Goal: Task Accomplishment & Management: Manage account settings

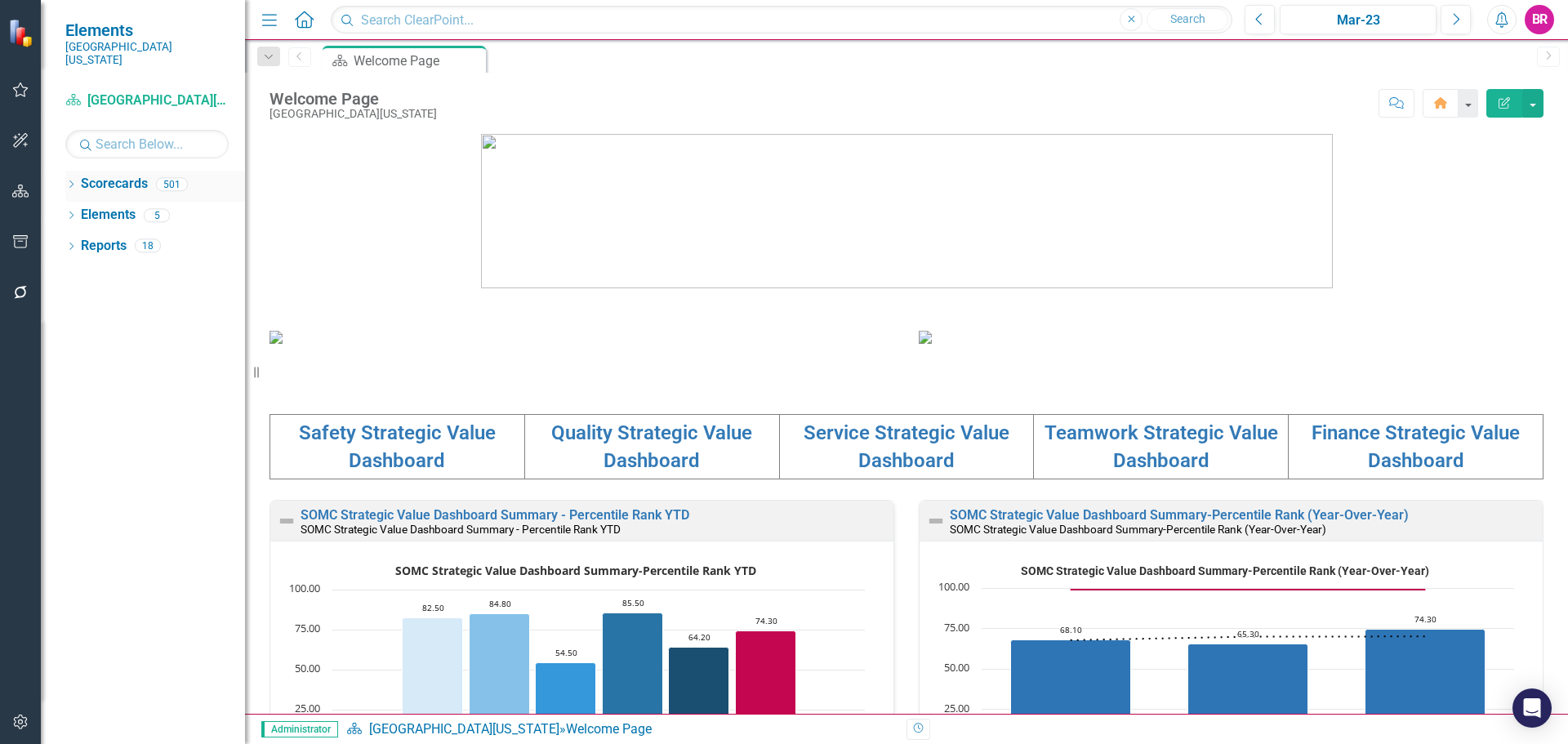
click at [72, 181] on icon "Dropdown" at bounding box center [71, 186] width 11 height 9
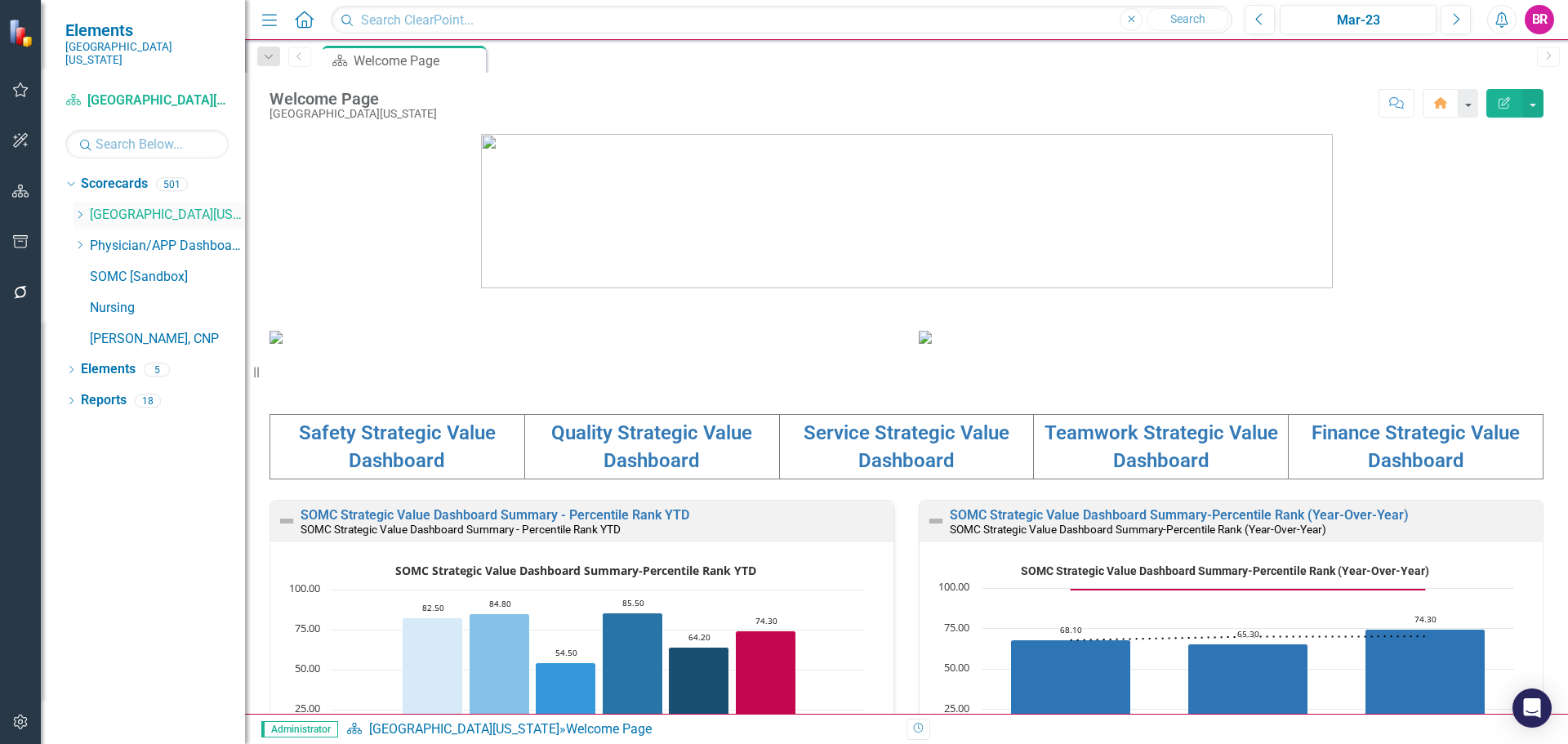
click at [83, 210] on icon "Dropdown" at bounding box center [80, 214] width 12 height 10
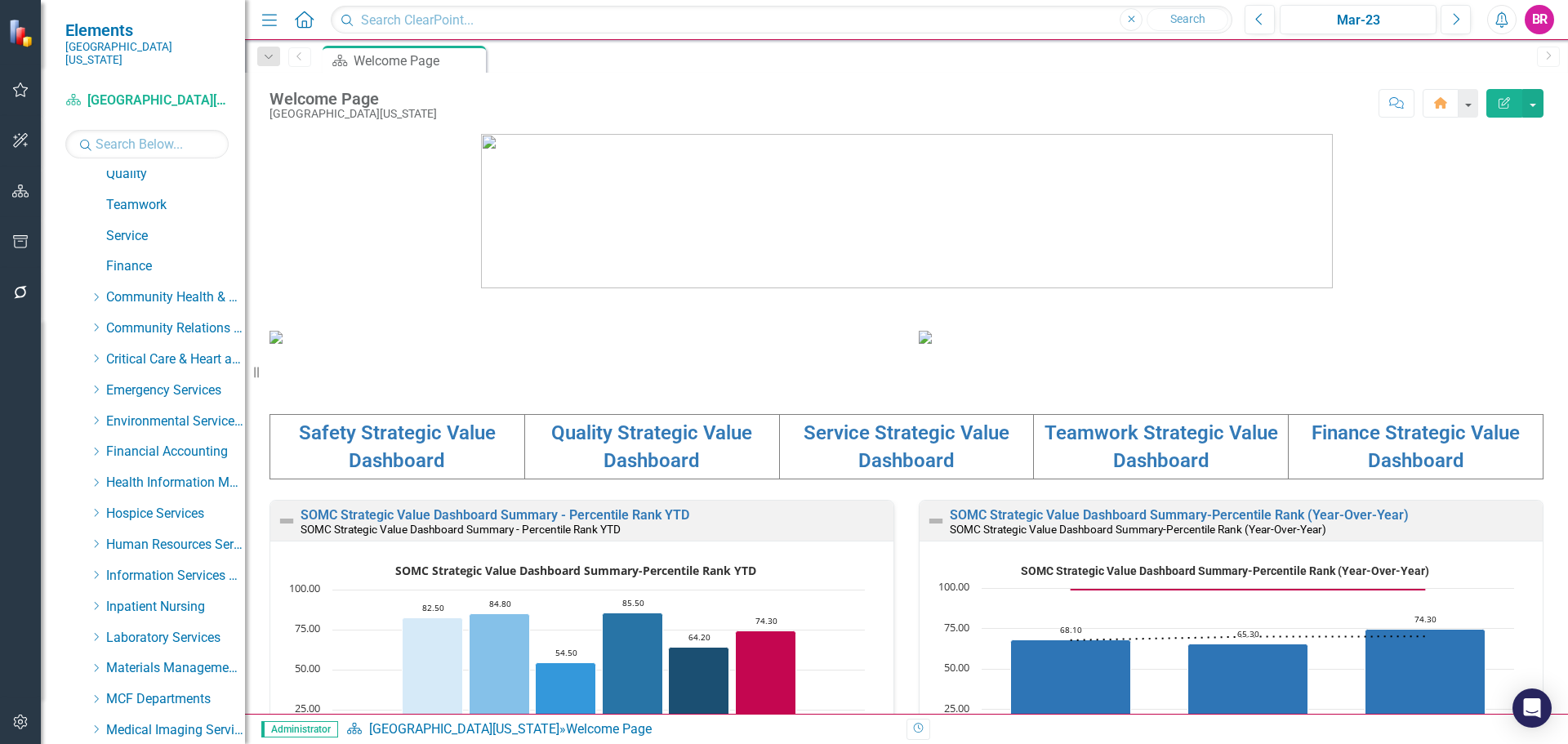
scroll to position [327, 0]
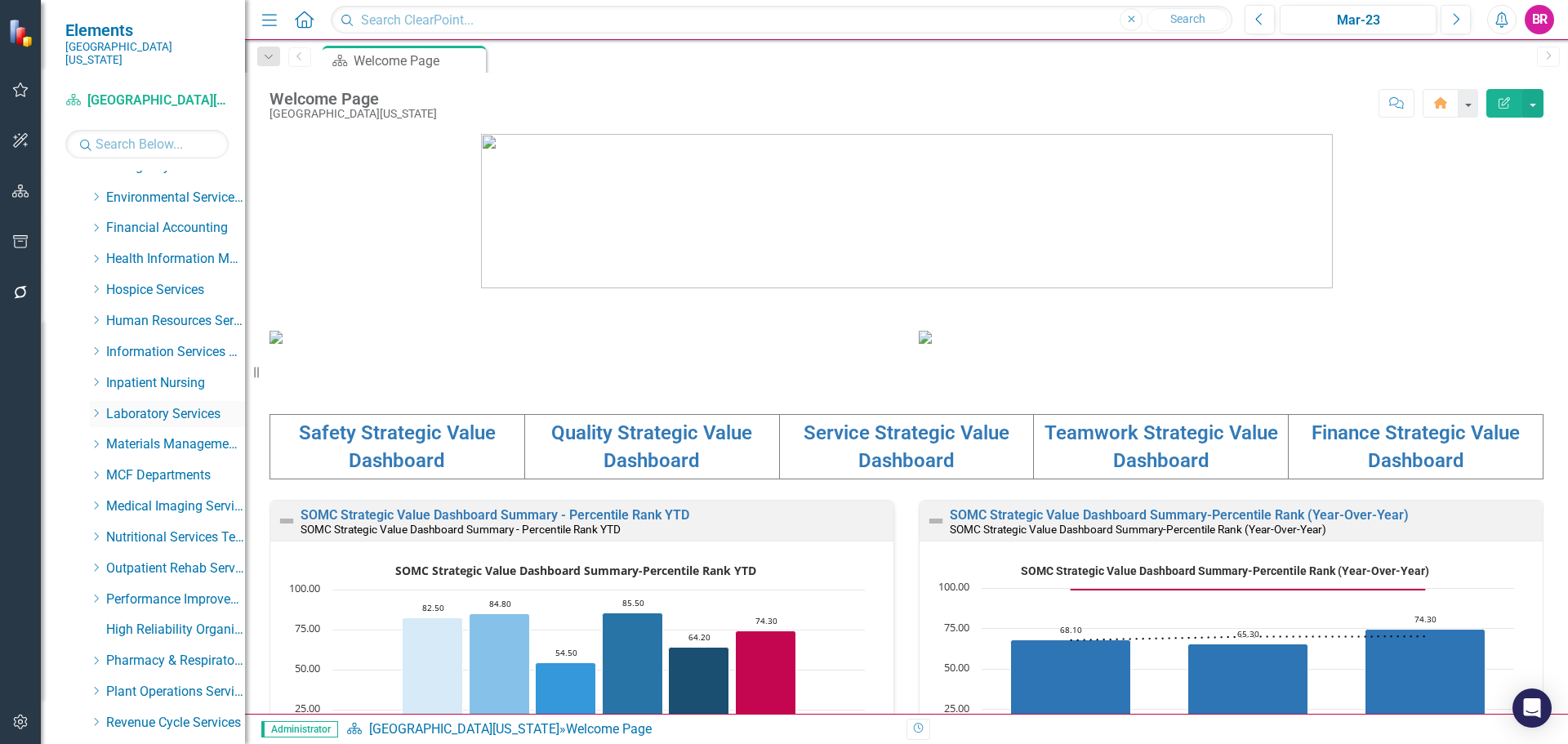
click at [90, 408] on icon "Dropdown" at bounding box center [96, 412] width 12 height 10
click at [175, 466] on link "Lab Support & [MEDICAL_DATA]" at bounding box center [184, 475] width 123 height 19
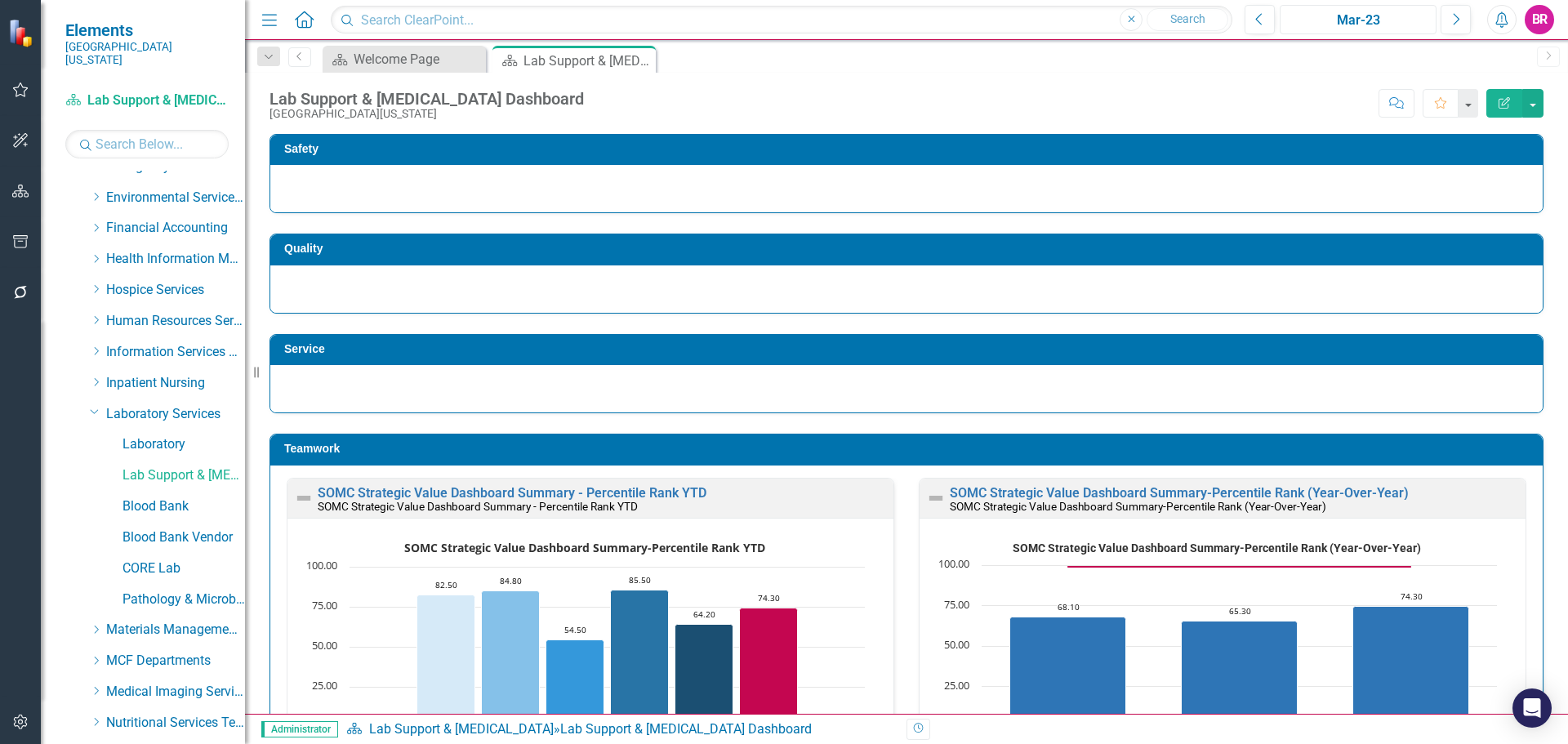
click at [1322, 15] on div "Mar-23" at bounding box center [1358, 20] width 145 height 20
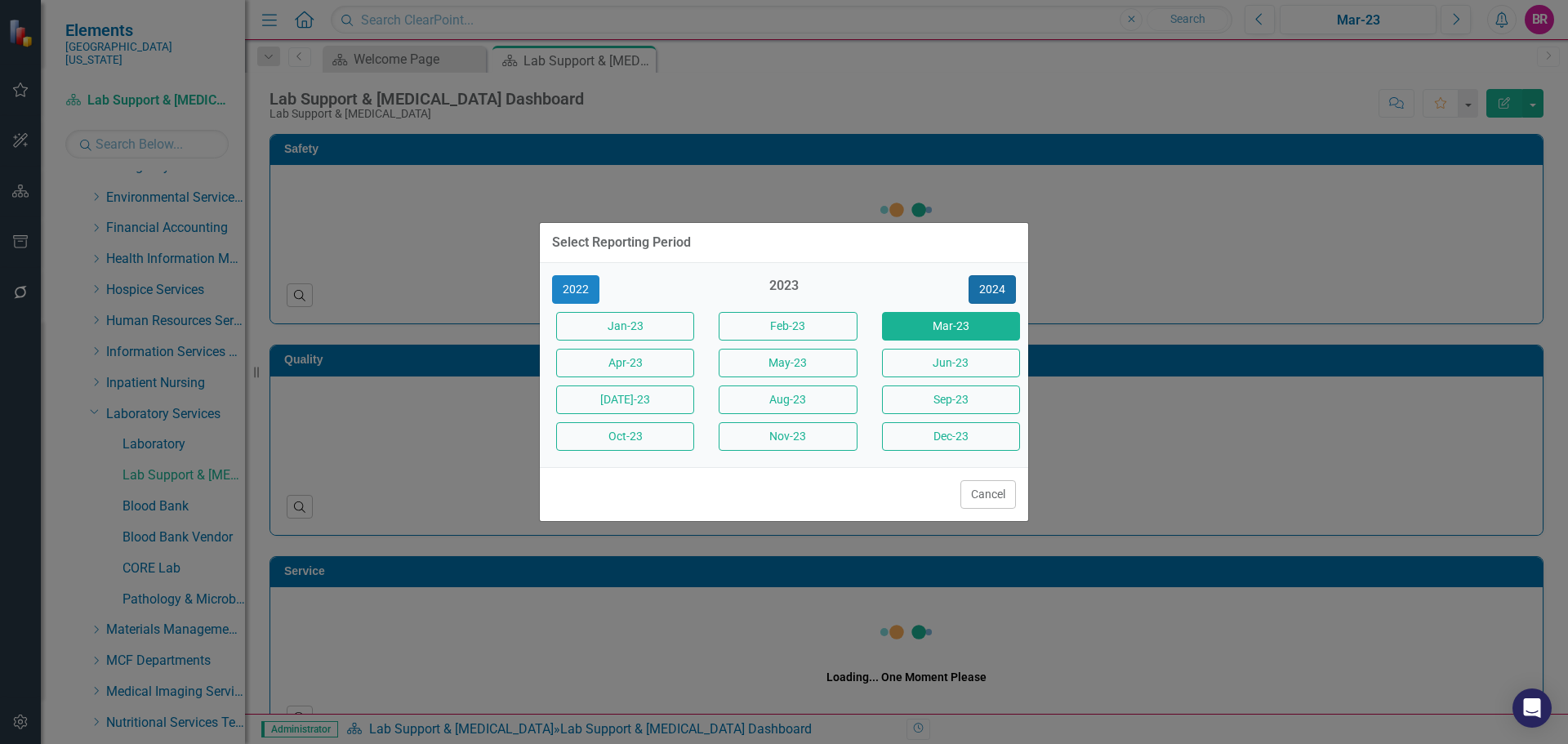
click at [998, 294] on button "2024" at bounding box center [992, 289] width 48 height 29
click at [998, 294] on button "2025" at bounding box center [992, 289] width 48 height 29
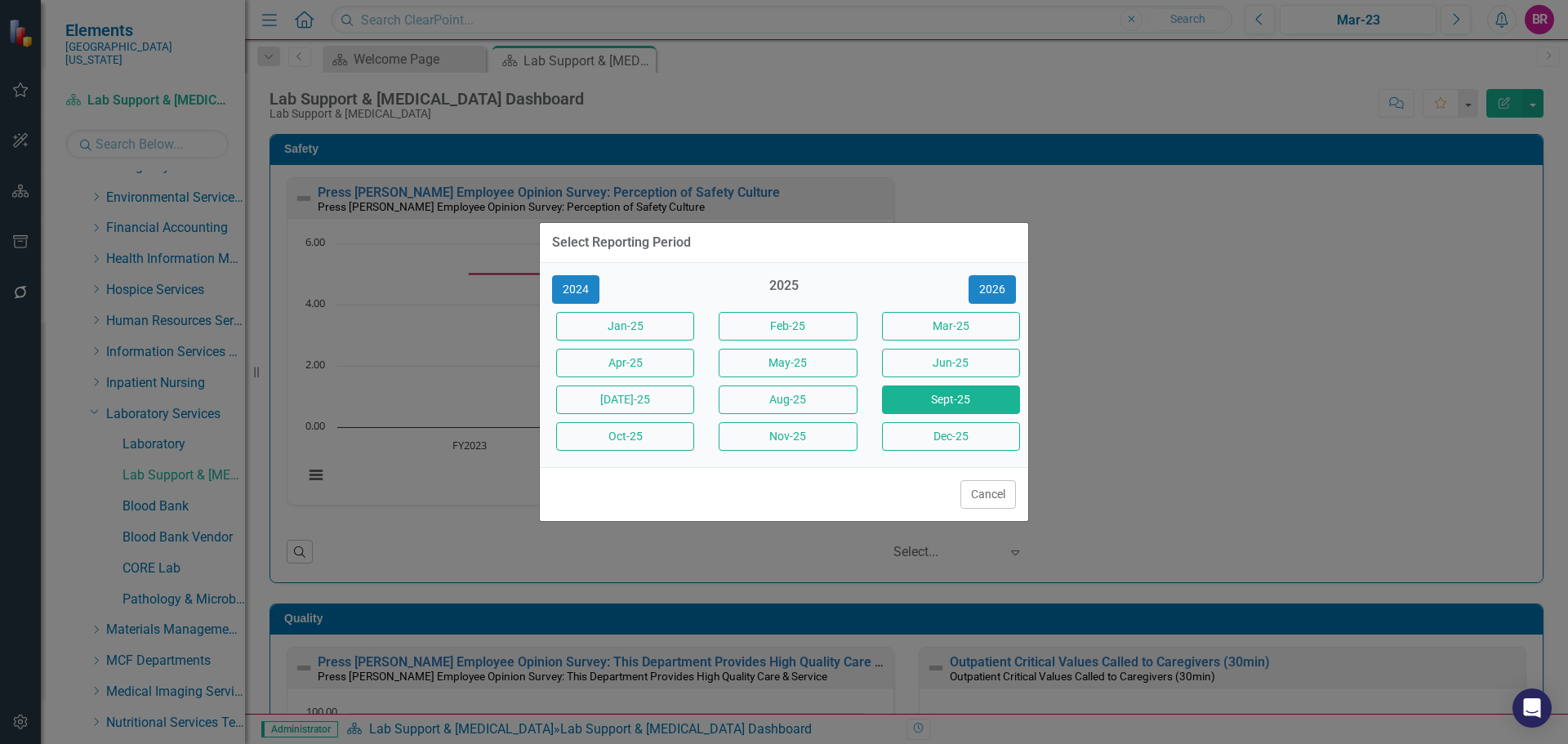
click at [974, 407] on button "Sept-25" at bounding box center [951, 399] width 138 height 29
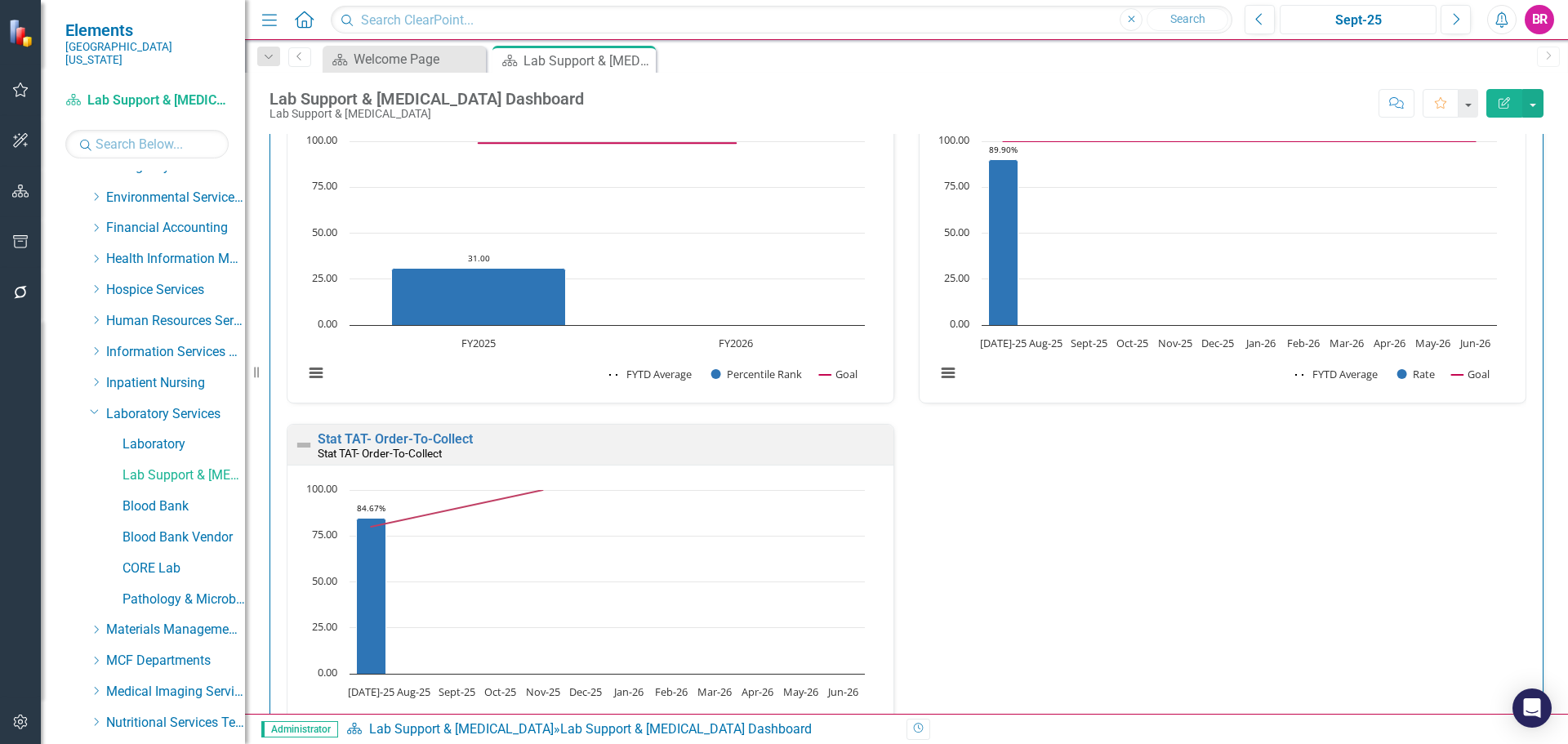
scroll to position [490, 0]
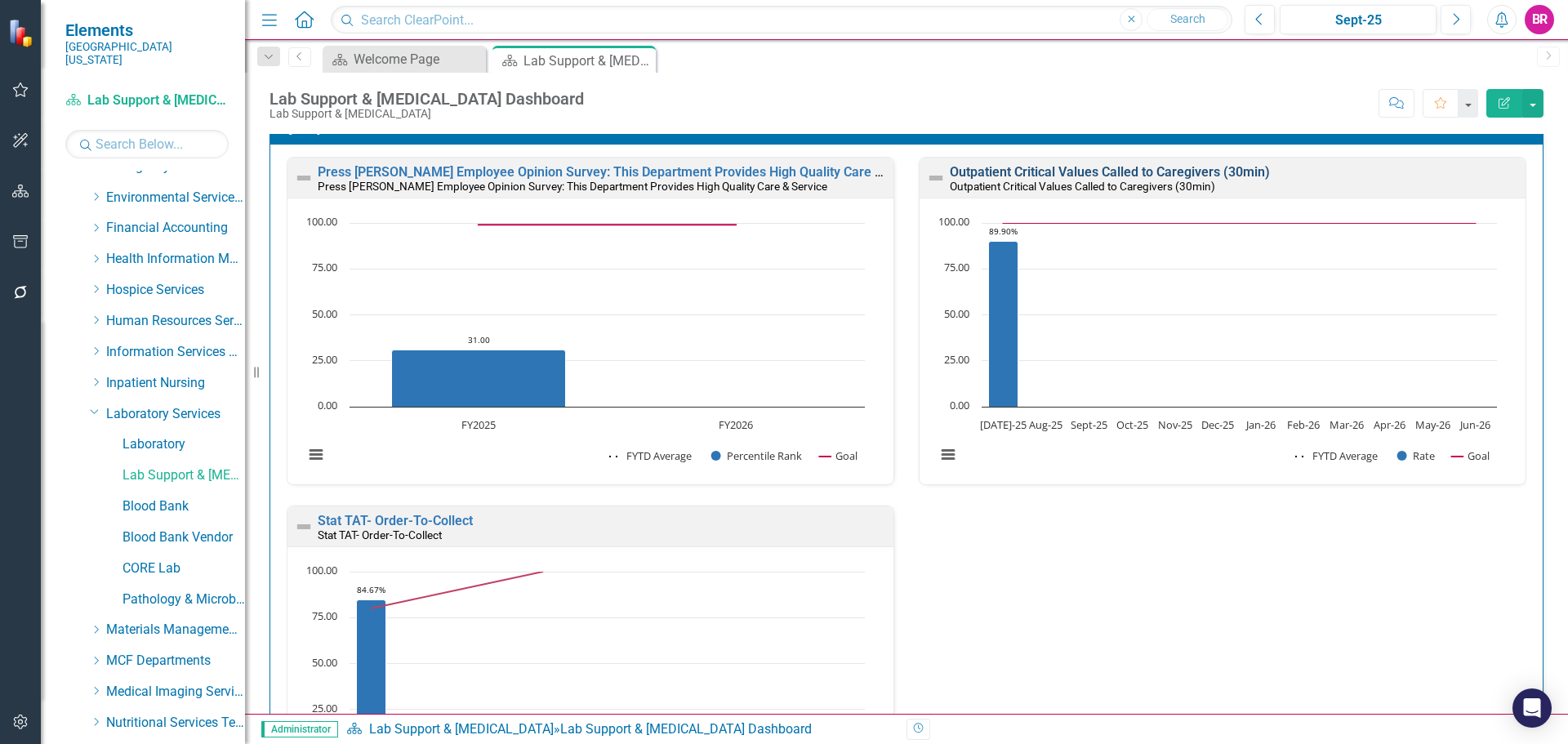
click at [1078, 173] on link "Outpatient Critical Values Called to Caregivers (30min)" at bounding box center [1110, 172] width 320 height 16
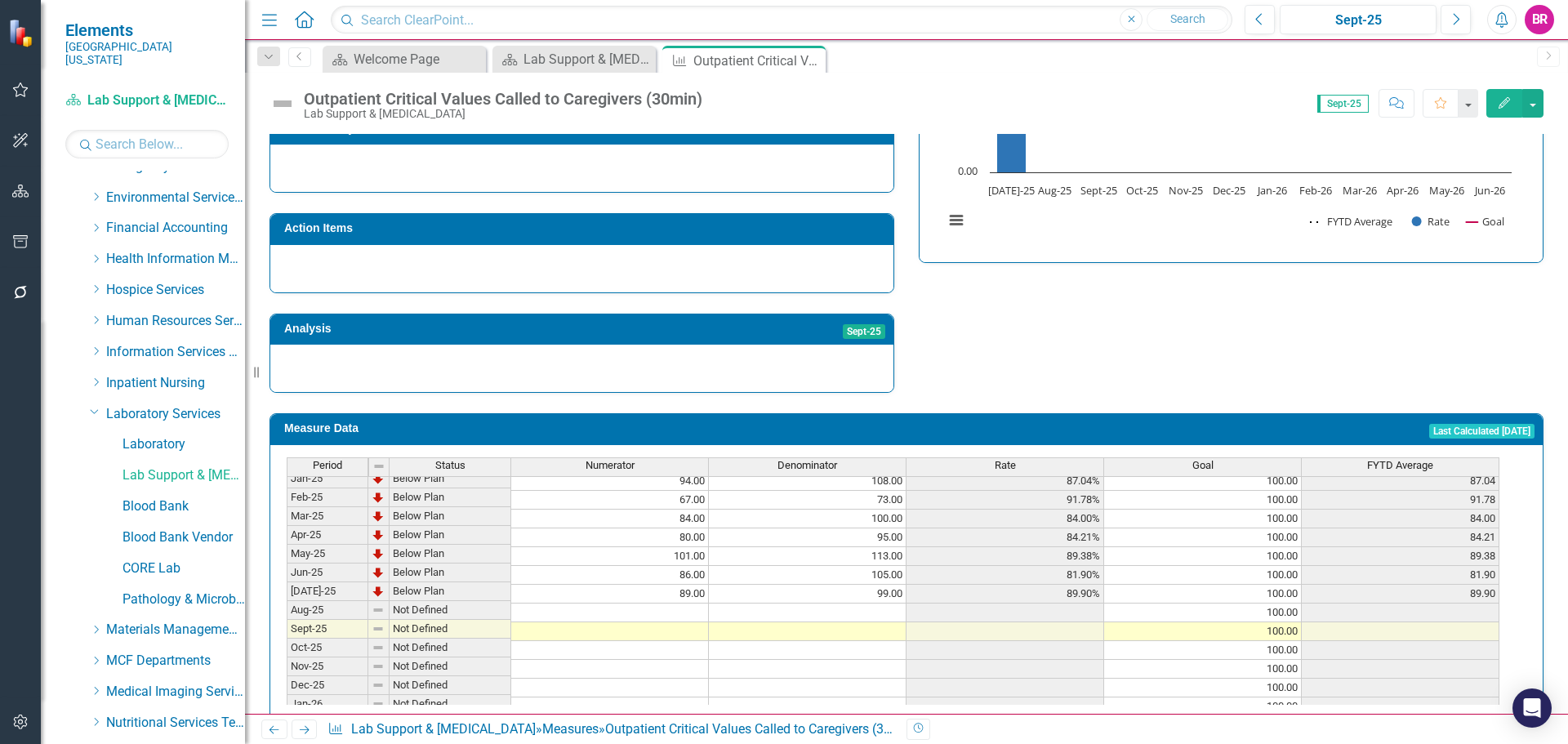
scroll to position [571, 0]
click at [691, 581] on tbody "Oct-23 Below Plan 73.00 77.00 94.81% 100.00 94.81 Nov-23 Below Plan 79.00 87.00…" at bounding box center [893, 478] width 1213 height 583
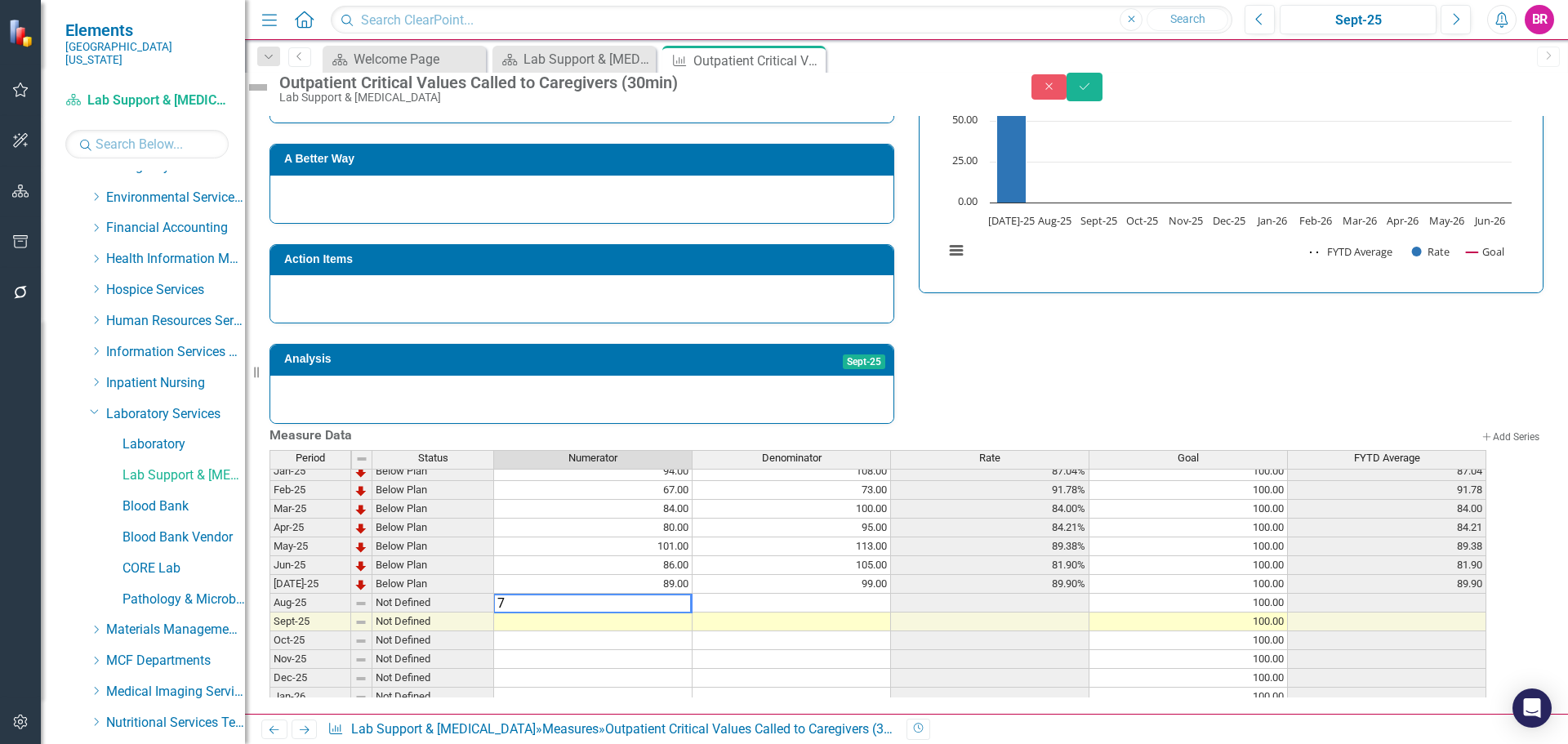
type textarea "73"
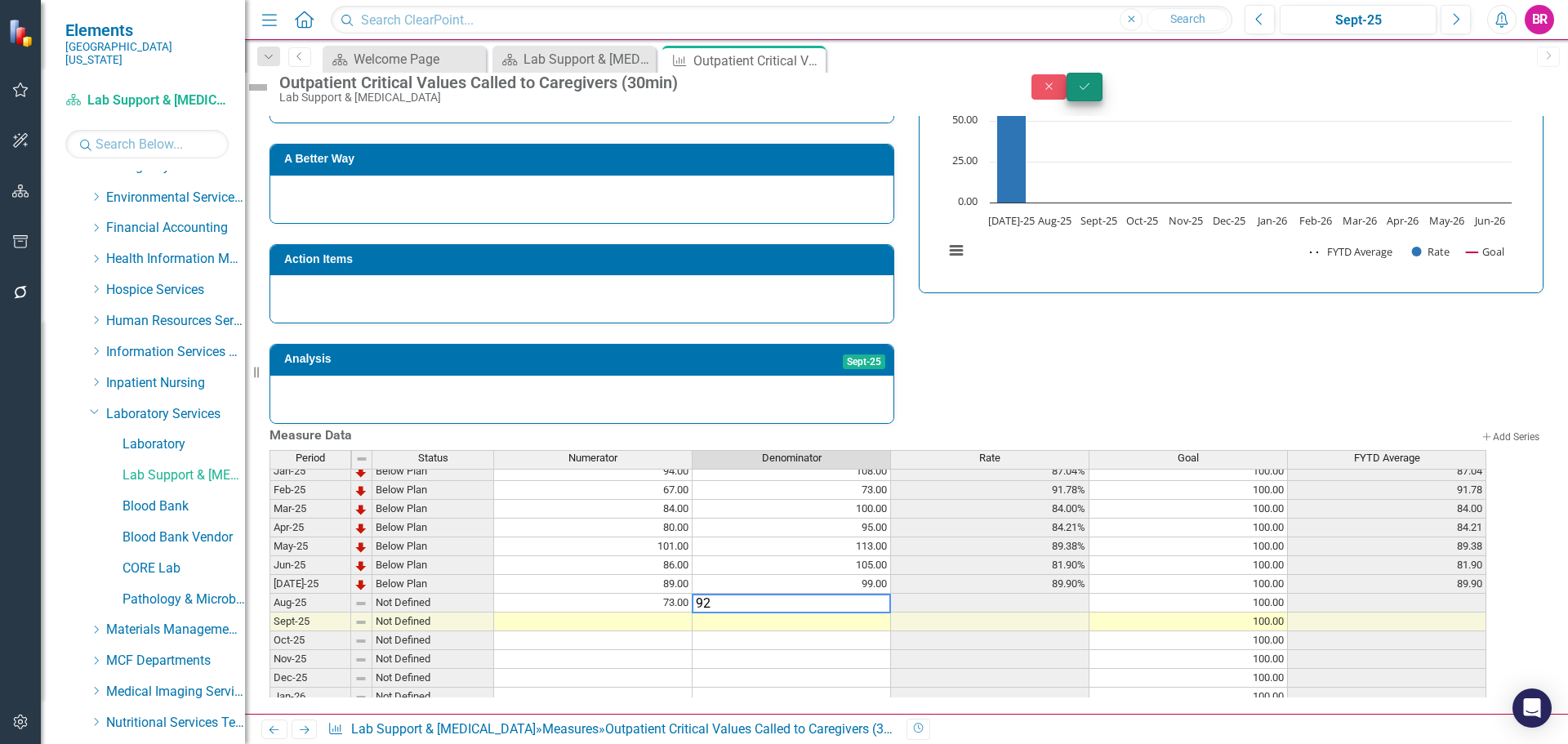
type textarea "92"
click at [1092, 90] on icon "Save" at bounding box center [1084, 86] width 15 height 11
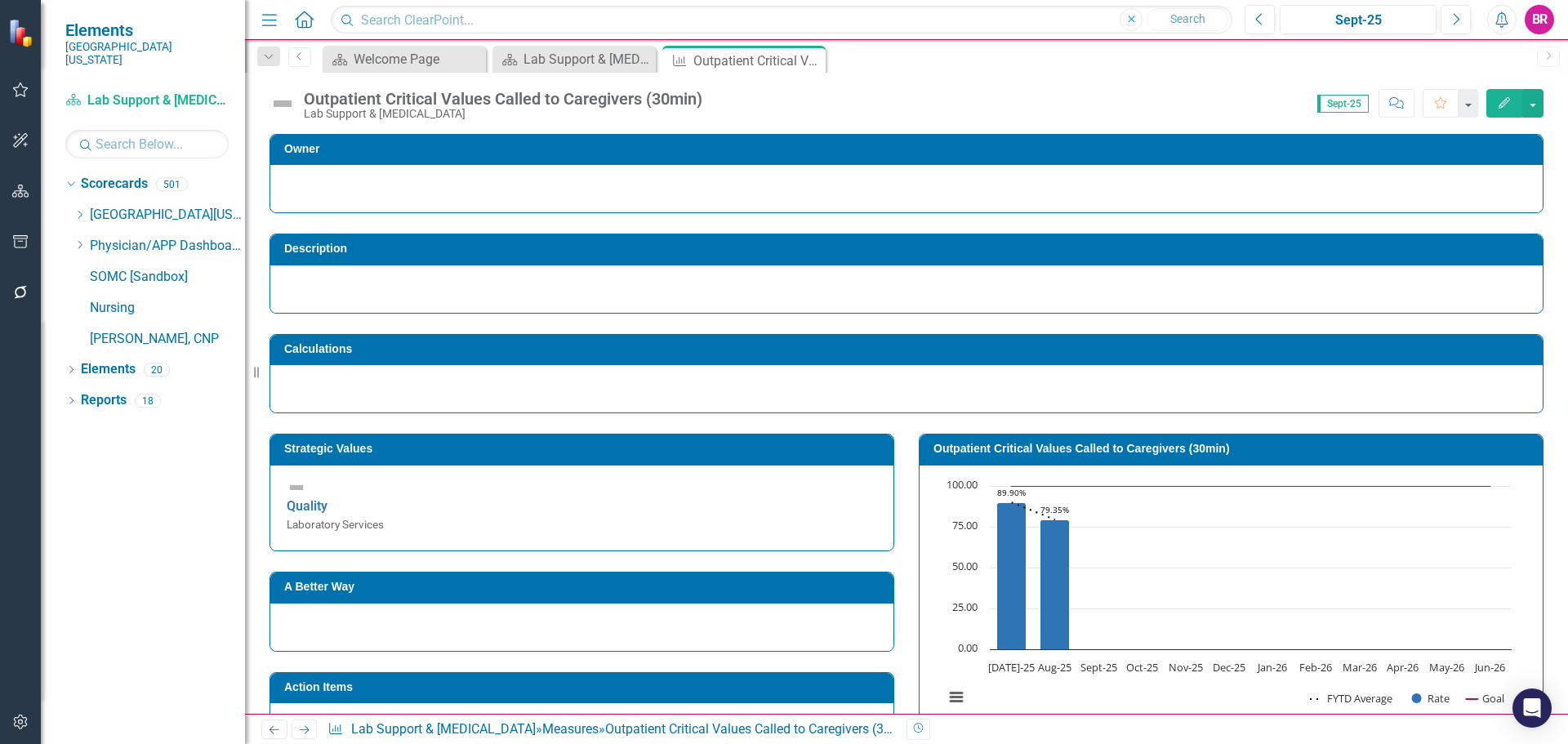
scroll to position [0, 0]
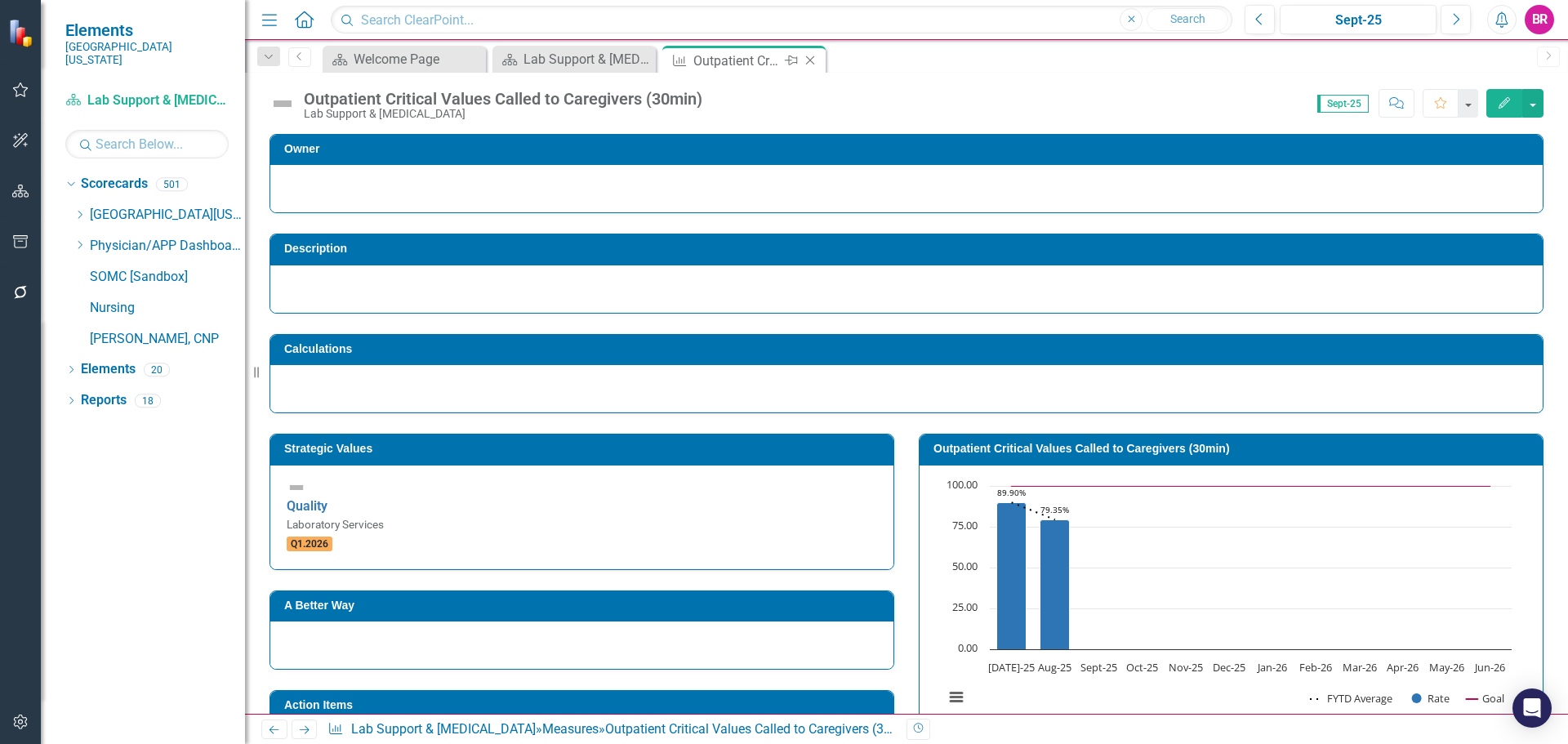
click at [813, 60] on icon "Close" at bounding box center [810, 60] width 16 height 13
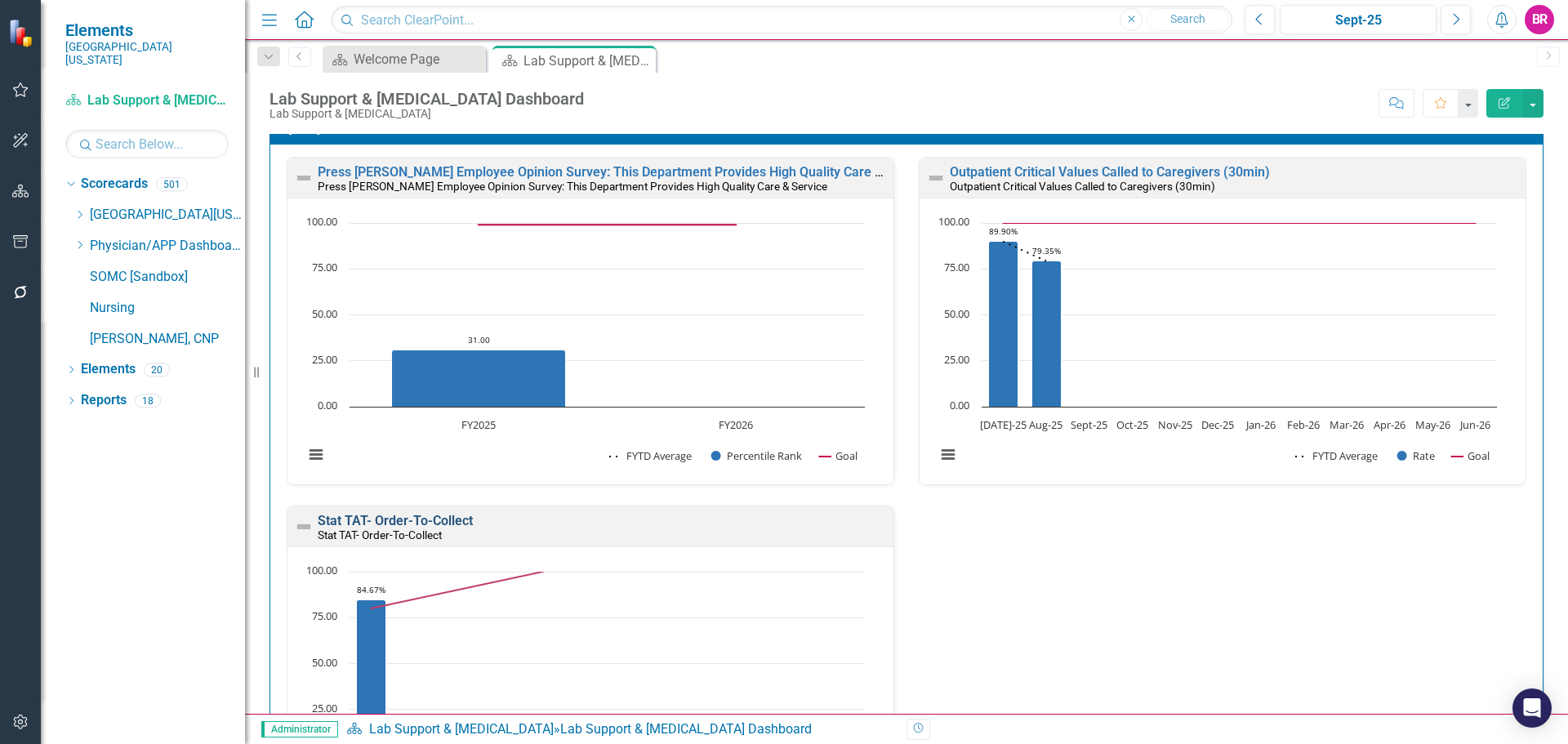
scroll to position [1, 0]
click at [386, 517] on link "Stat TAT- Order-To-Collect" at bounding box center [396, 519] width 156 height 16
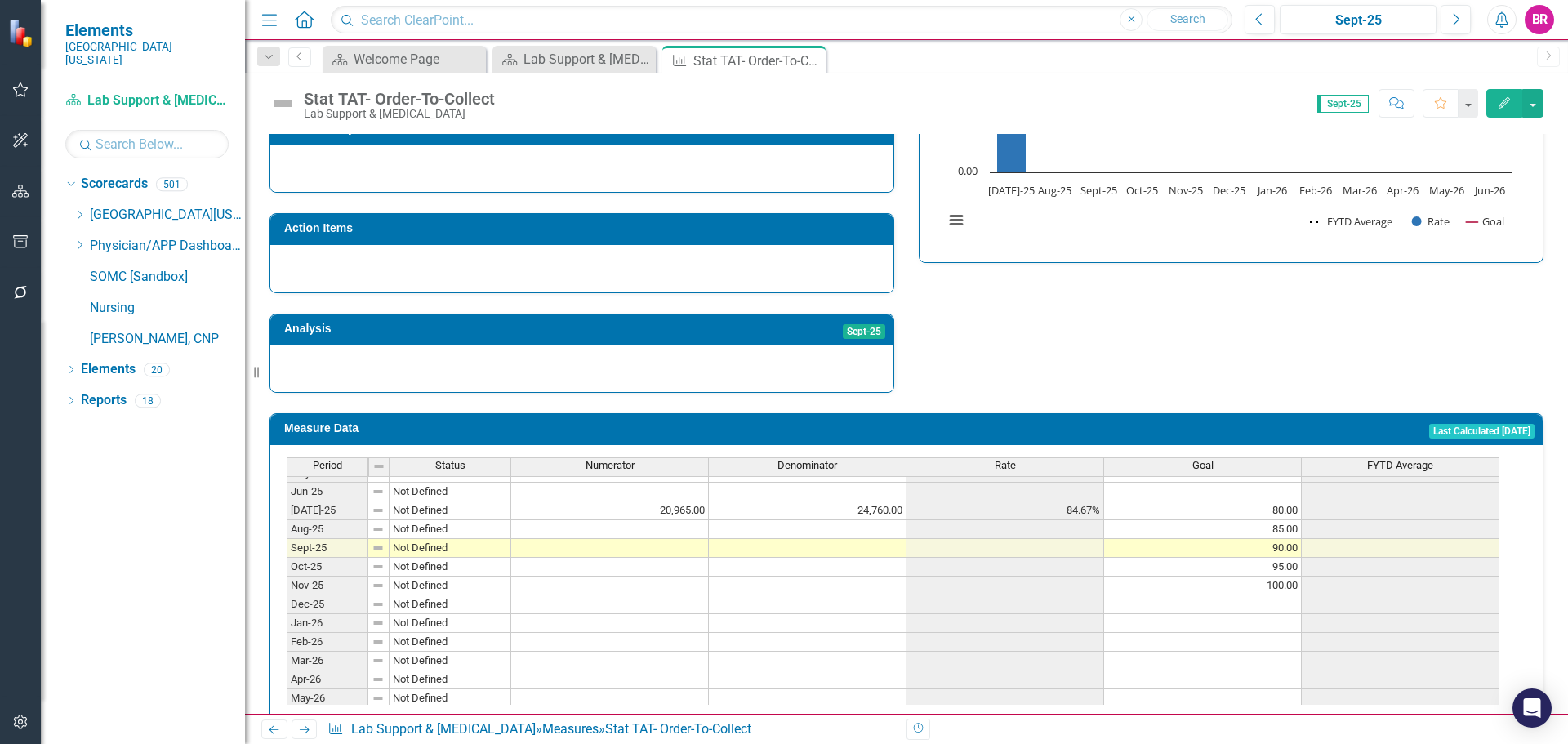
scroll to position [653, 0]
click at [668, 486] on tbody "Jan-24 Not Defined Feb-24 Not Defined Mar-24 Not Defined Apr-24 Not Defined May…" at bounding box center [893, 443] width 1213 height 564
click at [680, 519] on td at bounding box center [609, 529] width 198 height 19
click at [666, 519] on td at bounding box center [609, 529] width 198 height 19
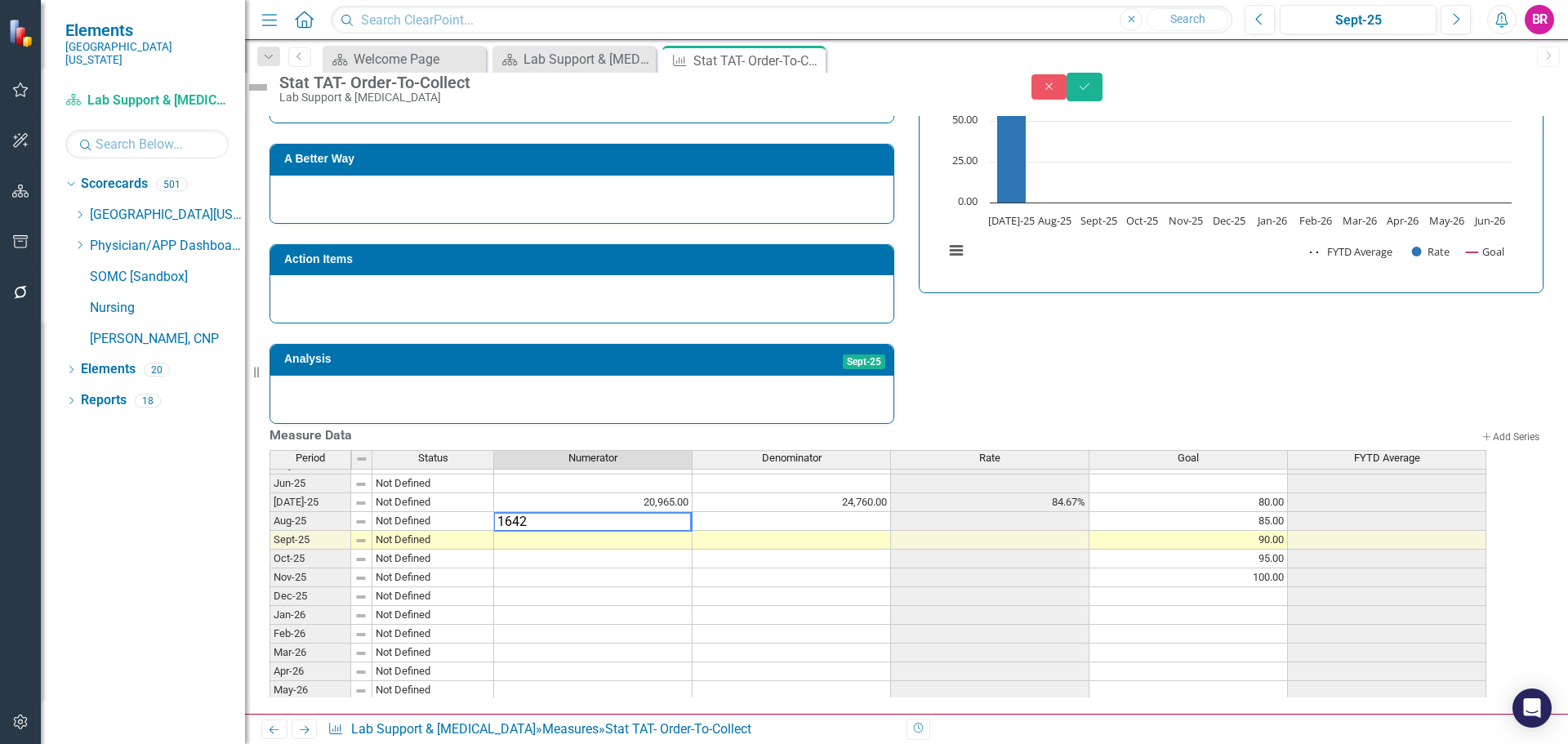
type textarea "16420"
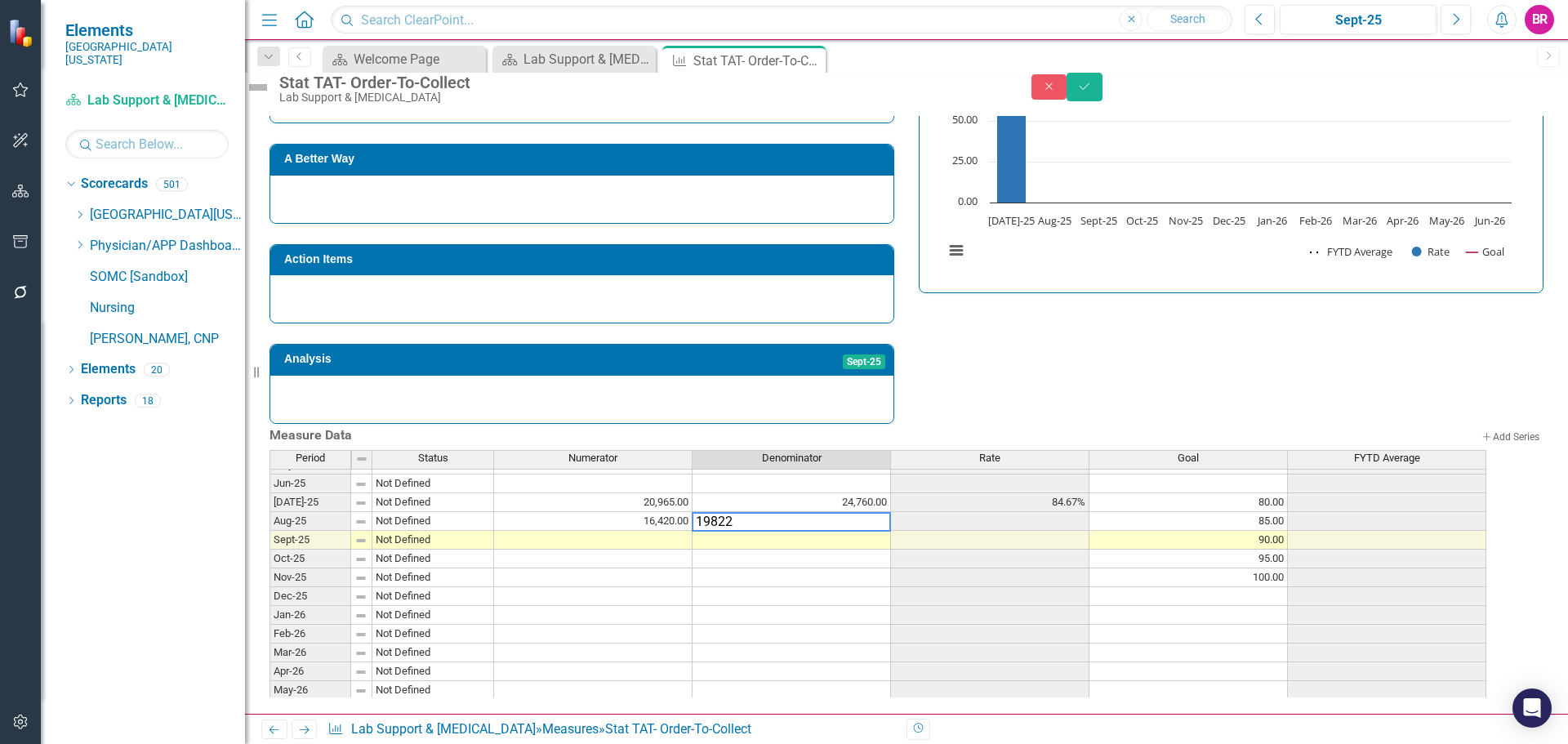
type textarea "19822"
click at [952, 291] on div "Strategic Values Quality Laboratory Services Q1.2026 A Better Way Action Items …" at bounding box center [907, 195] width 1298 height 456
click at [1092, 92] on icon "Save" at bounding box center [1084, 86] width 15 height 11
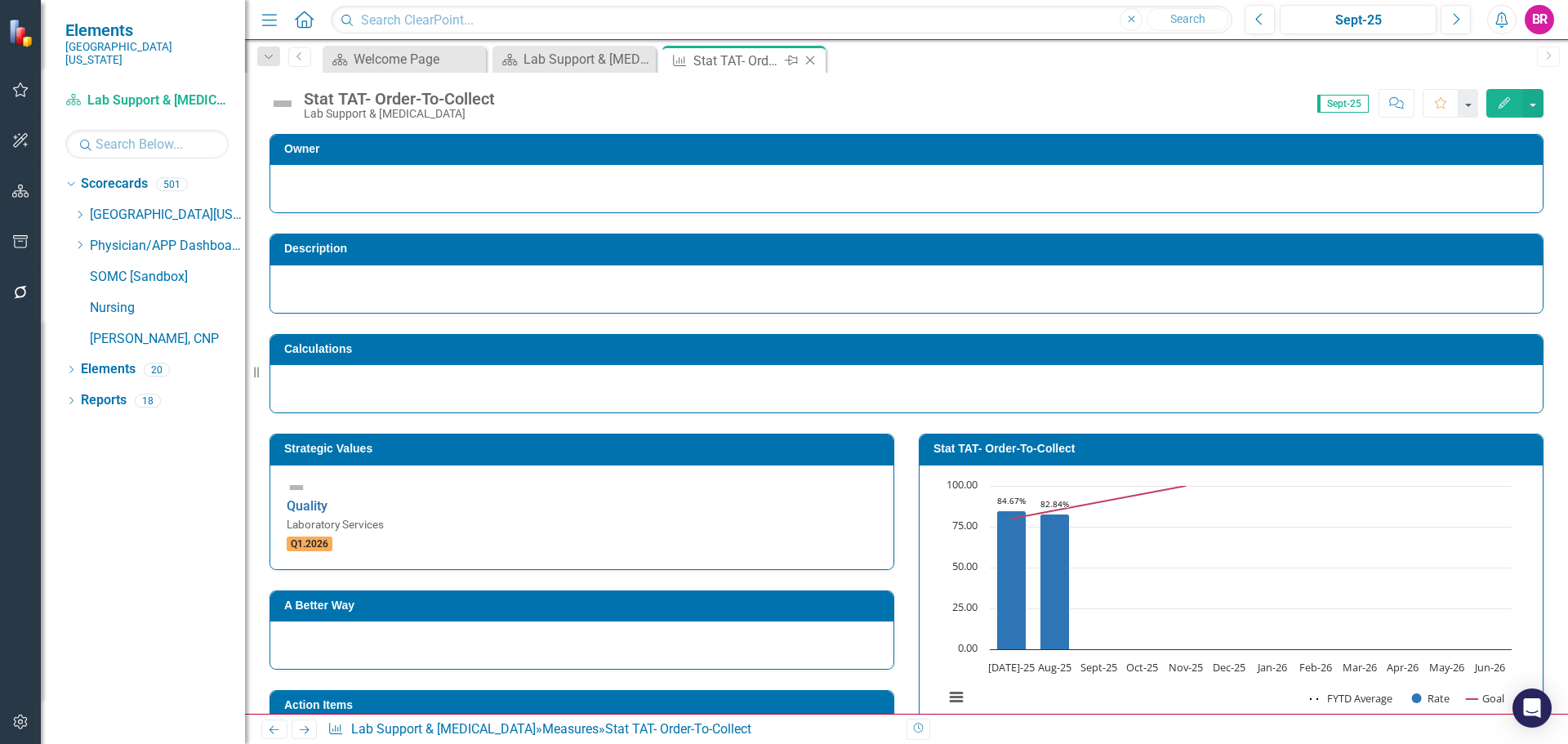
click at [806, 62] on icon "Close" at bounding box center [810, 60] width 16 height 13
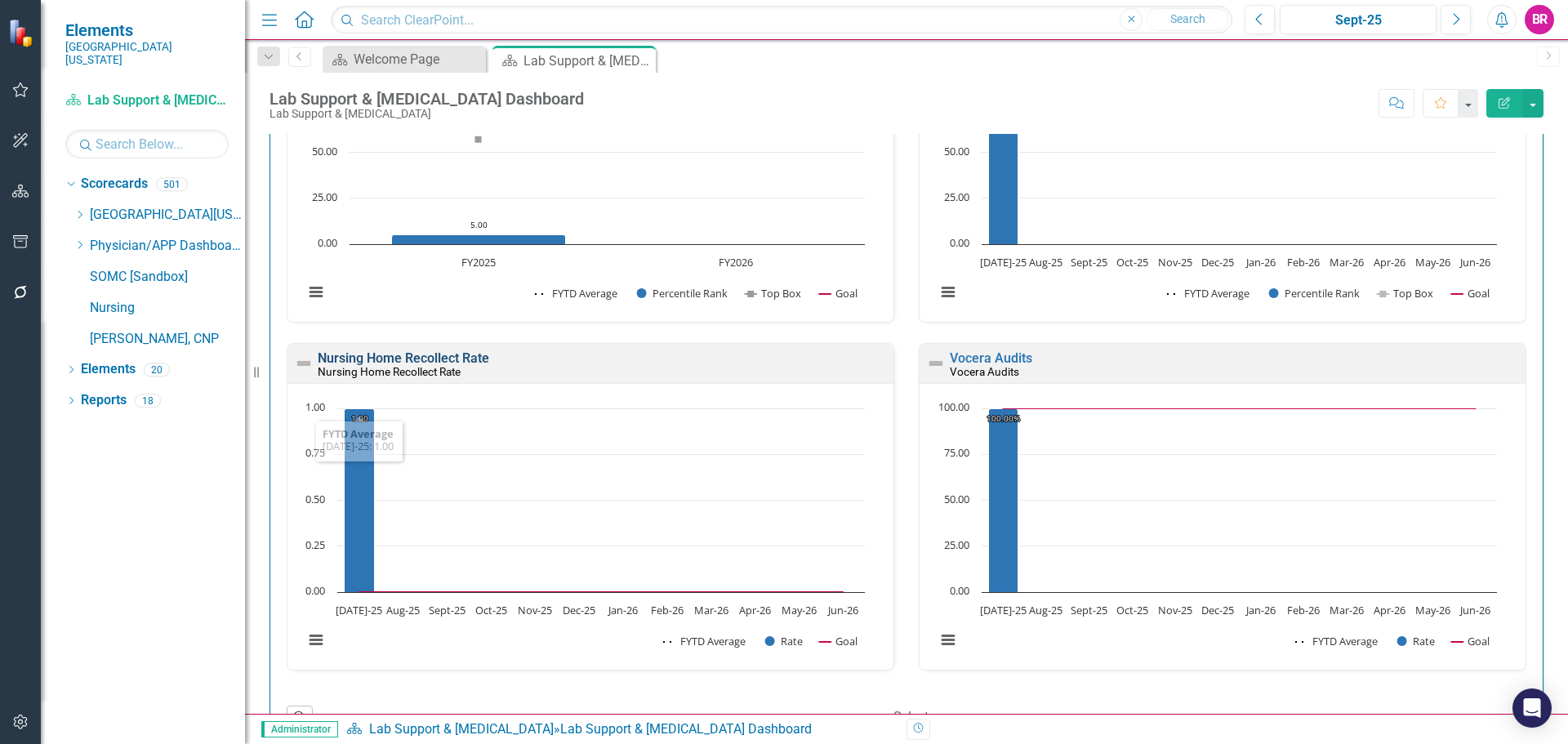
click at [445, 359] on link "Nursing Home Recollect Rate" at bounding box center [404, 358] width 171 height 16
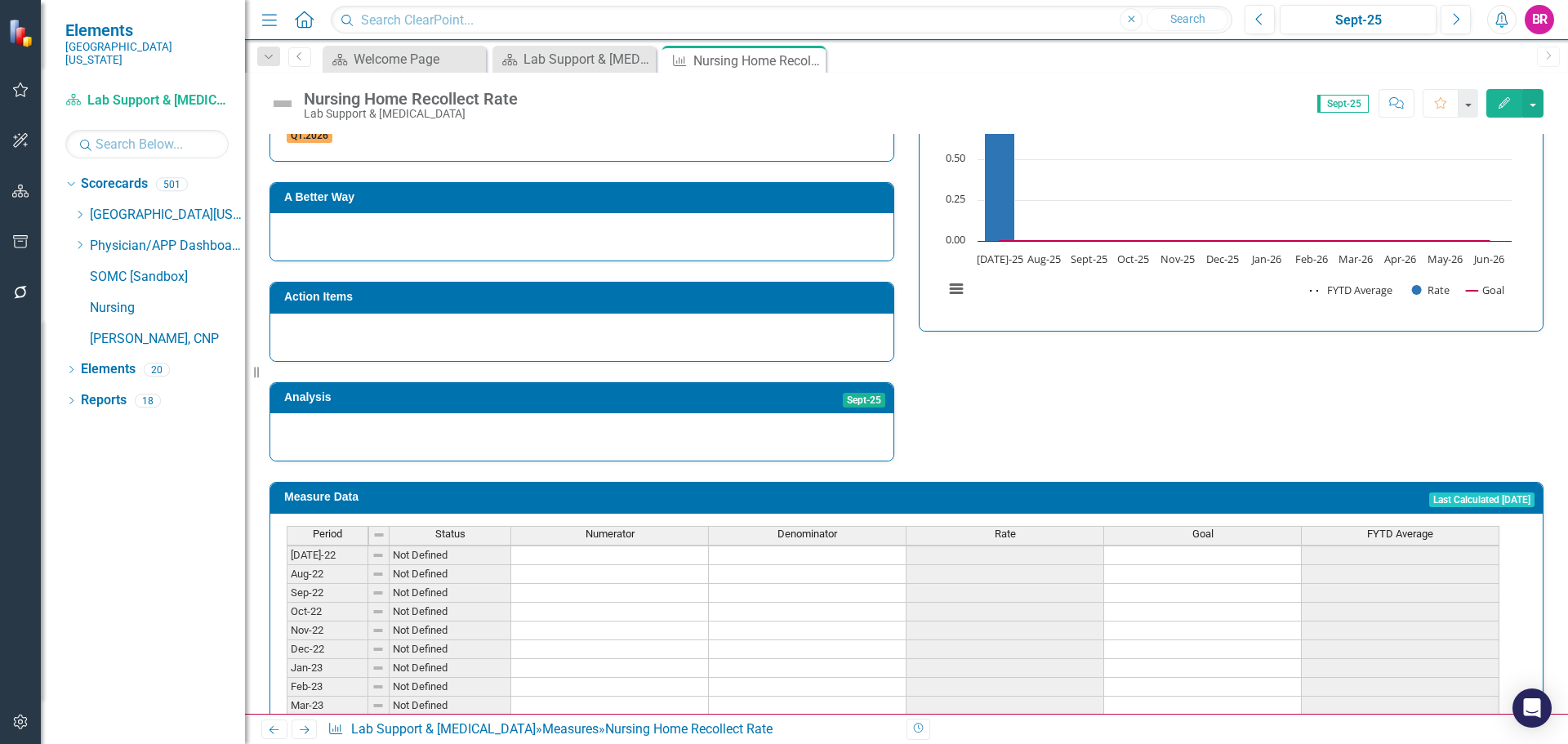
scroll to position [327, 0]
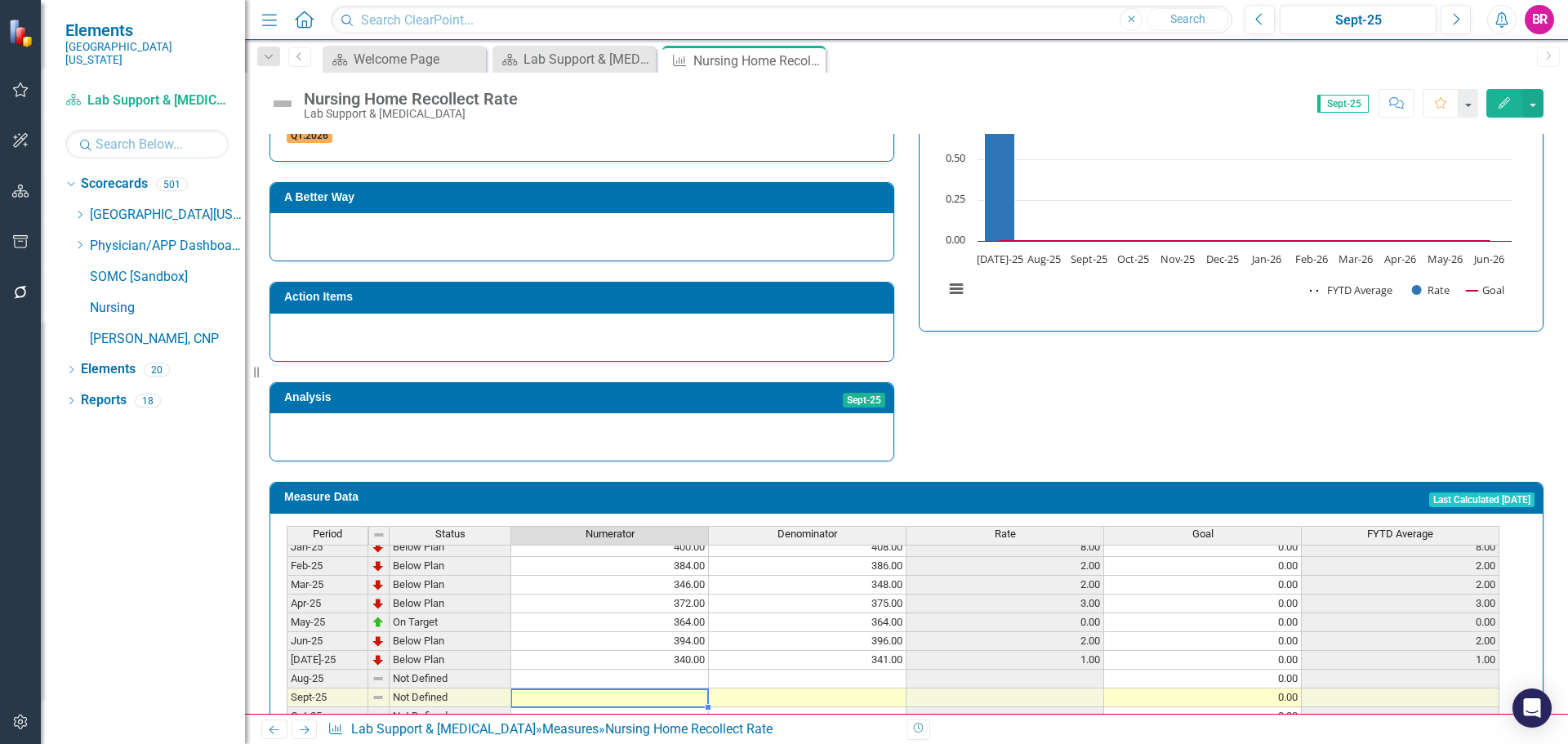
click at [287, 658] on div "Period Status Numerator Denominator Rate Goal FYTD Average Nov-23 Below Plan 33…" at bounding box center [287, 565] width 0 height 621
click at [693, 670] on td at bounding box center [609, 679] width 198 height 19
click at [695, 670] on td at bounding box center [609, 679] width 198 height 19
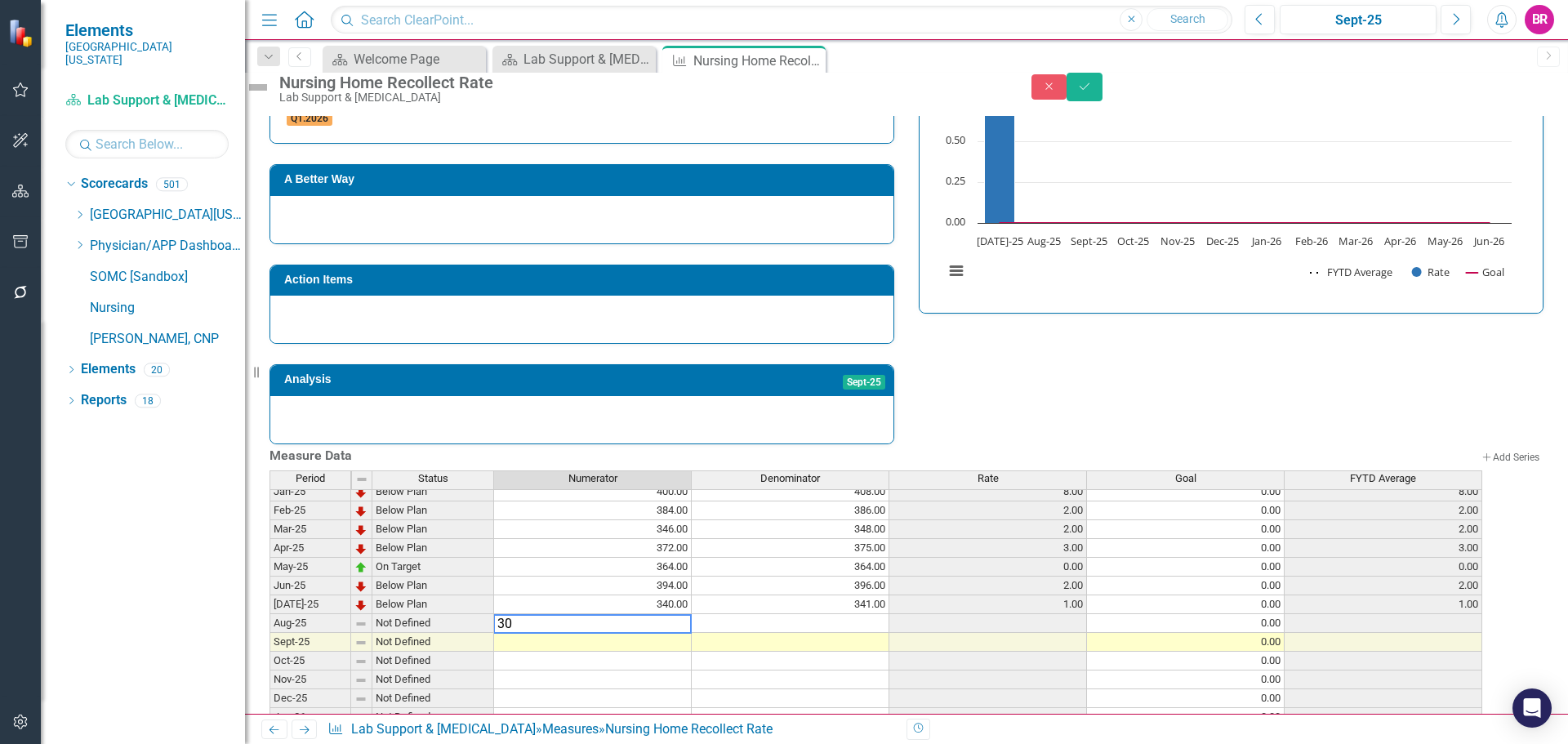
type textarea "306"
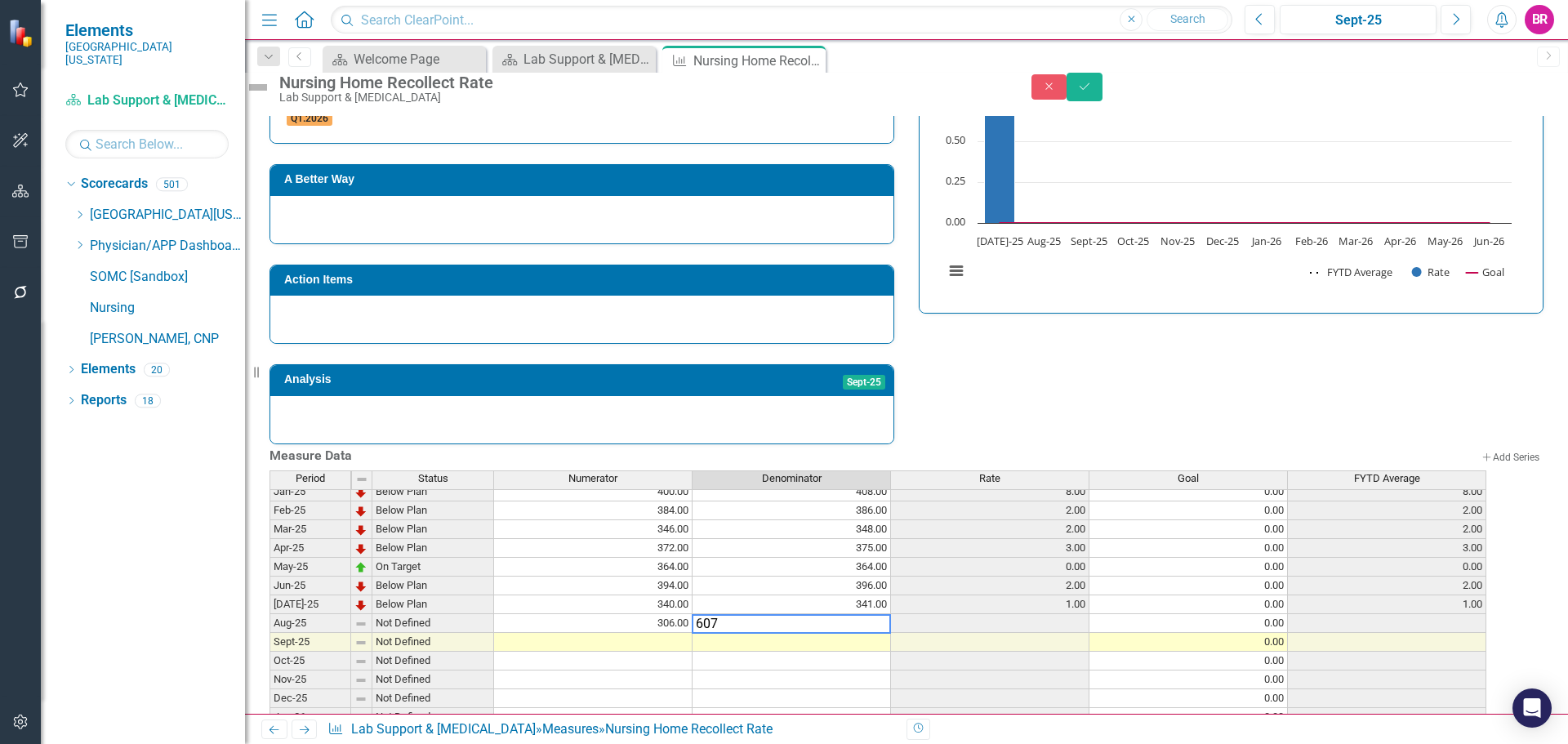
type textarea "607"
click at [1159, 381] on div "Strategic Values Service Laboratory Services Q1.2026 A Better Way Action Items …" at bounding box center [907, 216] width 1298 height 456
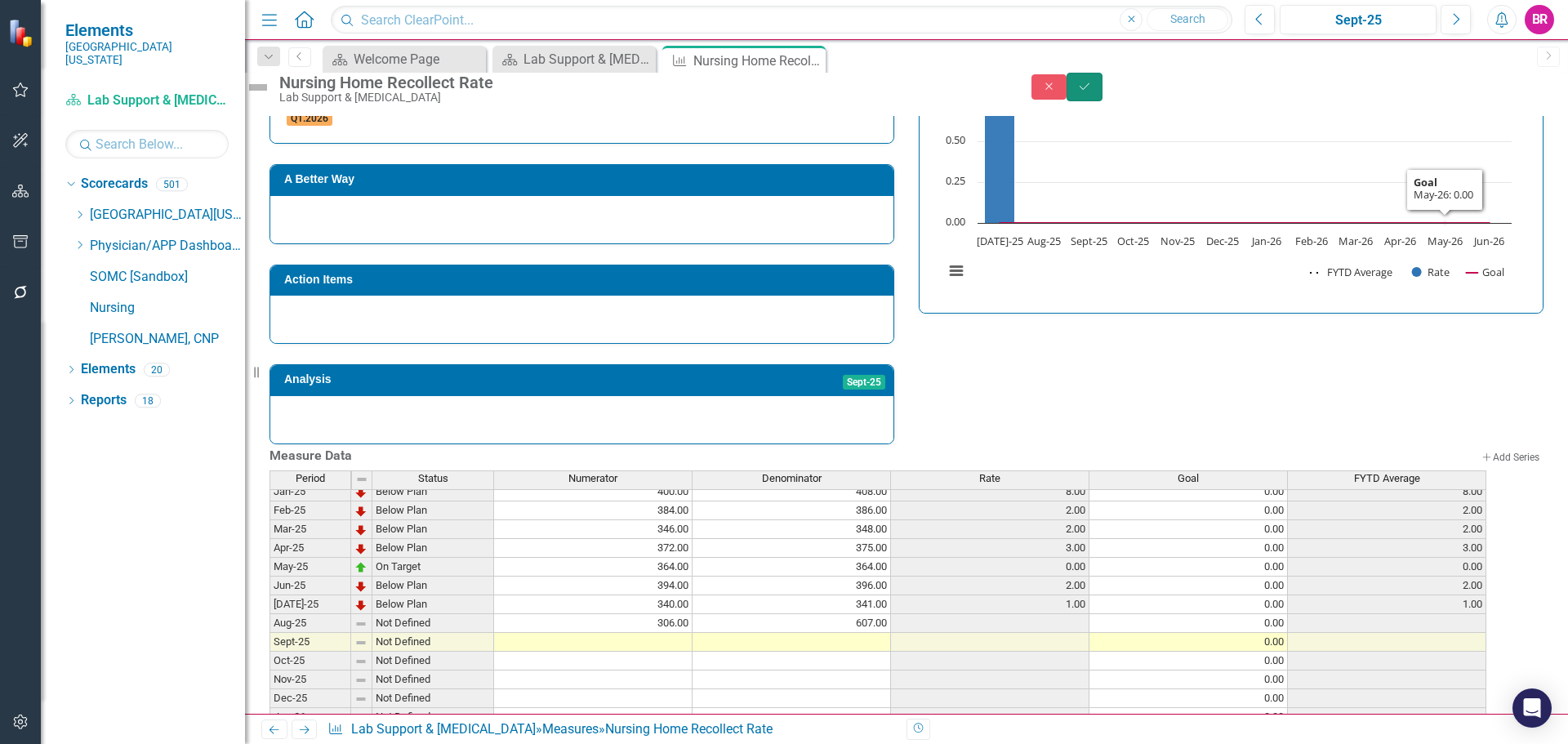
click at [1092, 92] on icon "Save" at bounding box center [1084, 86] width 15 height 11
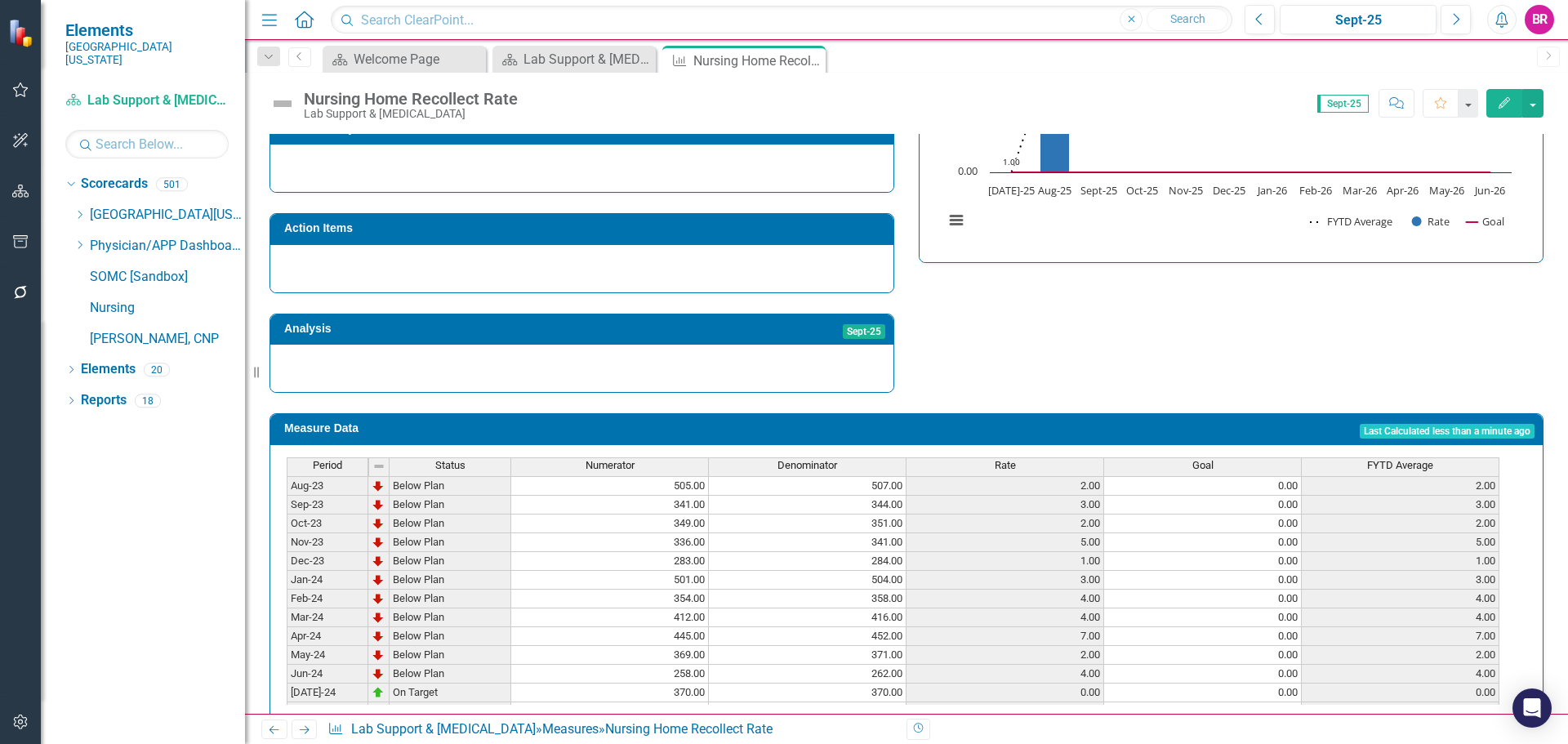
scroll to position [489, 0]
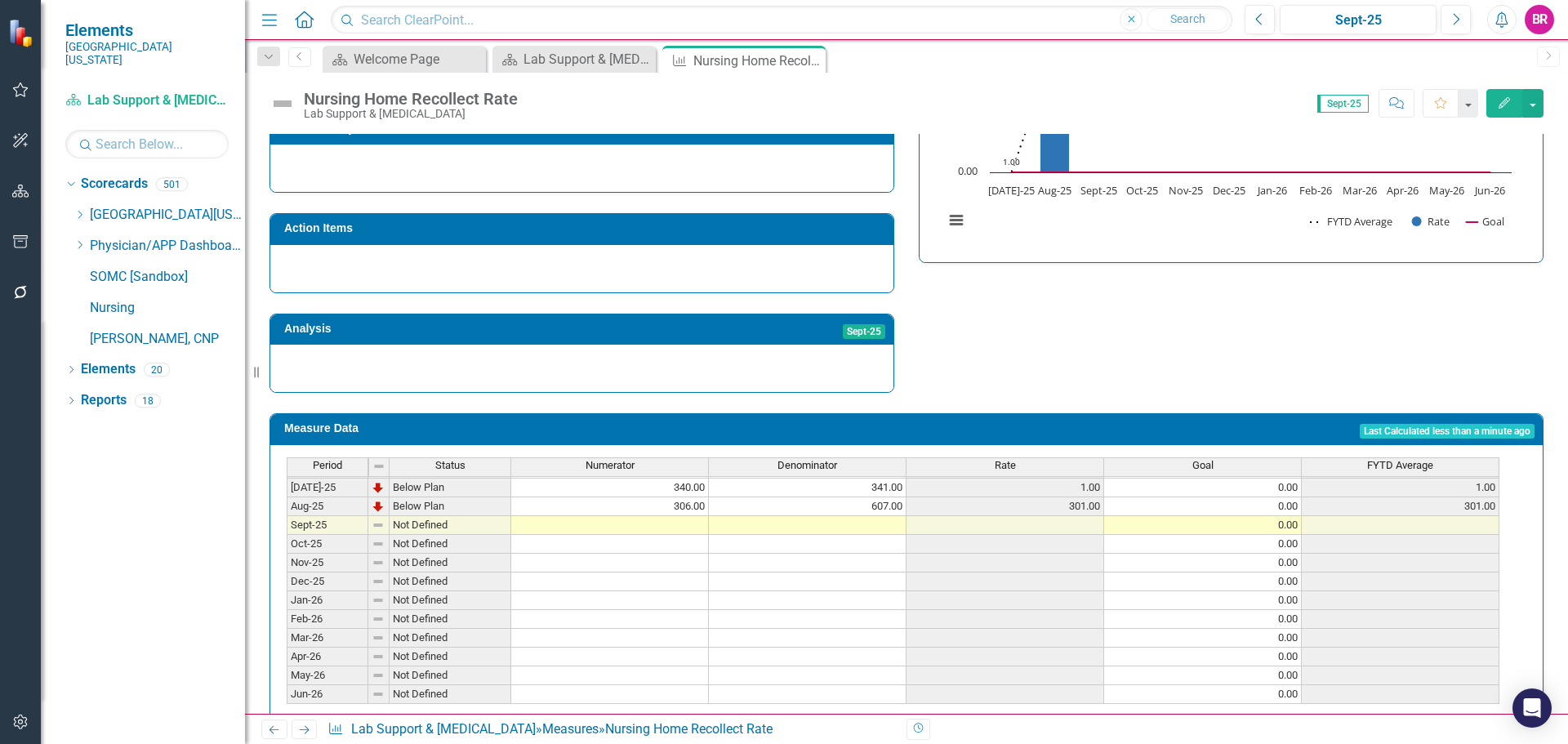
click at [876, 480] on tbody "Dec-23 Below Plan 283.00 284.00 1.00 0.00 1.00 Jan-24 Below Plan 501.00 504.00 …" at bounding box center [893, 412] width 1213 height 583
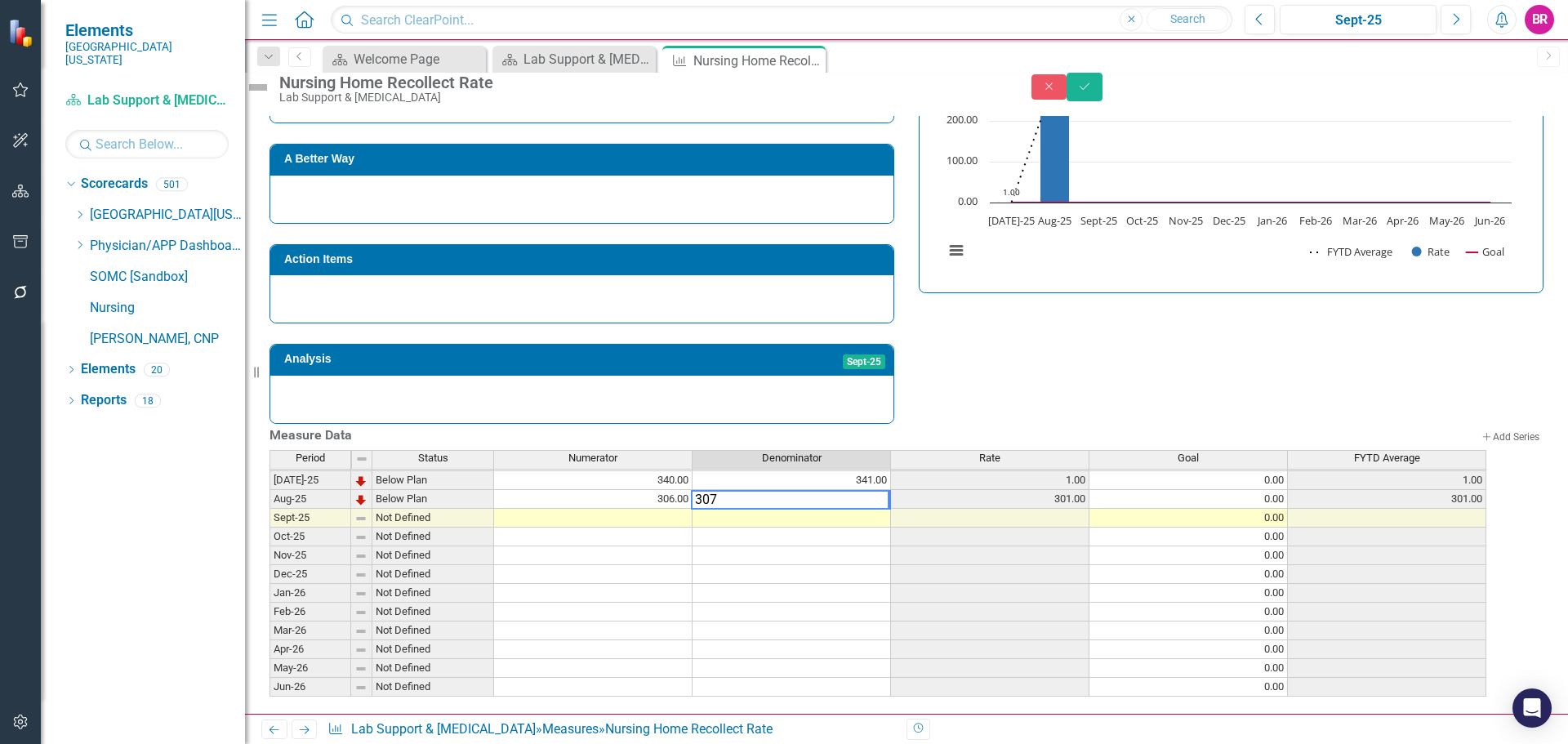
type textarea "307"
click at [1107, 324] on div "Strategic Values Service Laboratory Services Q1.2026 A Better Way Action Items …" at bounding box center [907, 195] width 1298 height 456
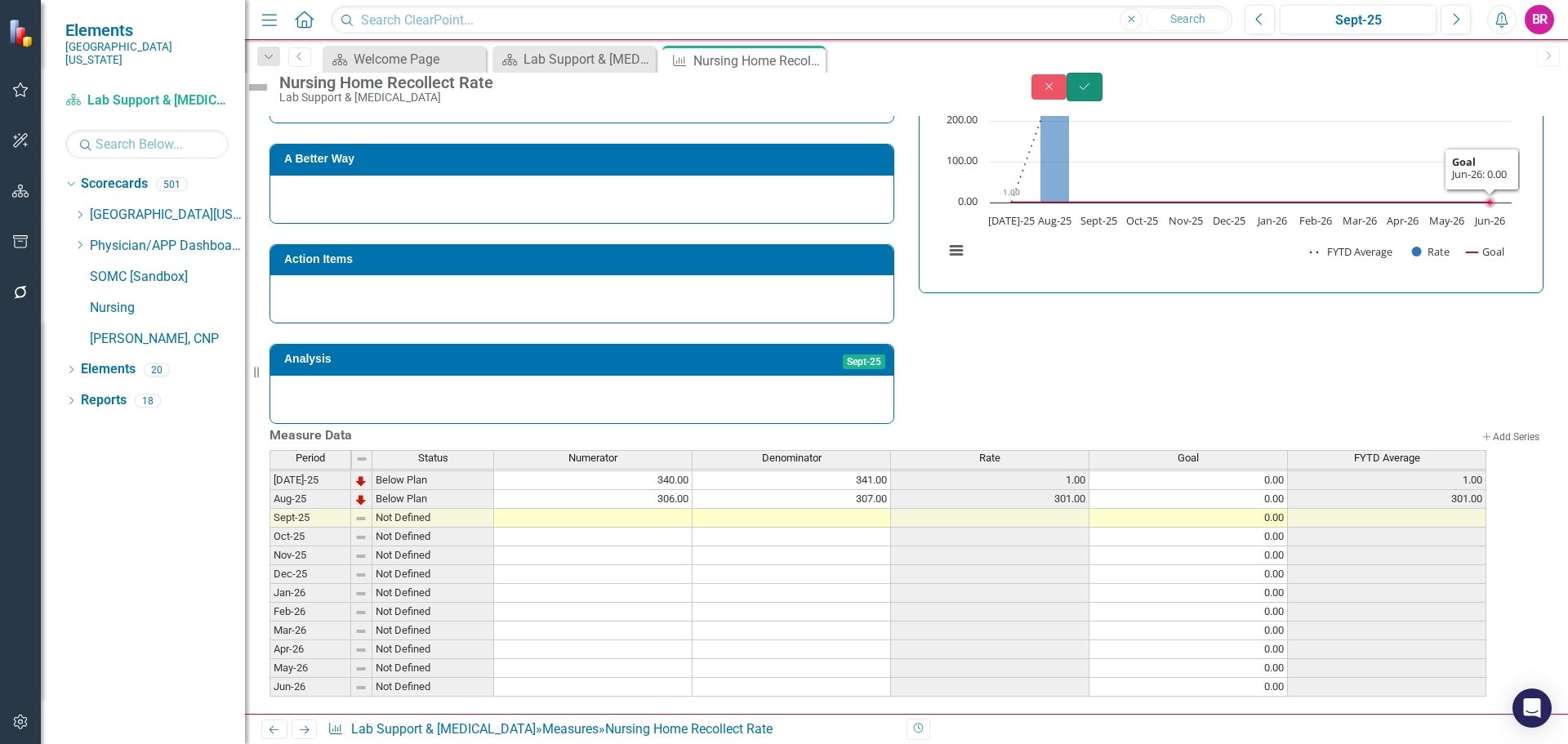
click at [1102, 85] on button "Save" at bounding box center [1085, 86] width 36 height 29
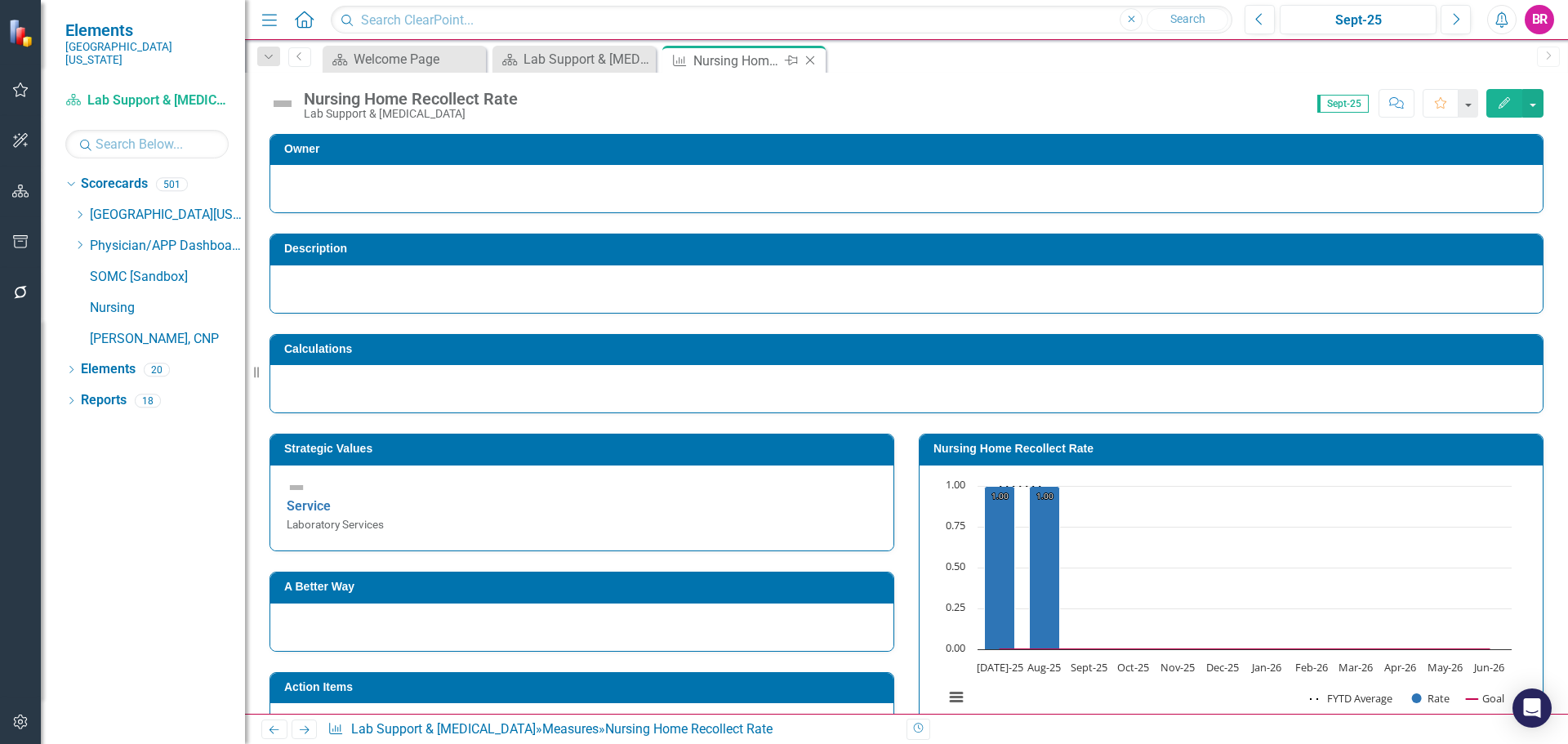
click at [810, 64] on icon "Close" at bounding box center [810, 60] width 16 height 13
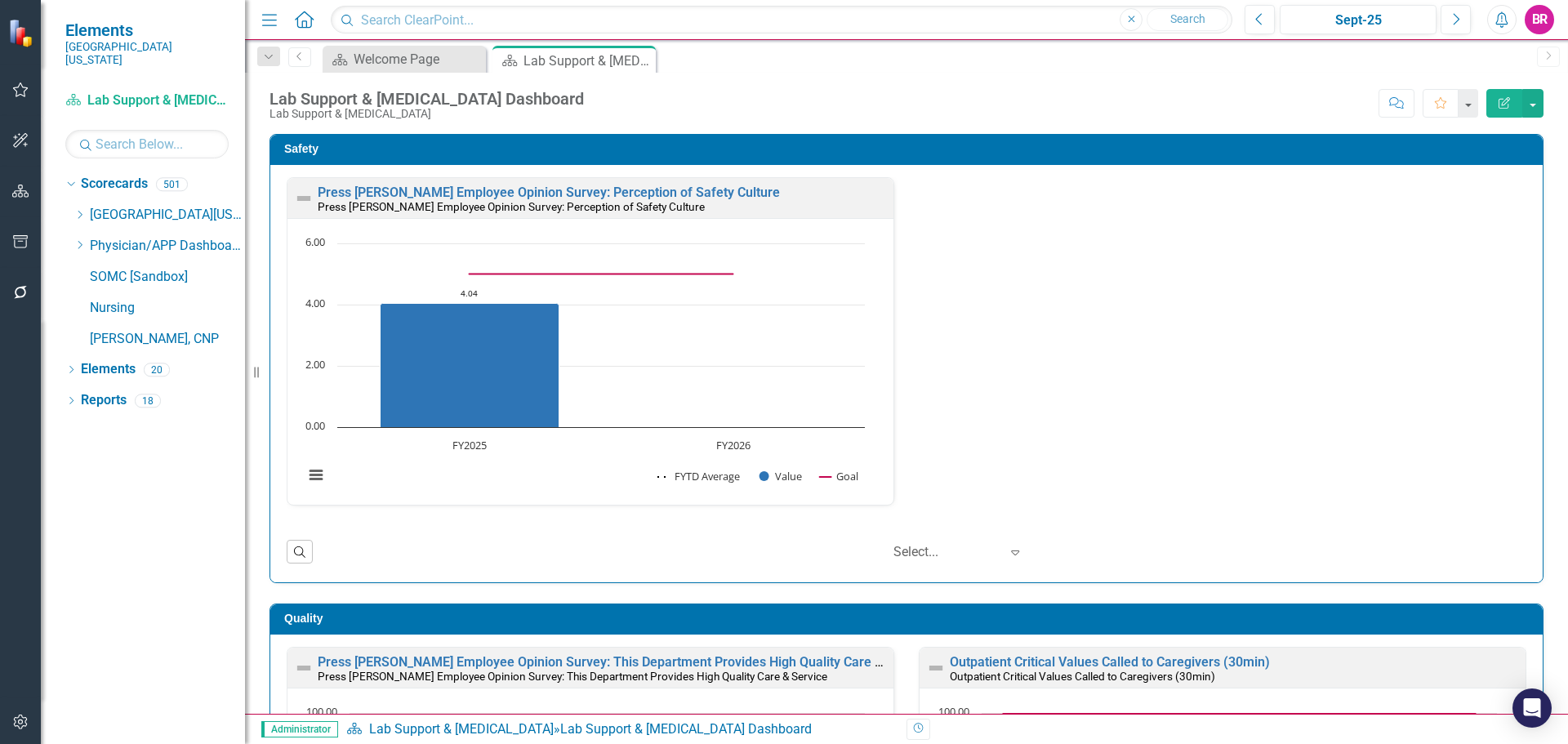
click at [1530, 353] on div "Press [PERSON_NAME] Employee Opinion Survey: Perception of Safety Culture Press…" at bounding box center [907, 373] width 1272 height 417
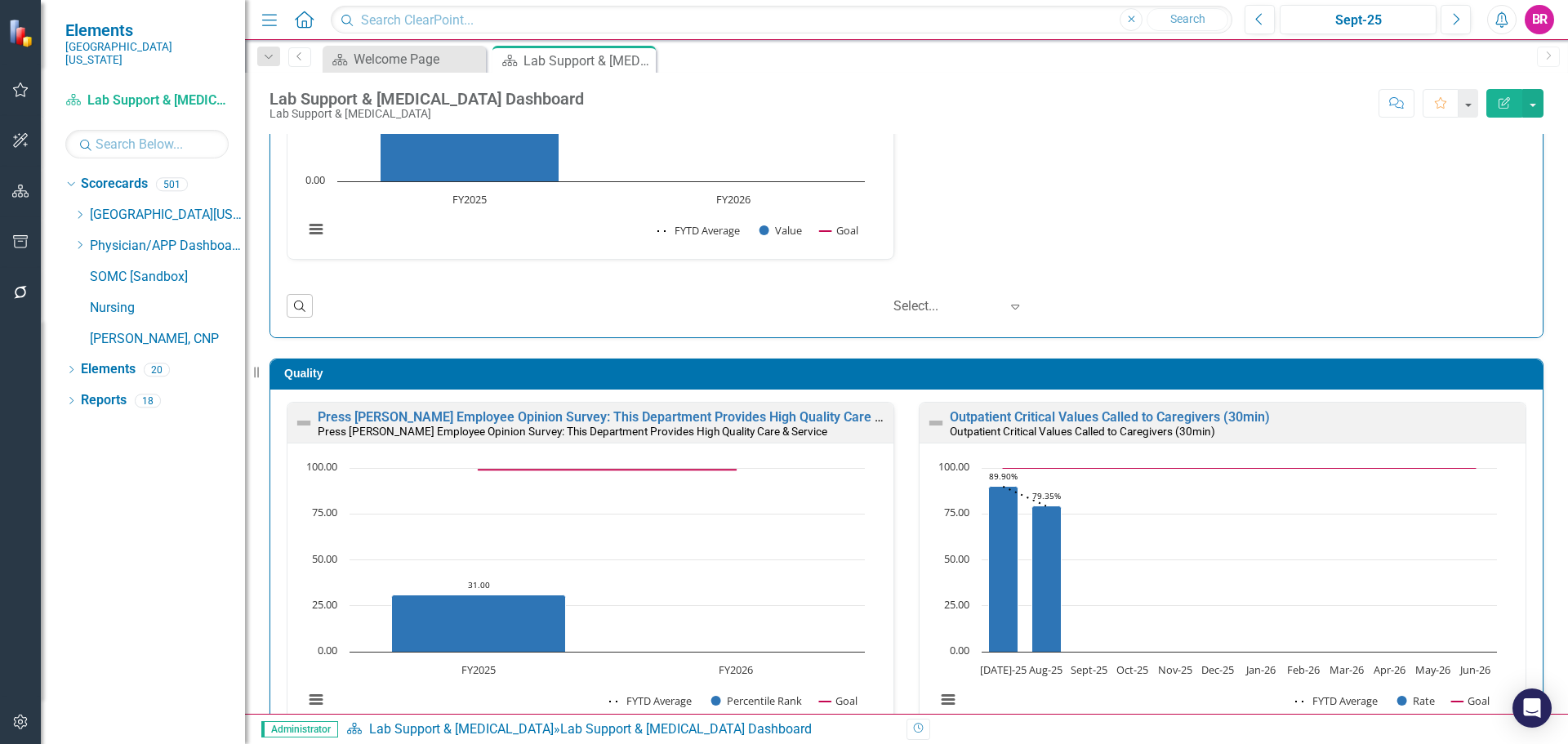
scroll to position [817, 0]
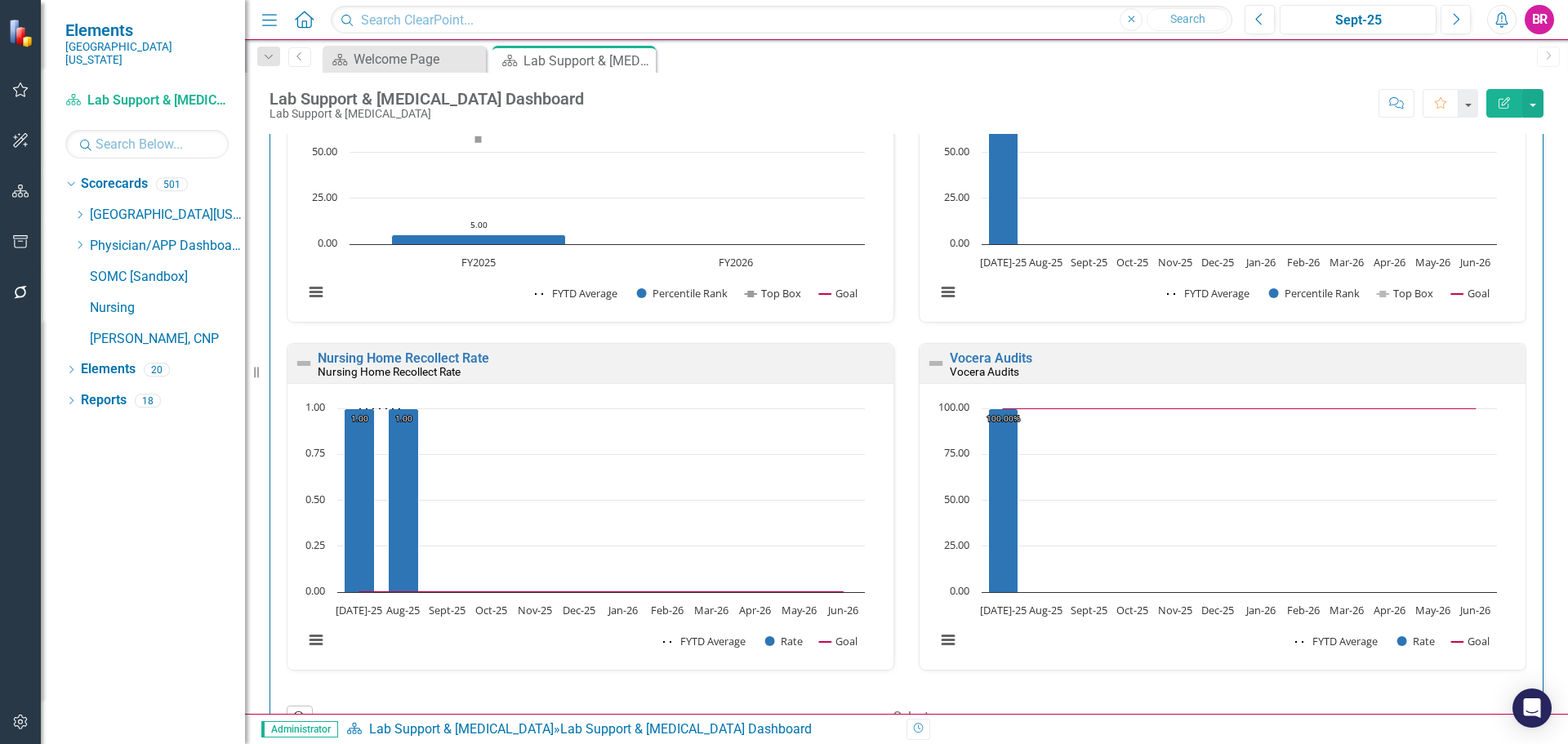
click at [977, 341] on div "Press [PERSON_NAME] Patient Experience: Overall Likelihood to Recommend Press […" at bounding box center [1222, 168] width 632 height 348
click at [986, 362] on link "Vocera Audits" at bounding box center [991, 358] width 82 height 16
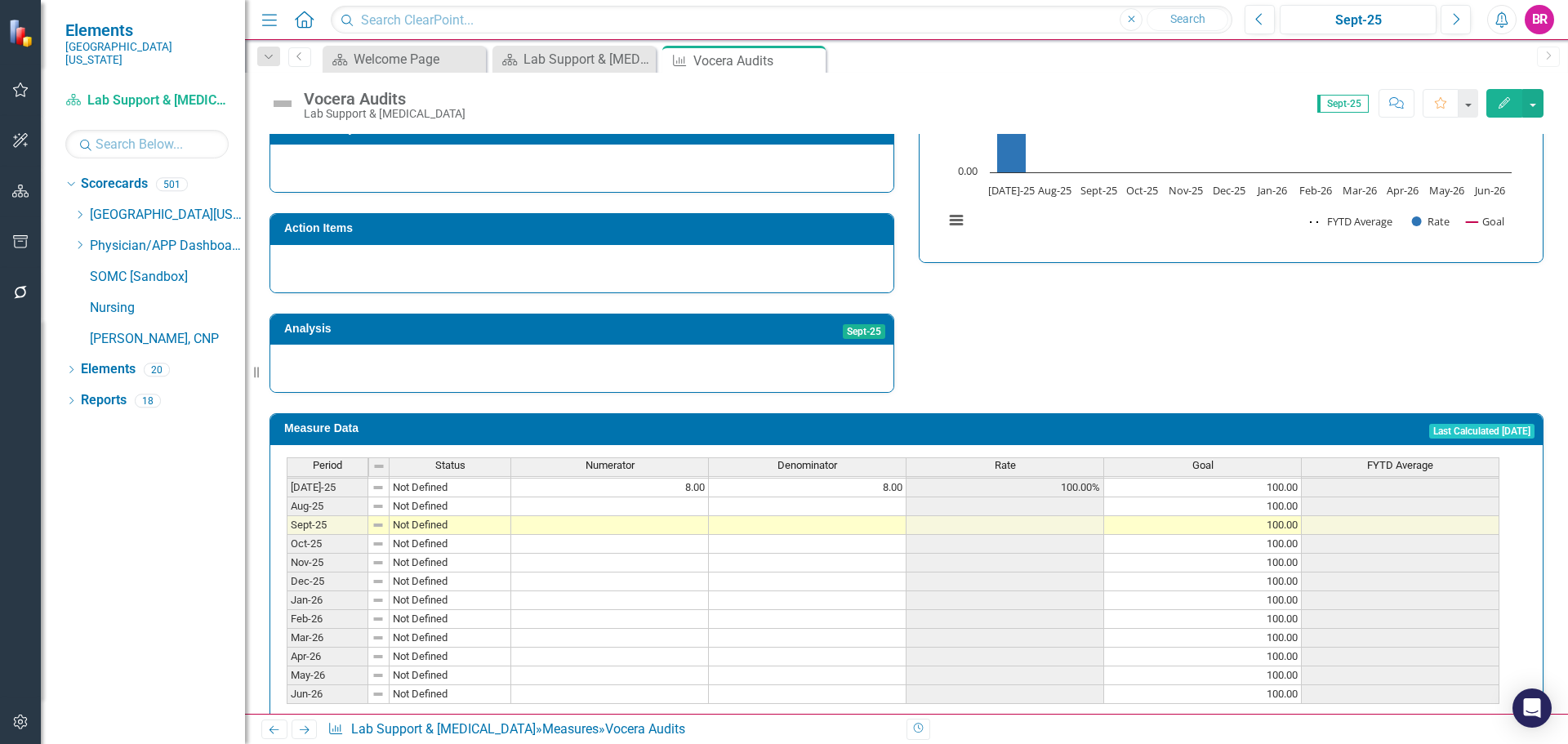
click at [660, 468] on tbody "Feb-24 Not Defined Mar-24 Not Defined Apr-24 Not Defined May-24 Not Defined Jun…" at bounding box center [893, 430] width 1213 height 545
type textarea "31"
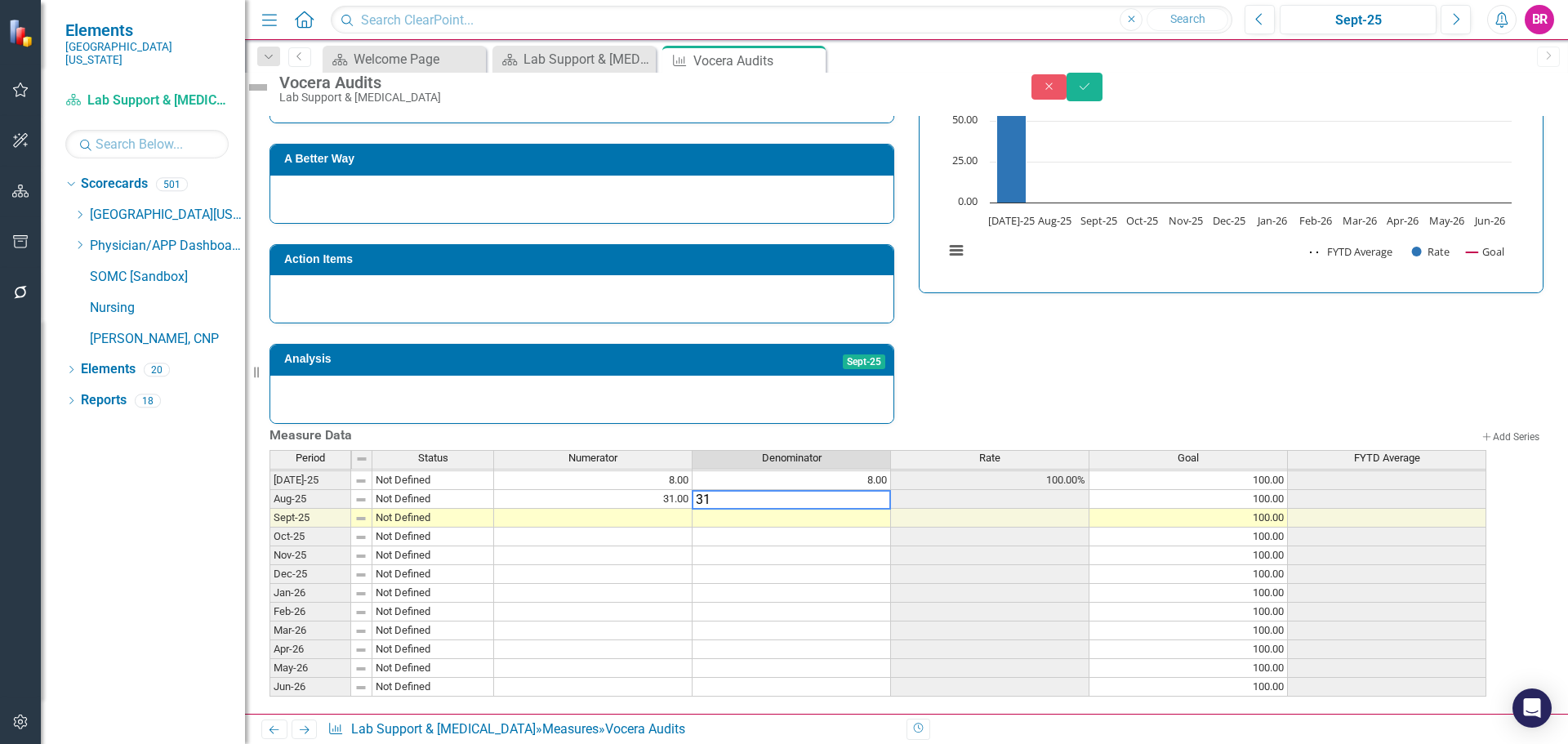
type textarea "31"
drag, startPoint x: 988, startPoint y: 332, endPoint x: 1098, endPoint y: 270, distance: 126.3
click at [988, 332] on div "Strategic Values Service Laboratory Services Q1.2026 A Better Way Action Items …" at bounding box center [907, 195] width 1298 height 456
click at [1092, 92] on icon "Save" at bounding box center [1084, 86] width 15 height 11
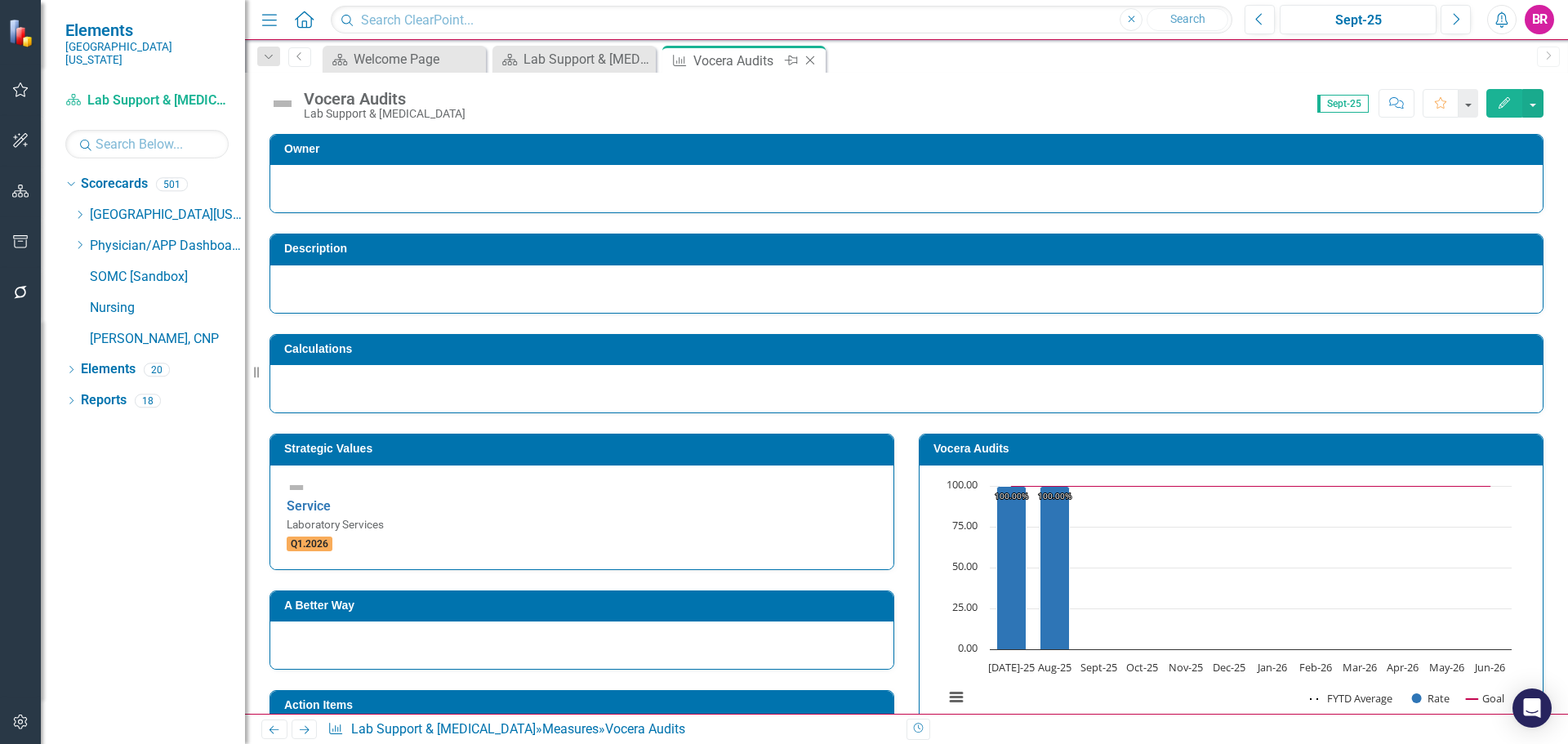
click at [811, 64] on icon "Close" at bounding box center [810, 60] width 16 height 13
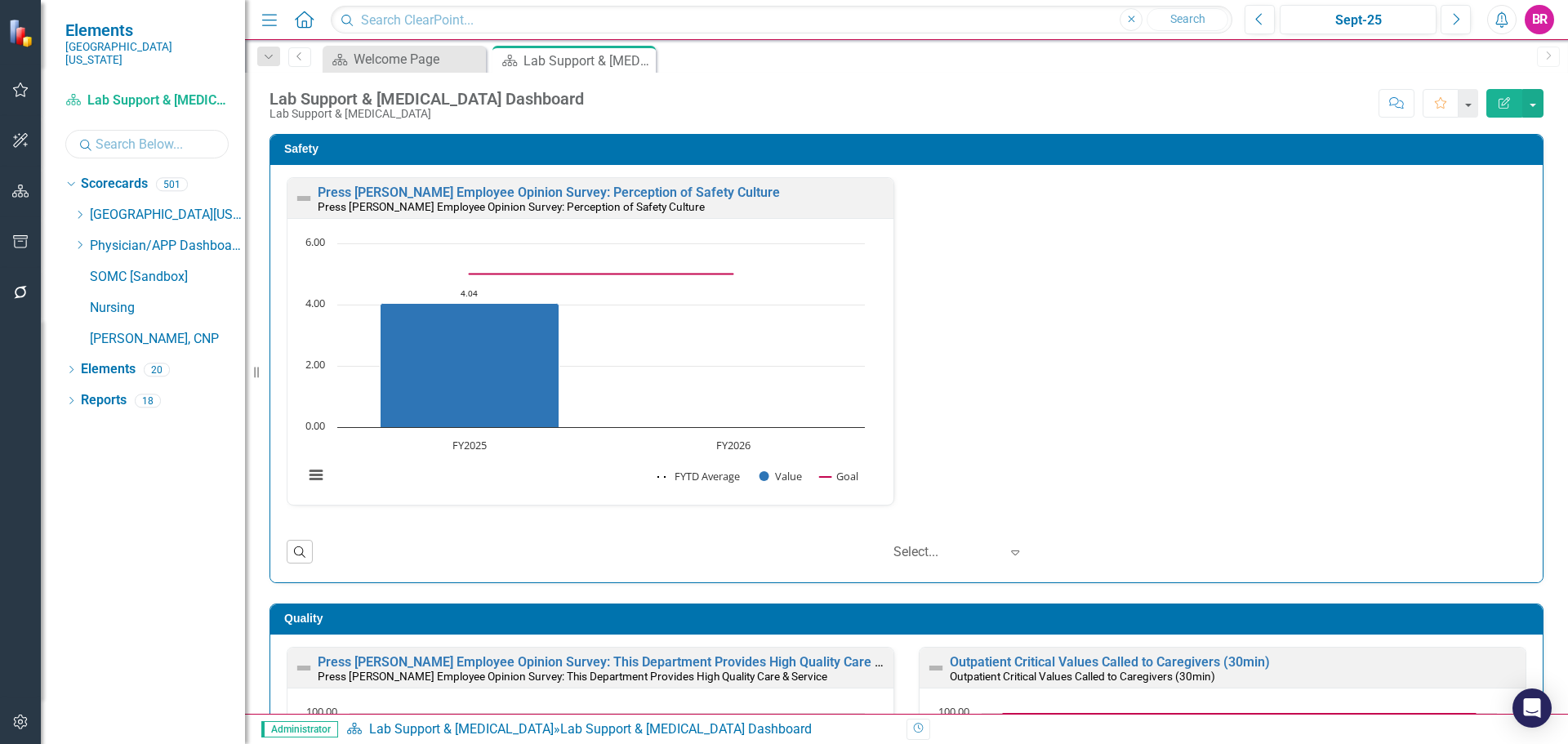
click at [156, 130] on input "text" at bounding box center [147, 143] width 163 height 29
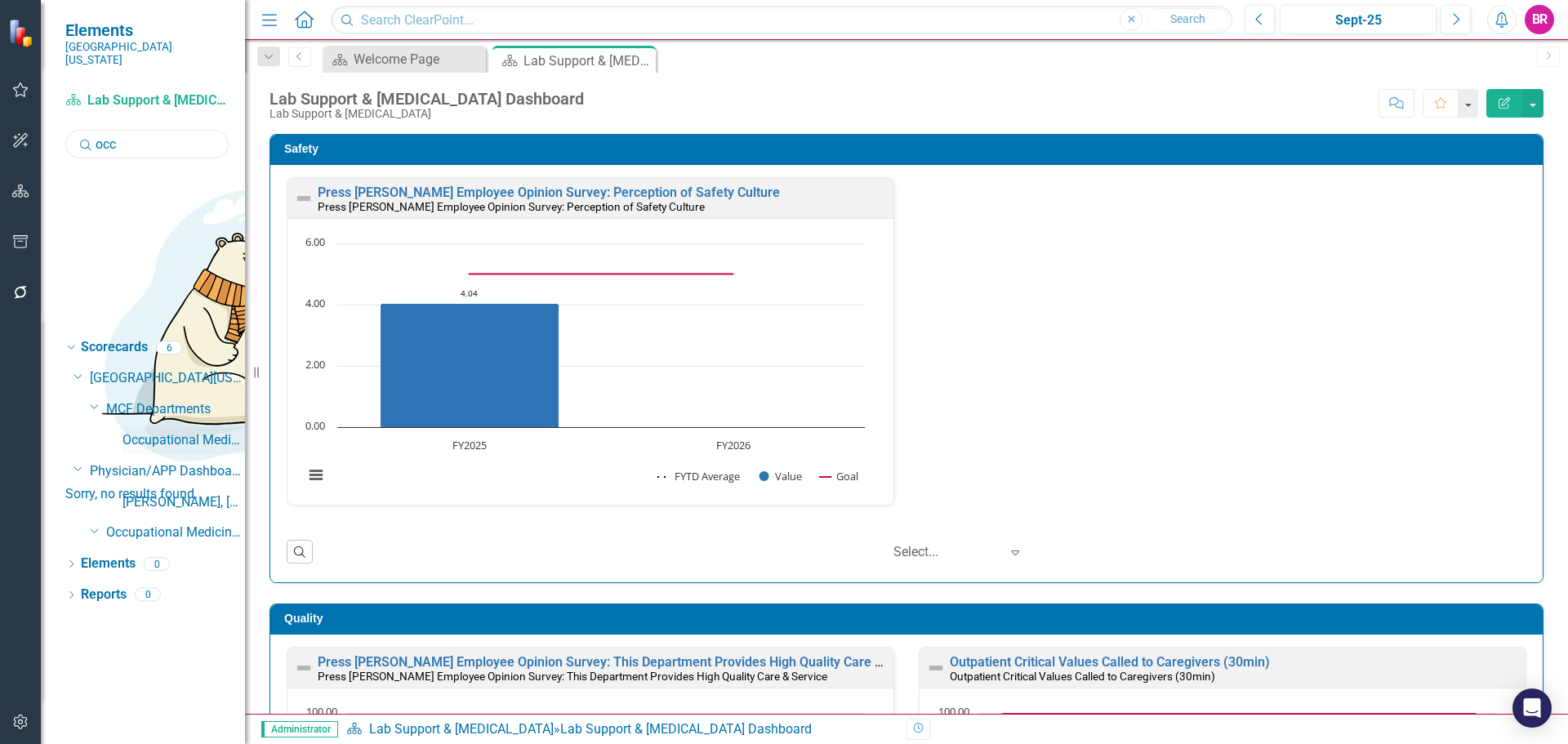
type input "occ"
click at [198, 431] on link "Occupational Medicine" at bounding box center [184, 441] width 123 height 19
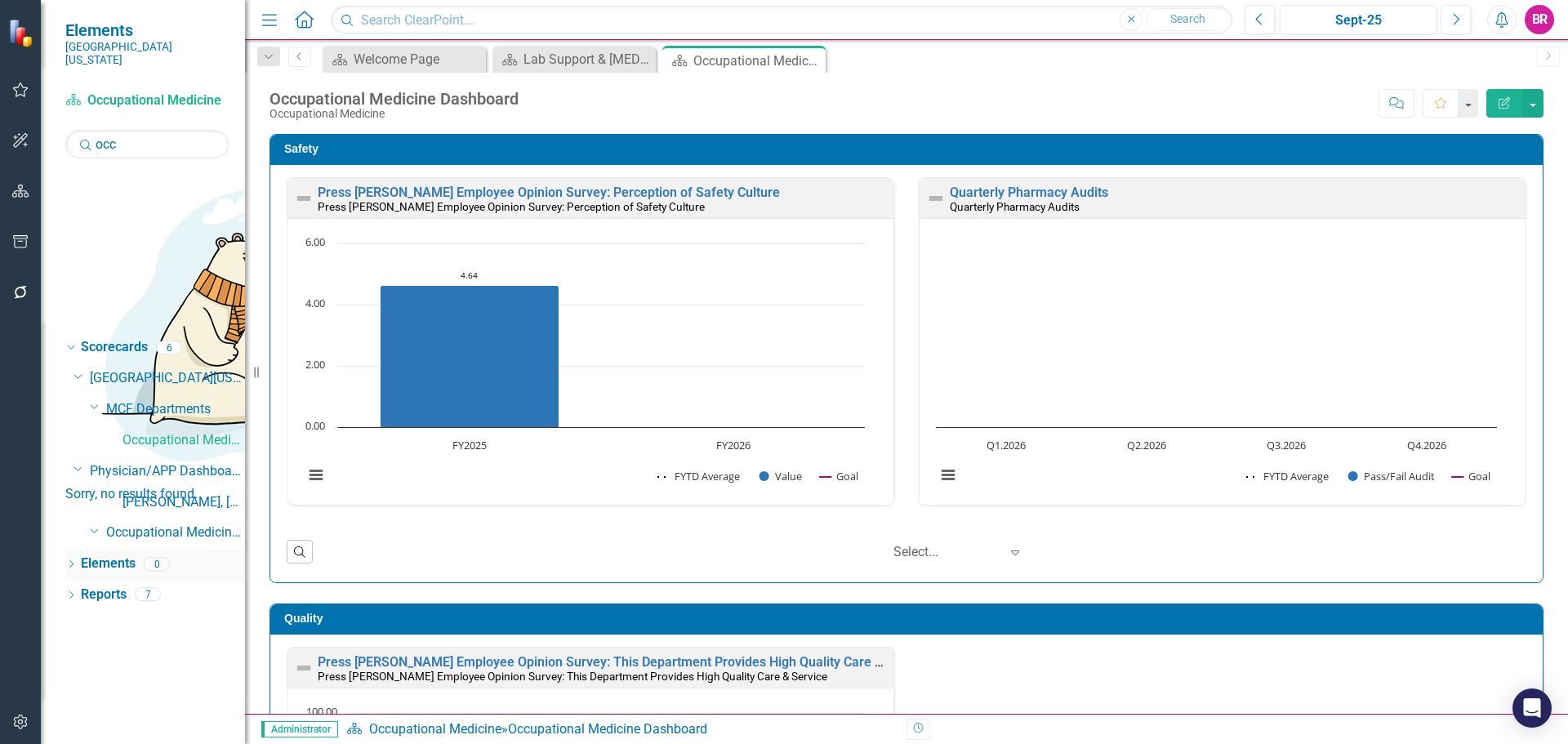
click at [117, 555] on link "Elements" at bounding box center [108, 564] width 54 height 19
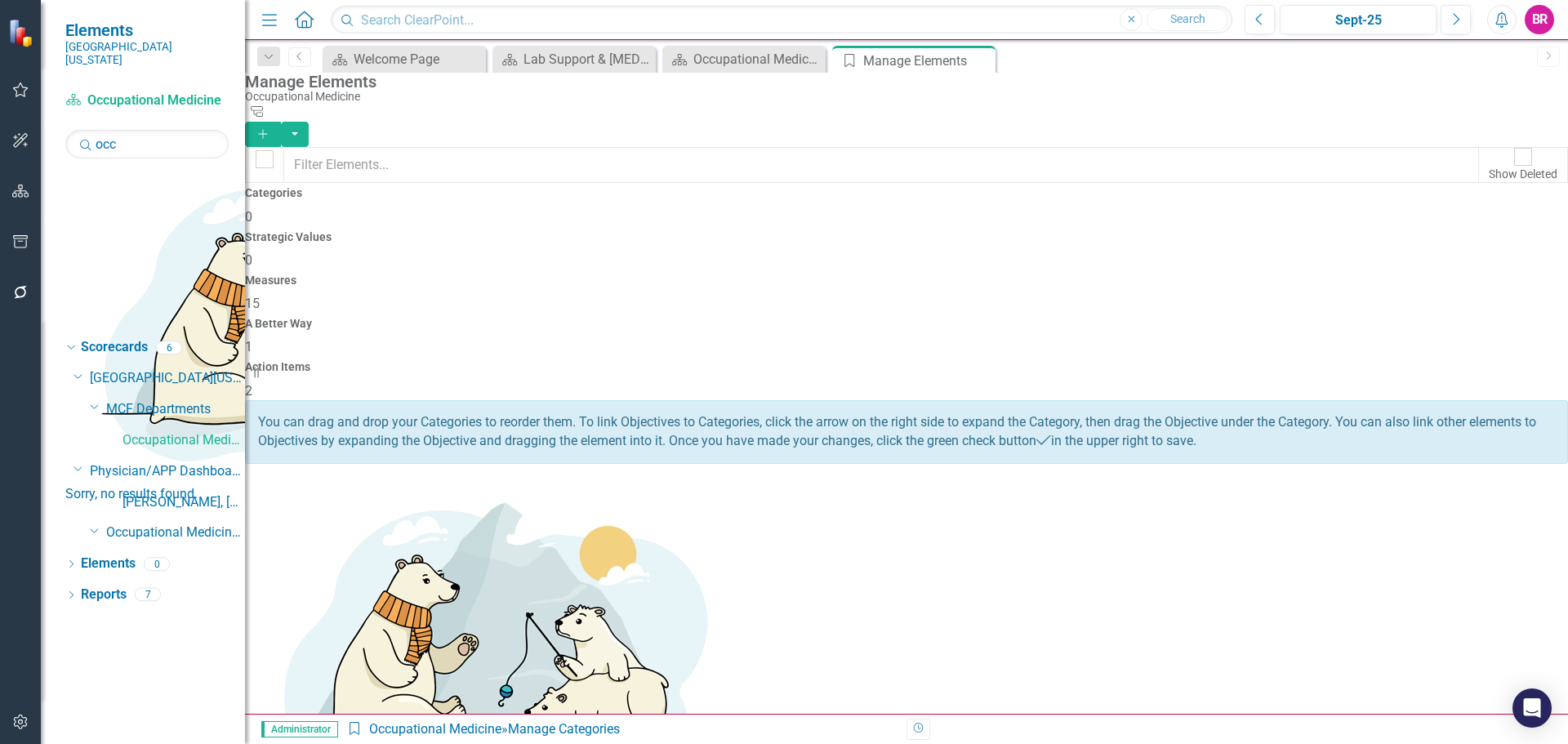
click at [252, 383] on span "2" at bounding box center [248, 391] width 8 height 16
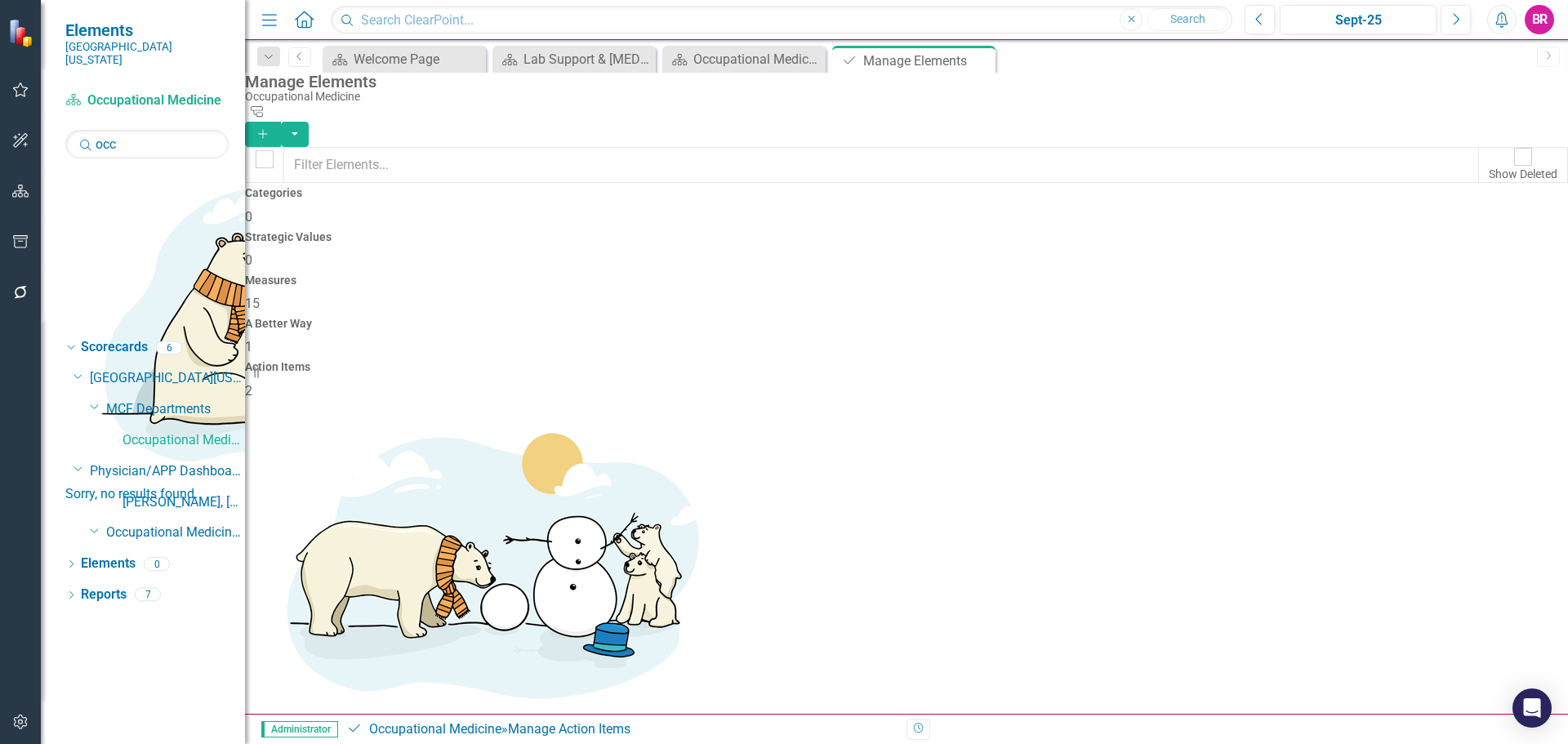
click at [1443, 455] on link "Copy Duplicate Action Item" at bounding box center [1450, 454] width 163 height 30
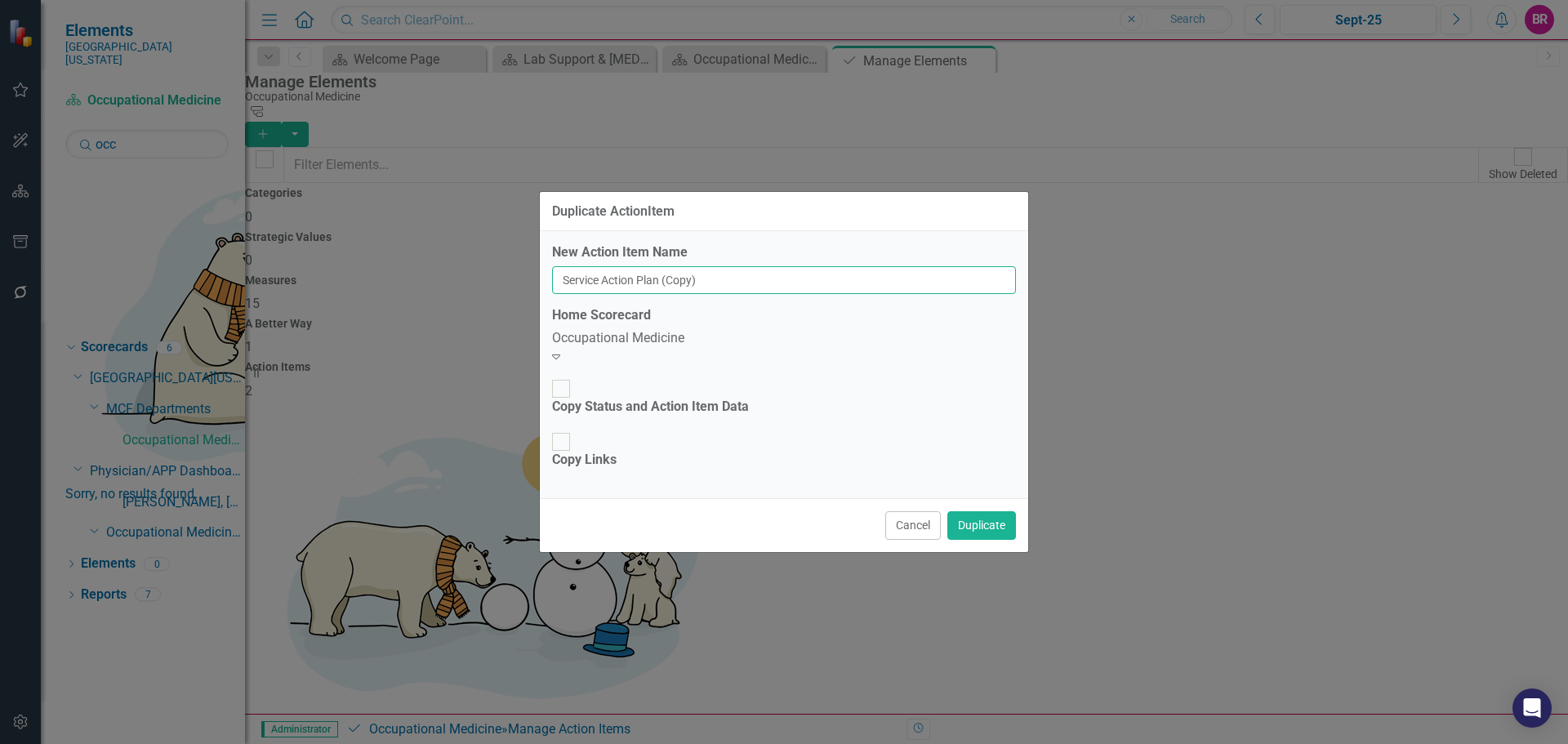
click at [749, 294] on input "Service Action Plan (Copy)" at bounding box center [784, 280] width 464 height 28
click at [749, 294] on input "Service Action Plan (Copy)" at bounding box center [784, 280] width 464 height 28
type input "Blank PDSA"
click at [993, 511] on button "Duplicate" at bounding box center [981, 525] width 68 height 29
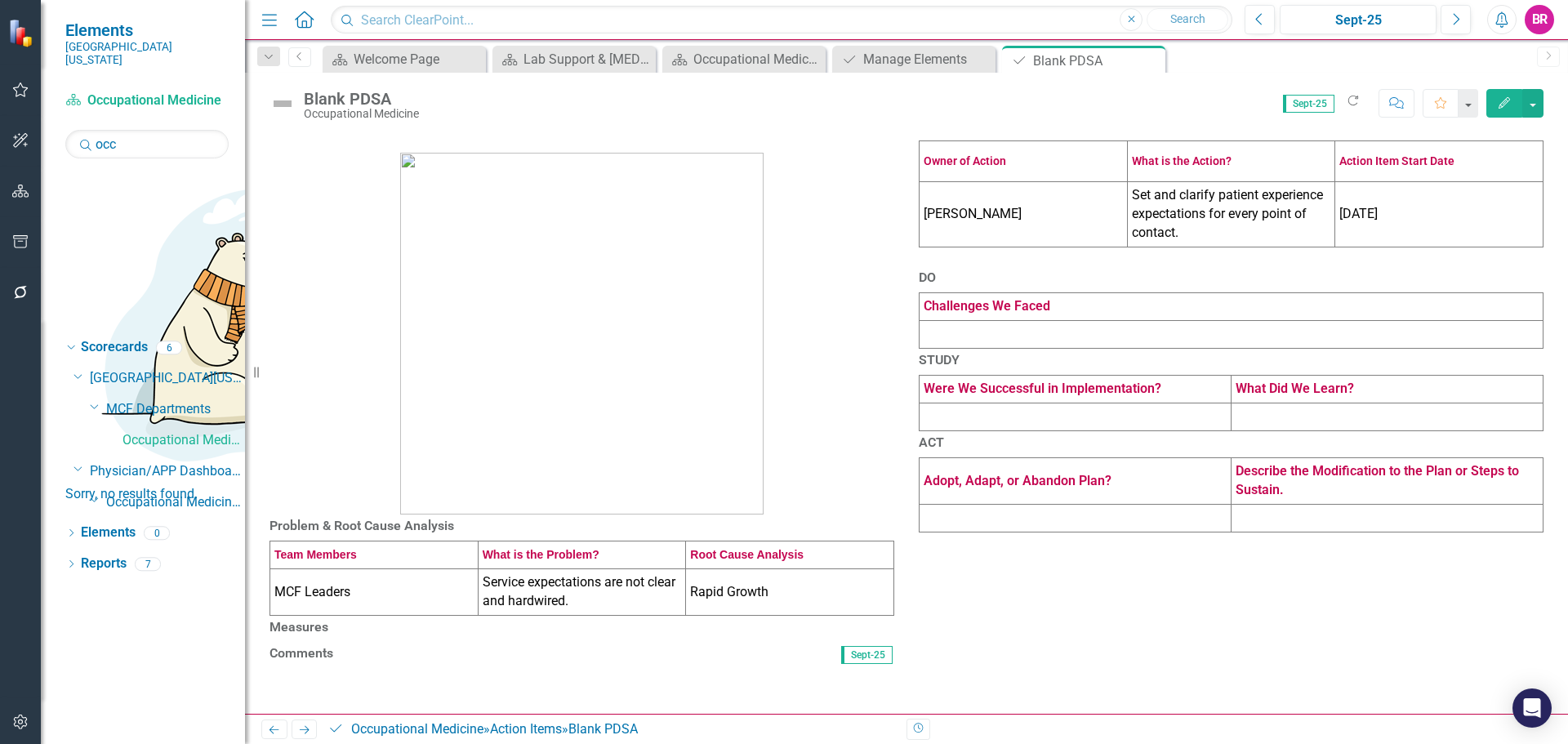
click at [1187, 247] on td "Set and clarify patient experience expectations for every point of contact." at bounding box center [1231, 215] width 208 height 66
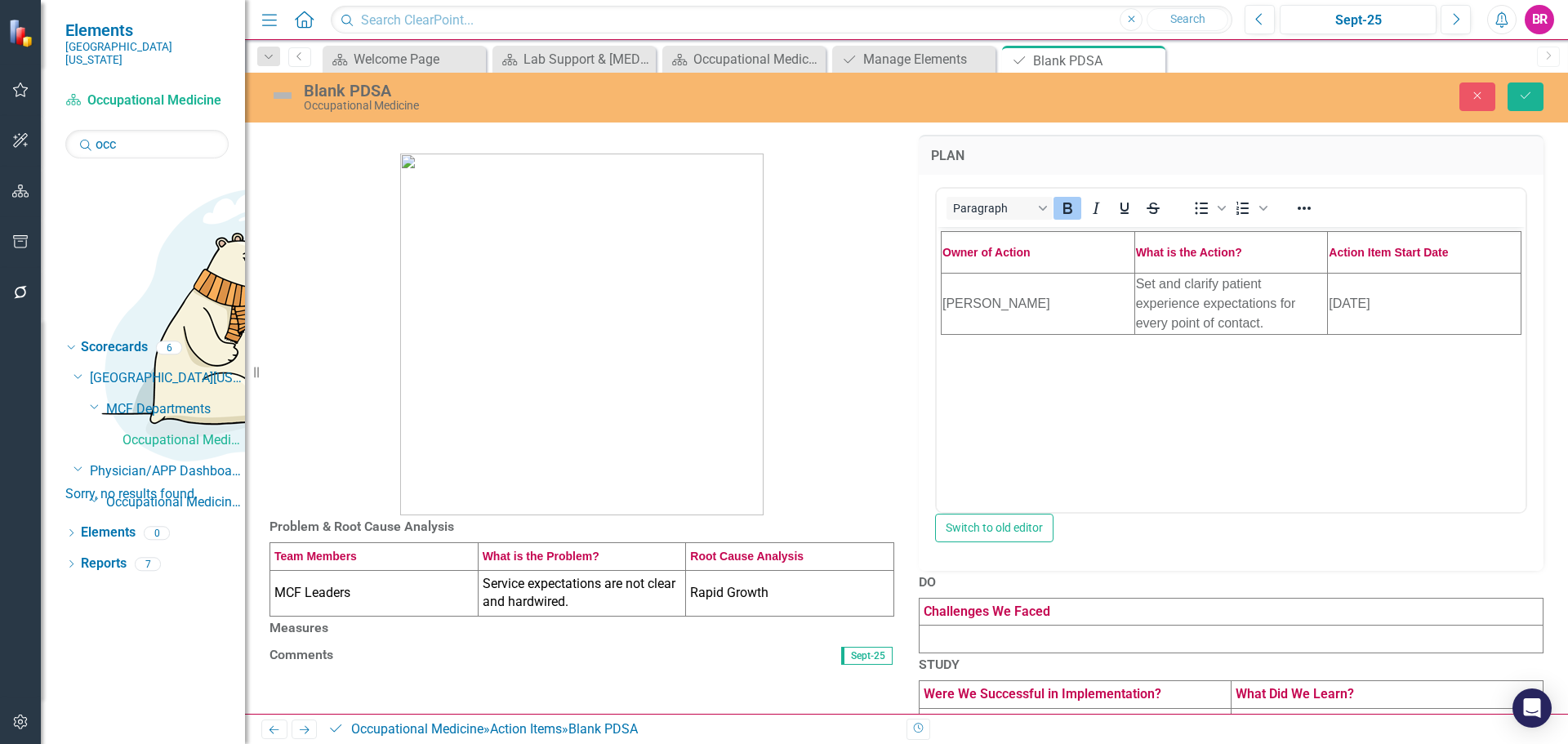
click at [1208, 303] on td "Set and clarify patient experience expectations for every point of contact." at bounding box center [1231, 302] width 194 height 61
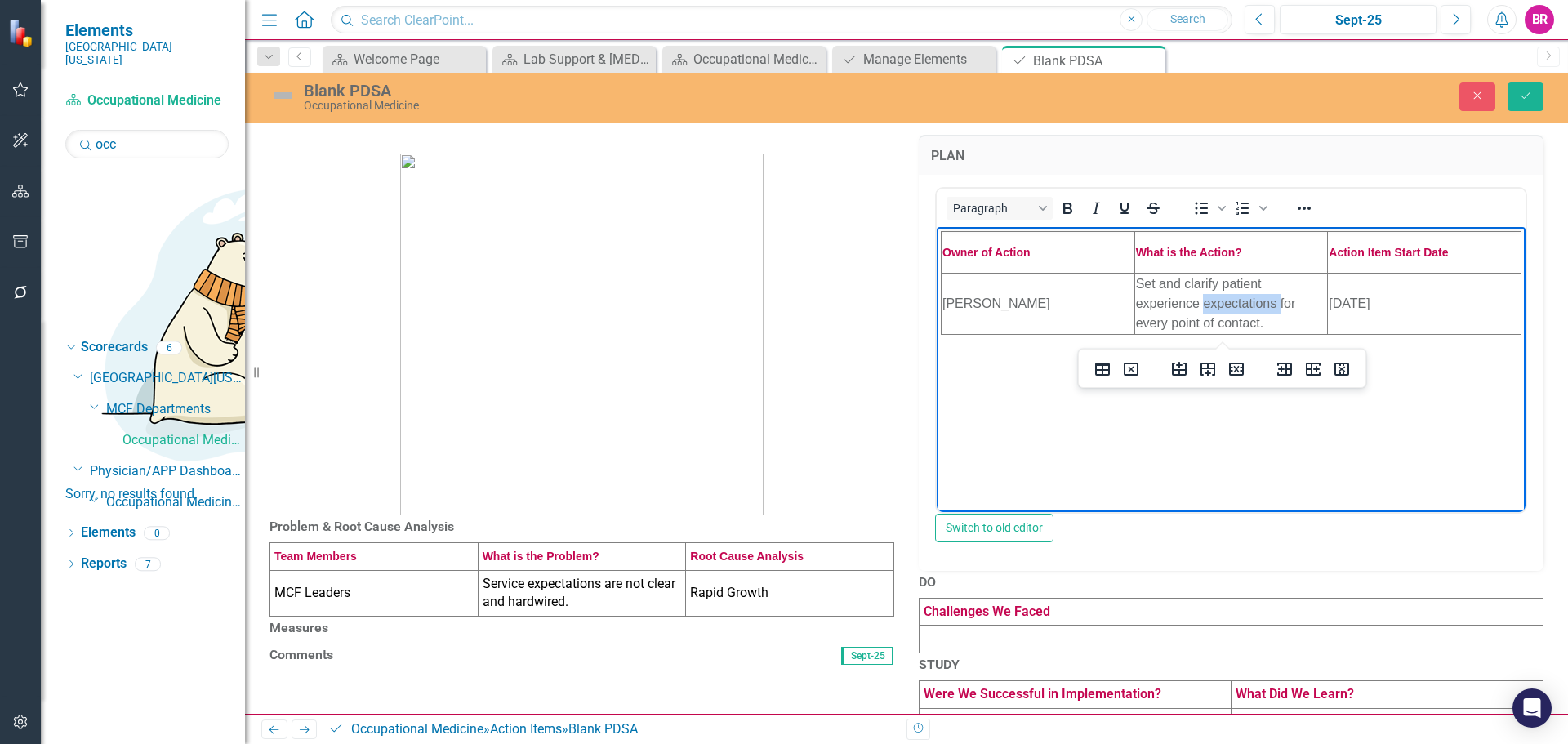
click at [1208, 303] on td "Set and clarify patient experience expectations for every point of contact." at bounding box center [1231, 302] width 194 height 61
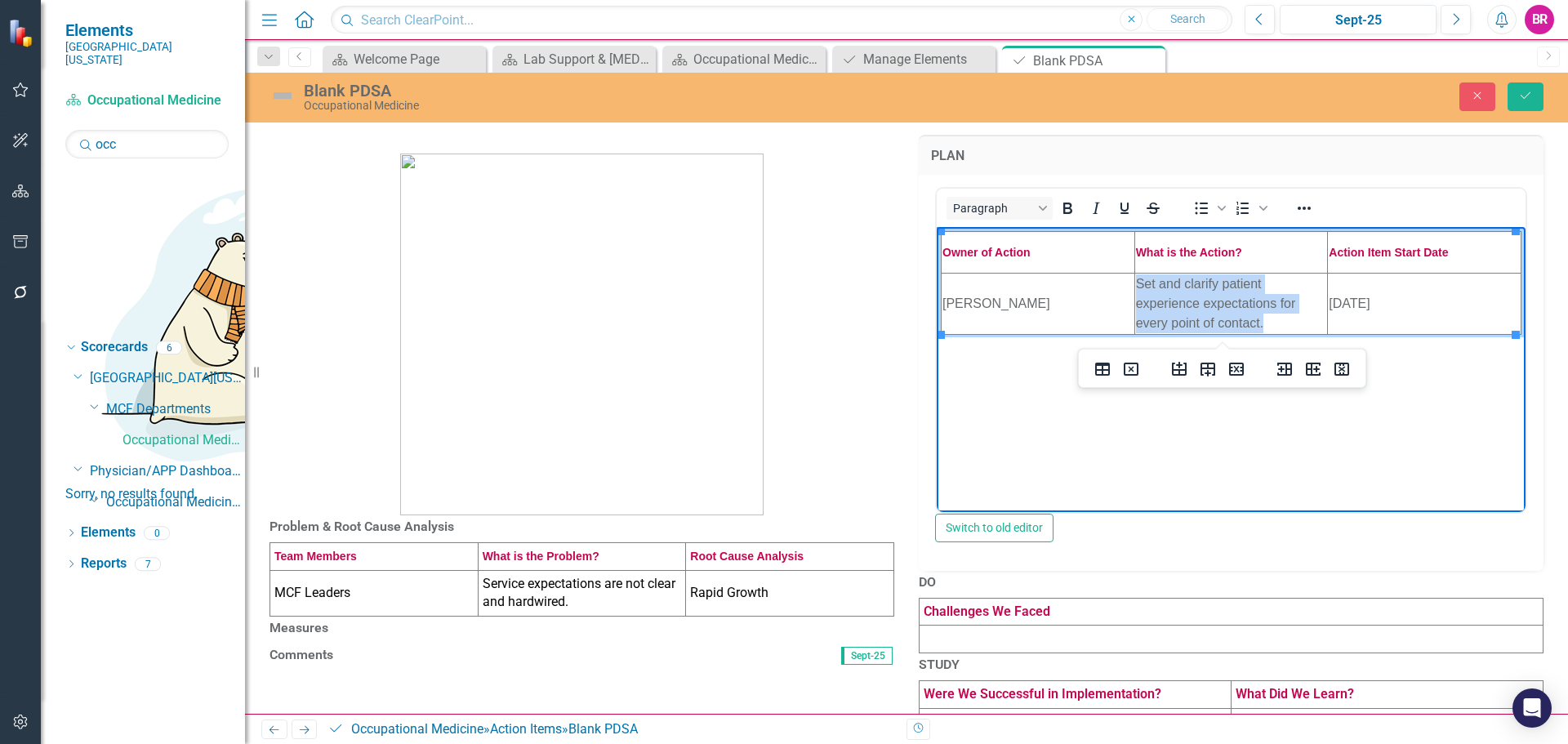
click at [1208, 303] on td "Set and clarify patient experience expectations for every point of contact." at bounding box center [1231, 302] width 194 height 61
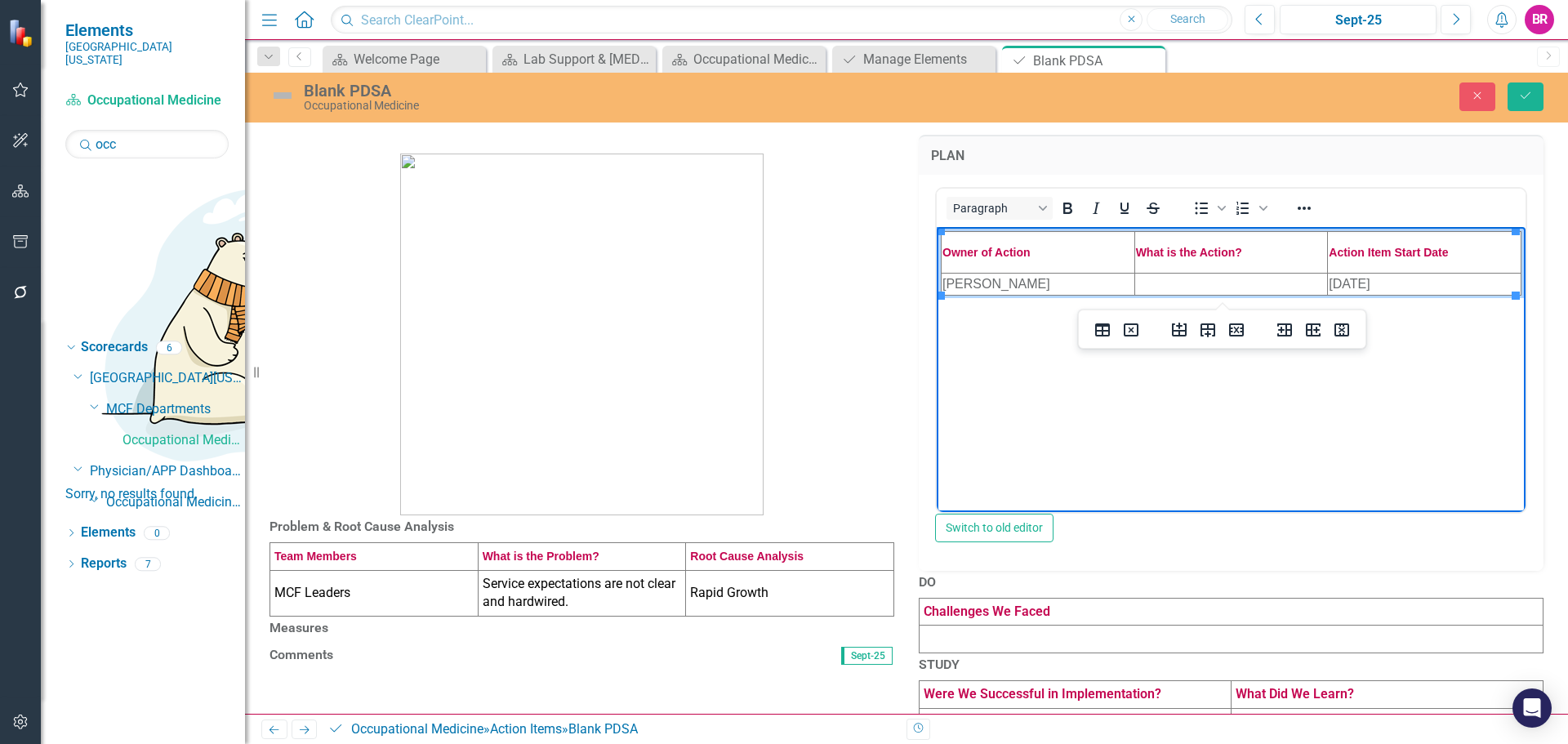
click at [1390, 283] on td "10/15/2024" at bounding box center [1425, 283] width 194 height 22
click at [1390, 284] on td "10/15/2024" at bounding box center [1425, 283] width 194 height 22
click at [577, 616] on td "Service expectations are not clear and hardwired." at bounding box center [582, 593] width 208 height 47
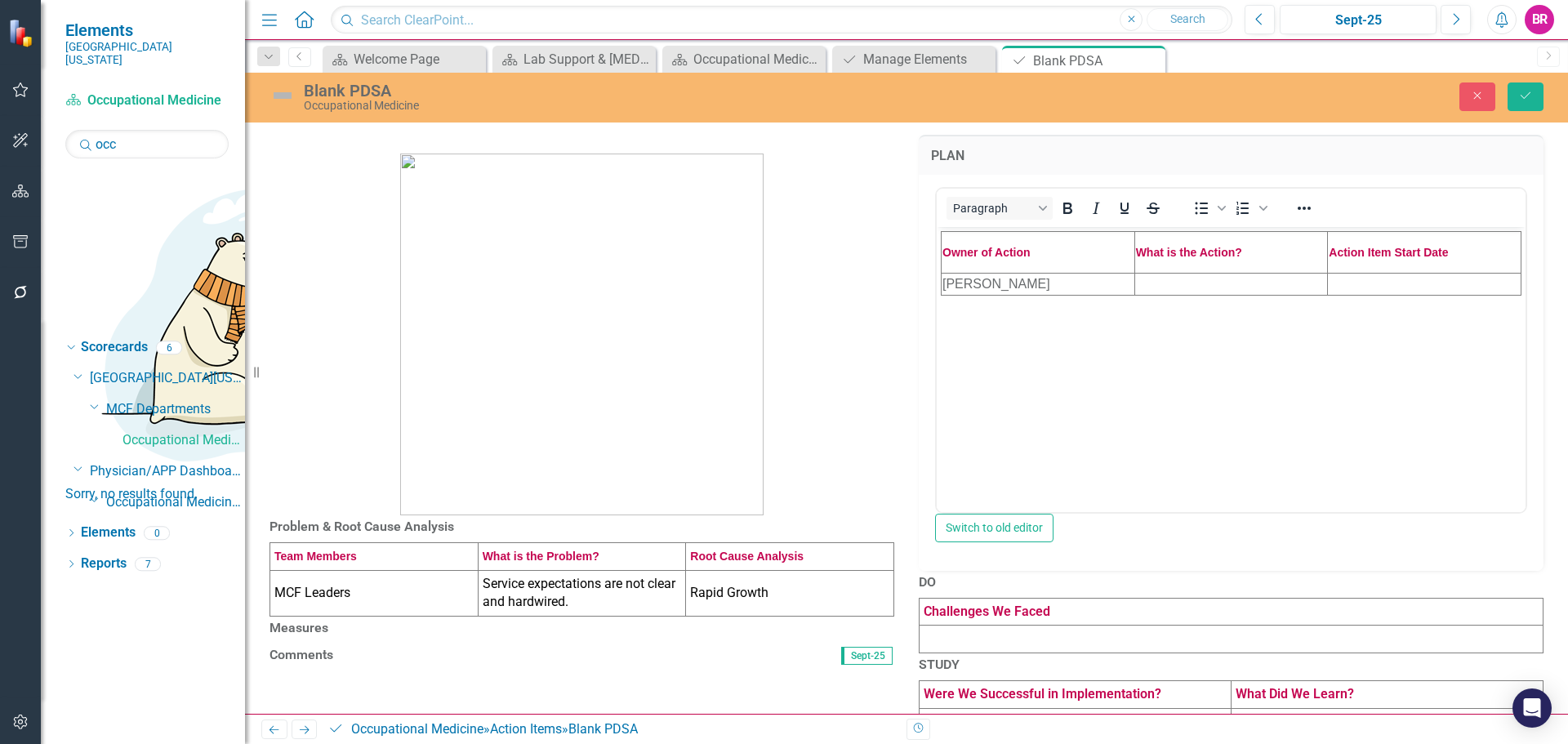
click at [577, 616] on td "Service expectations are not clear and hardwired." at bounding box center [582, 593] width 208 height 47
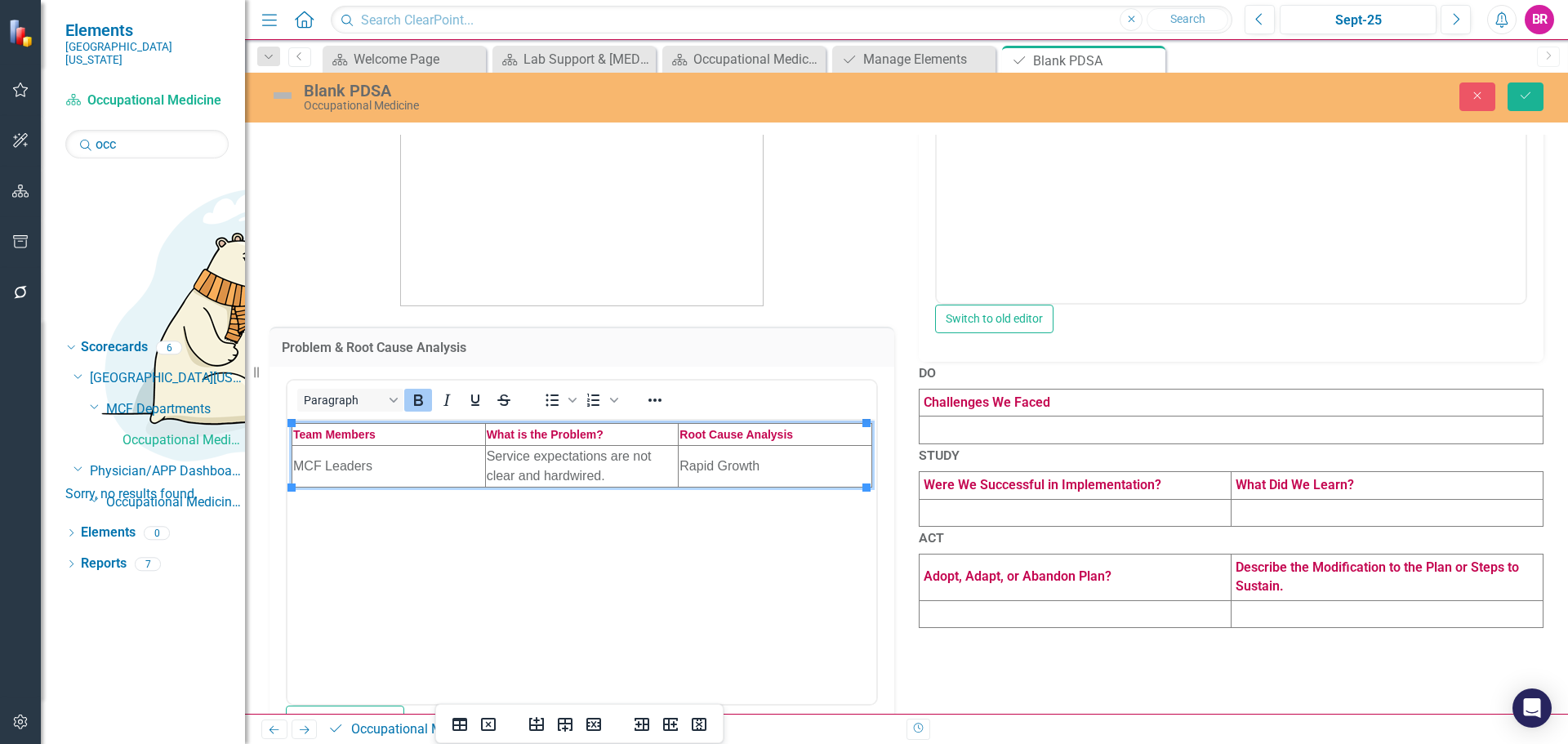
scroll to position [245, 0]
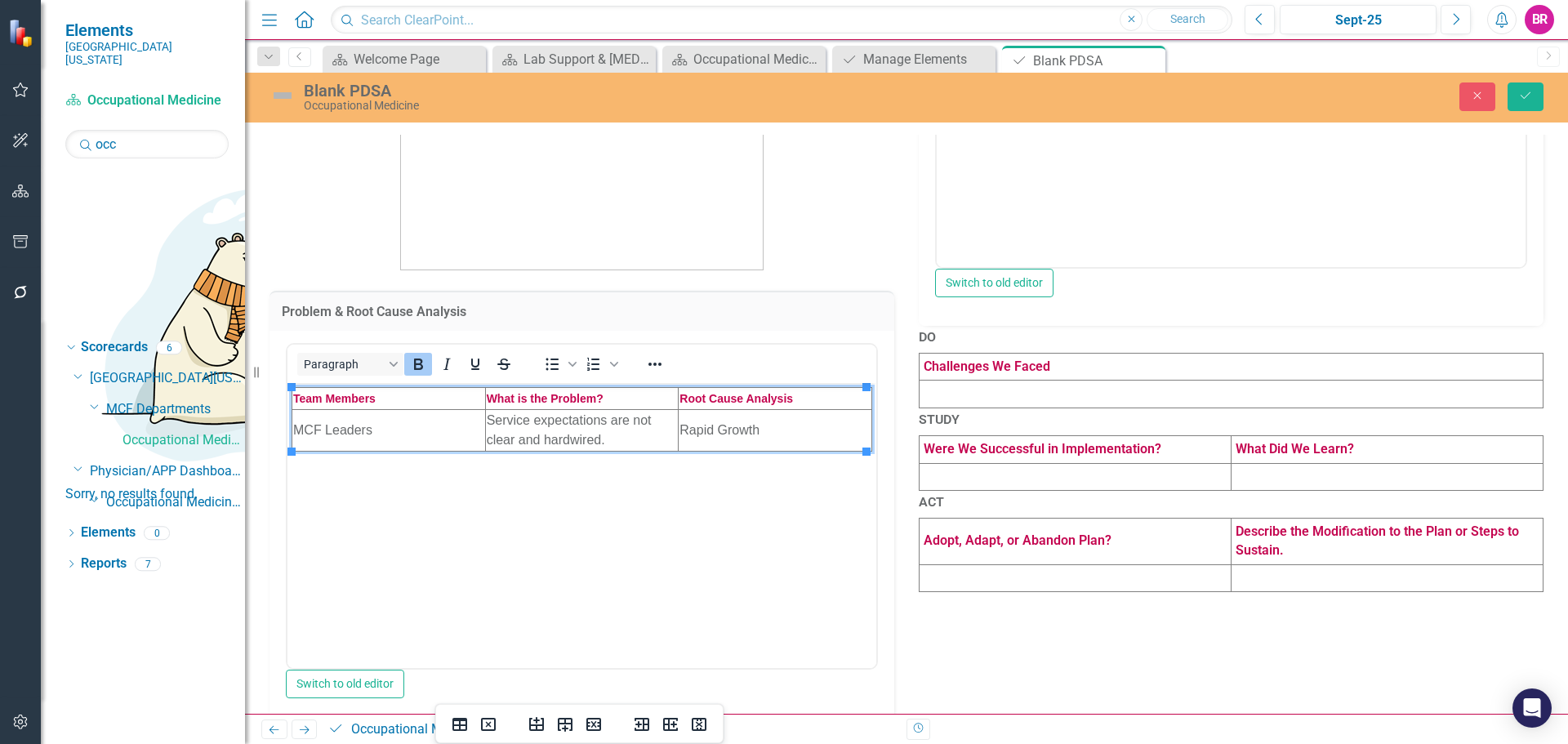
click at [355, 423] on td "MCF Leaders" at bounding box center [389, 429] width 194 height 41
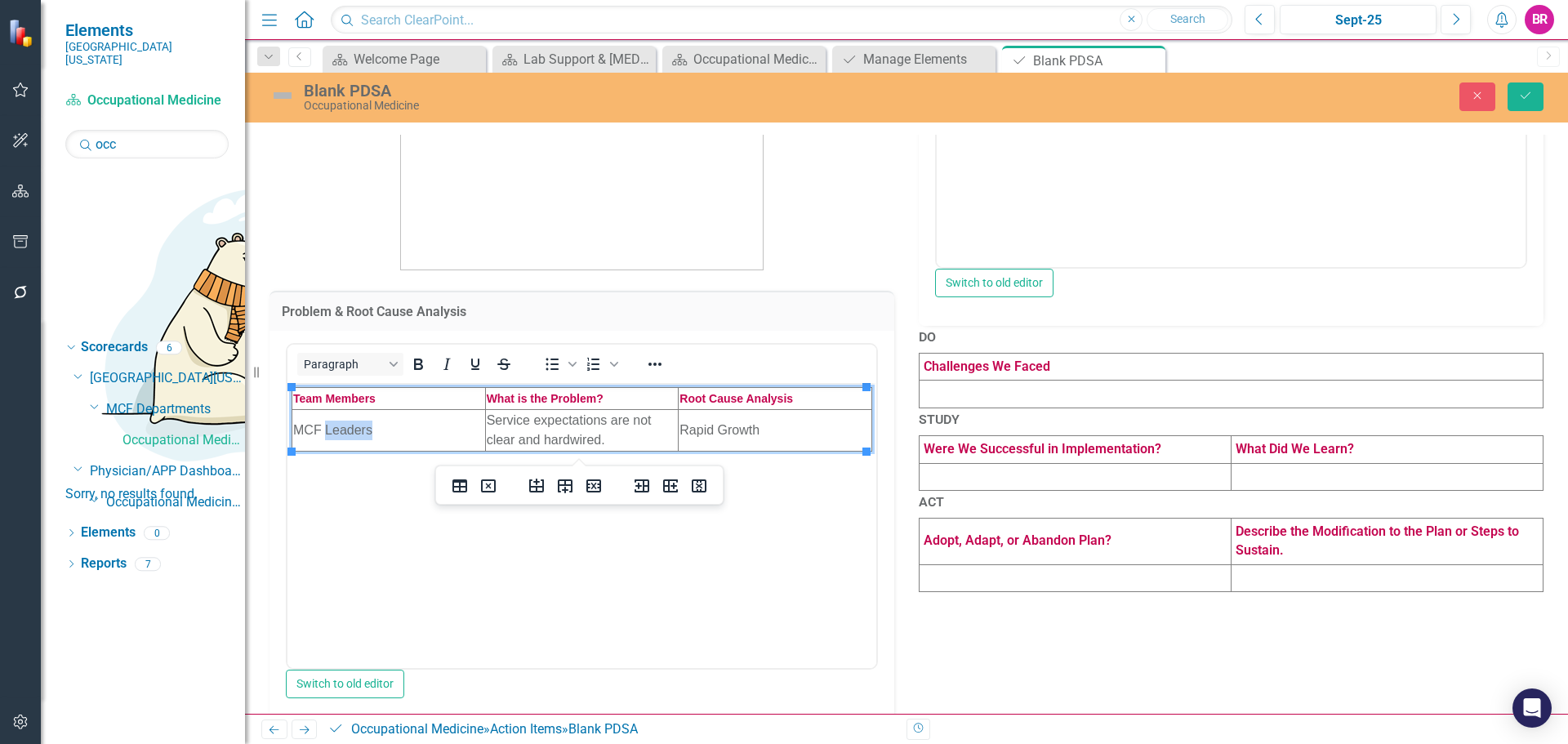
click at [355, 423] on td "MCF Leaders" at bounding box center [389, 429] width 194 height 41
click at [571, 429] on td "Service expectations are not clear and hardwired." at bounding box center [582, 429] width 194 height 41
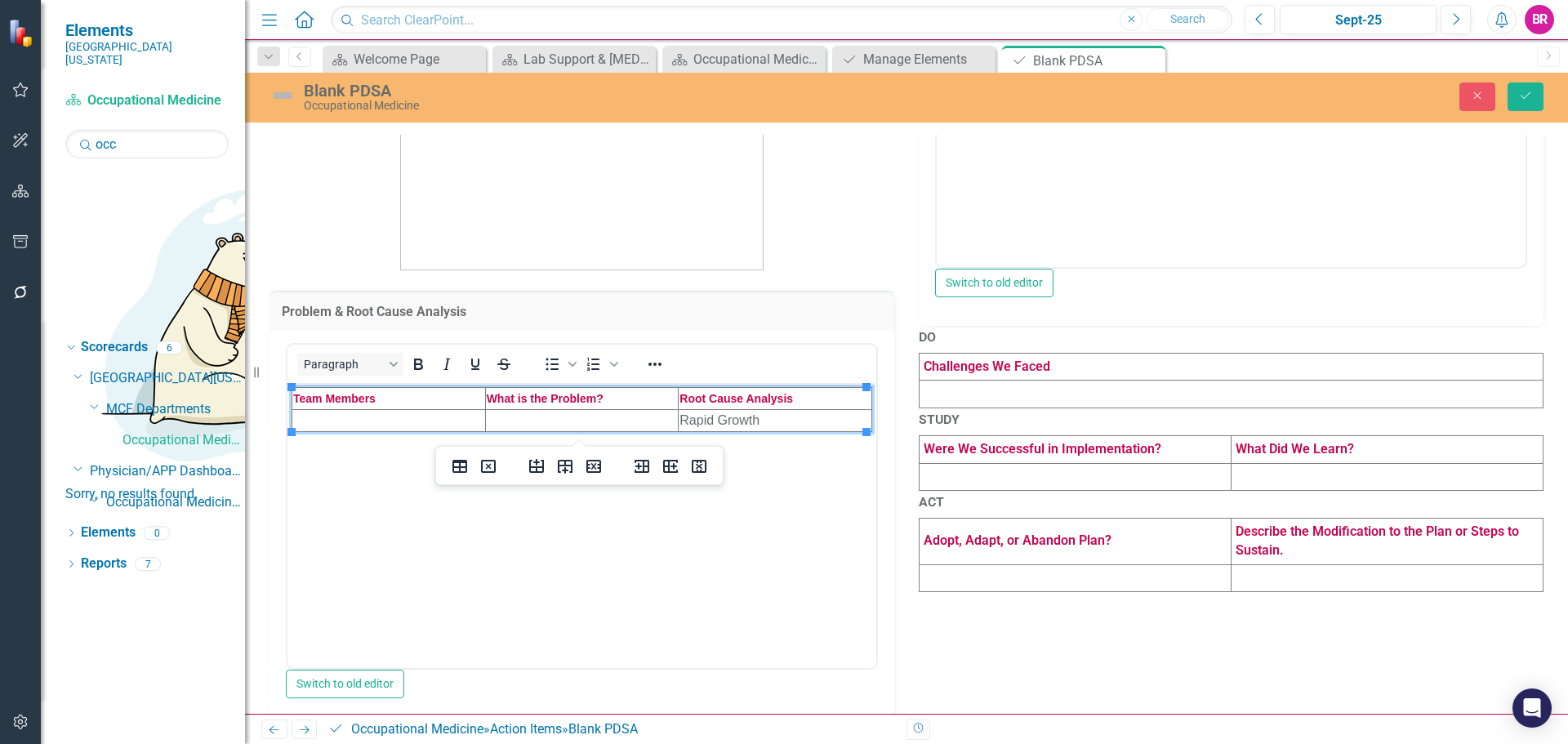
click at [732, 423] on td "Rapid Growth" at bounding box center [775, 420] width 194 height 22
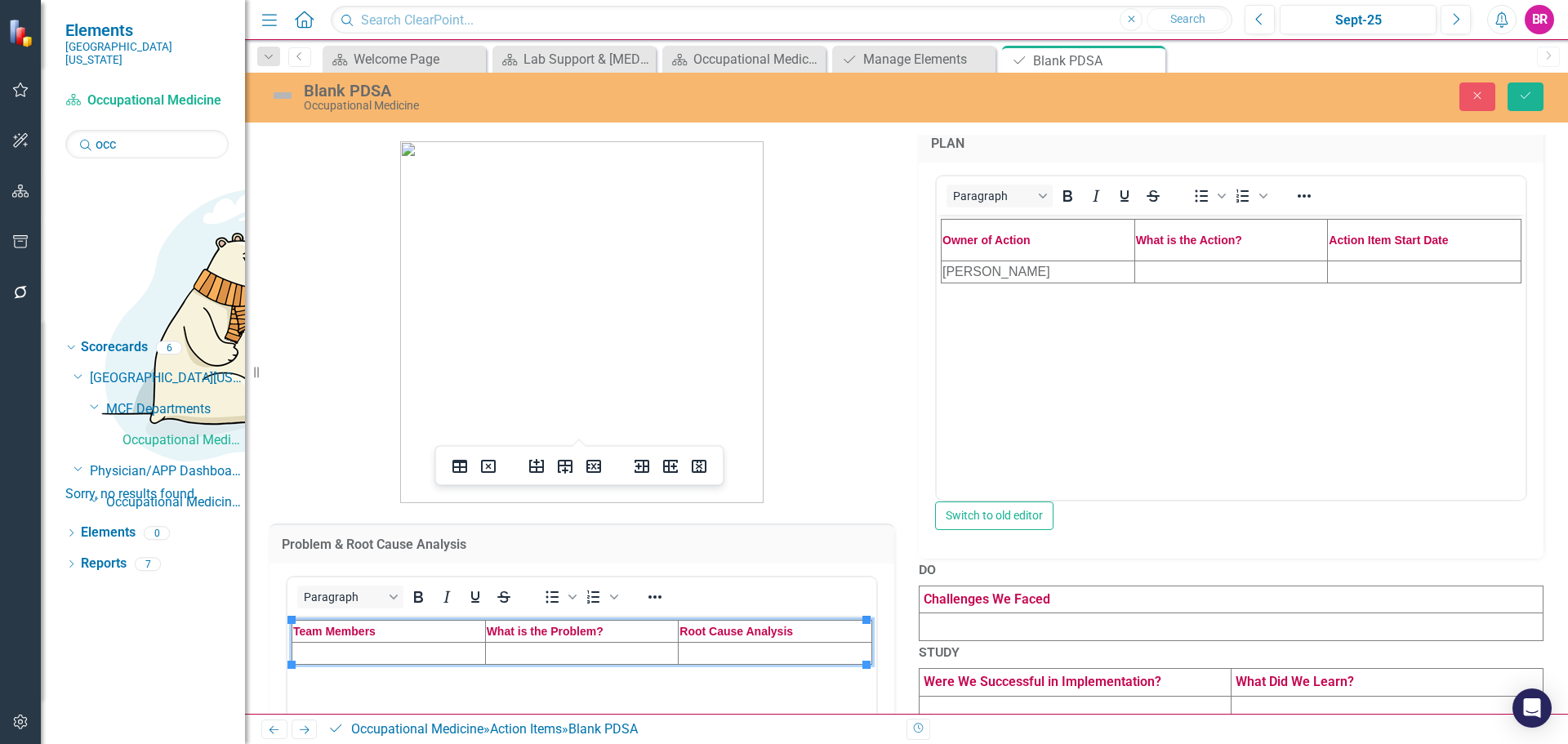
scroll to position [0, 0]
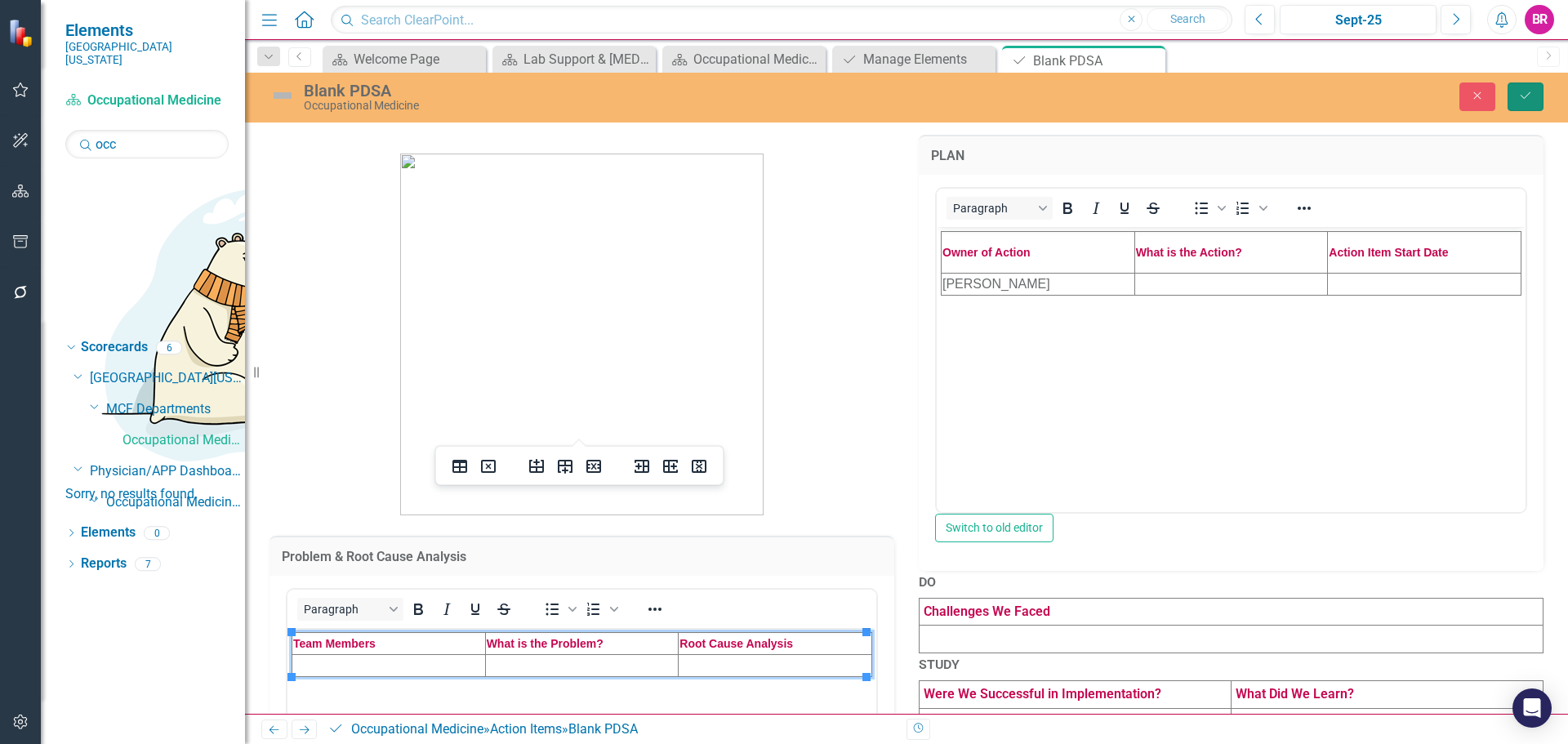
click at [1526, 96] on icon "Save" at bounding box center [1525, 95] width 15 height 11
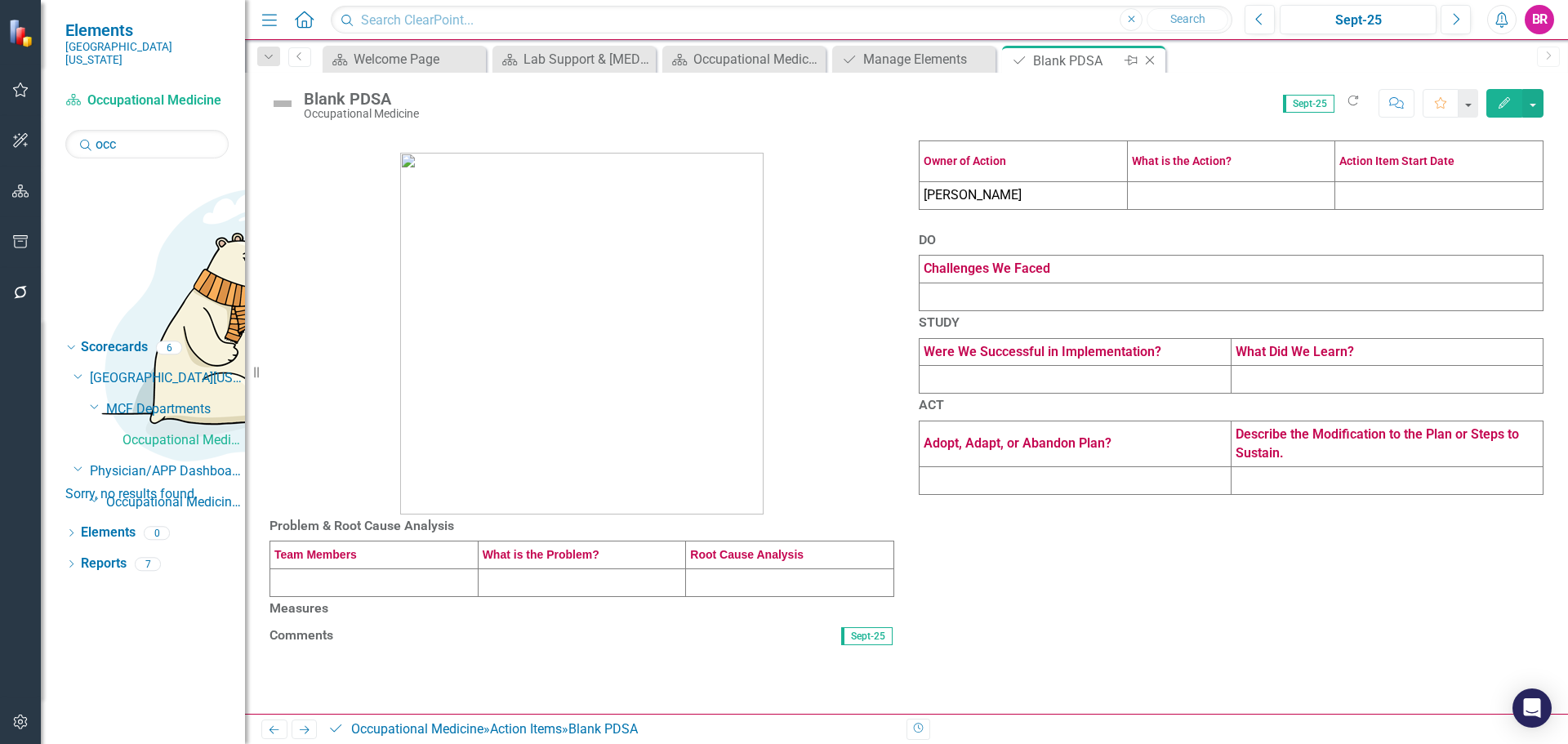
click at [1157, 61] on icon "Close" at bounding box center [1150, 60] width 16 height 13
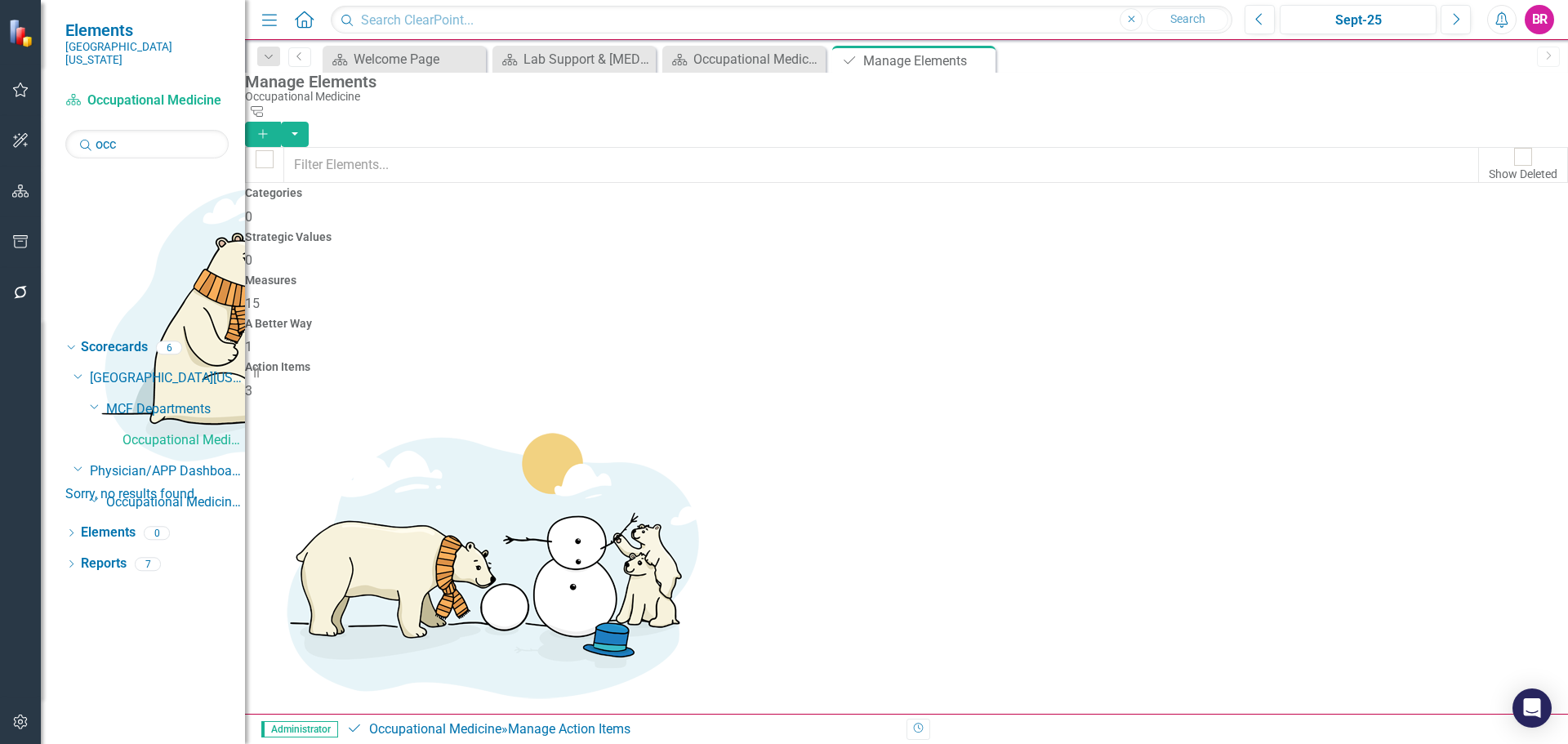
checkbox input "false"
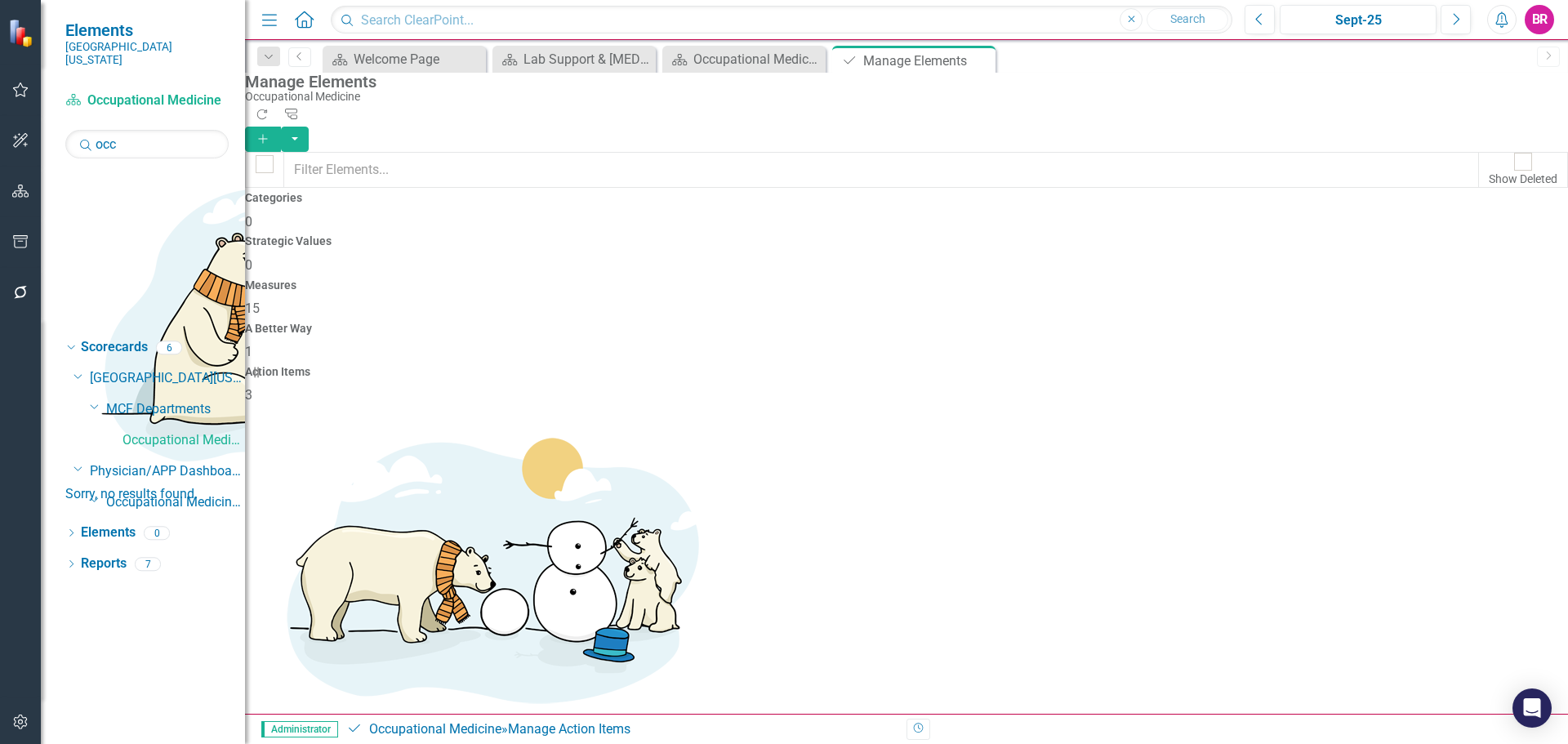
click at [1452, 459] on link "Copy Duplicate Action Item" at bounding box center [1450, 454] width 163 height 30
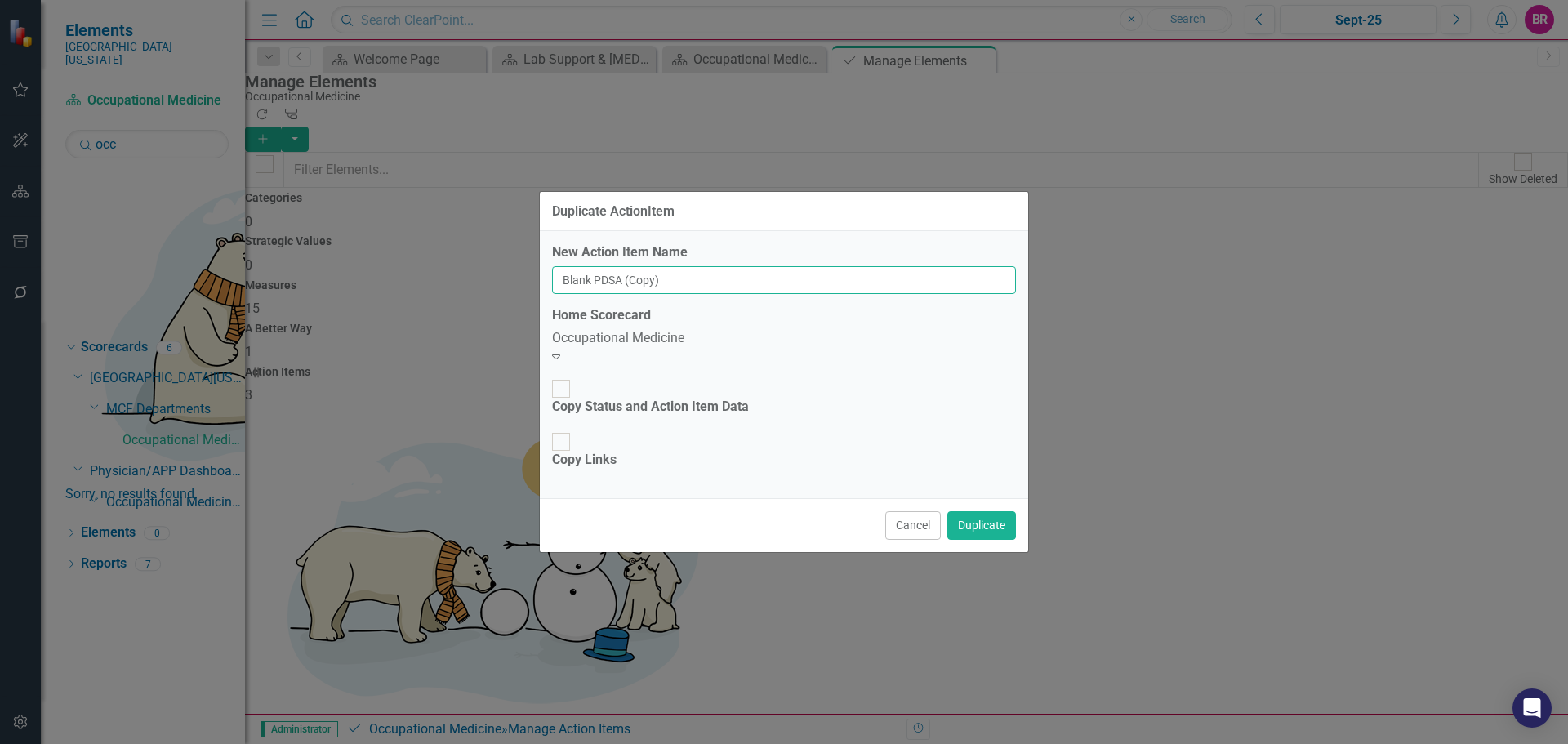
click at [754, 294] on input "Blank PDSA (Copy)" at bounding box center [784, 280] width 464 height 28
type input "FY26 Service Value"
click at [974, 511] on button "Duplicate" at bounding box center [981, 525] width 68 height 29
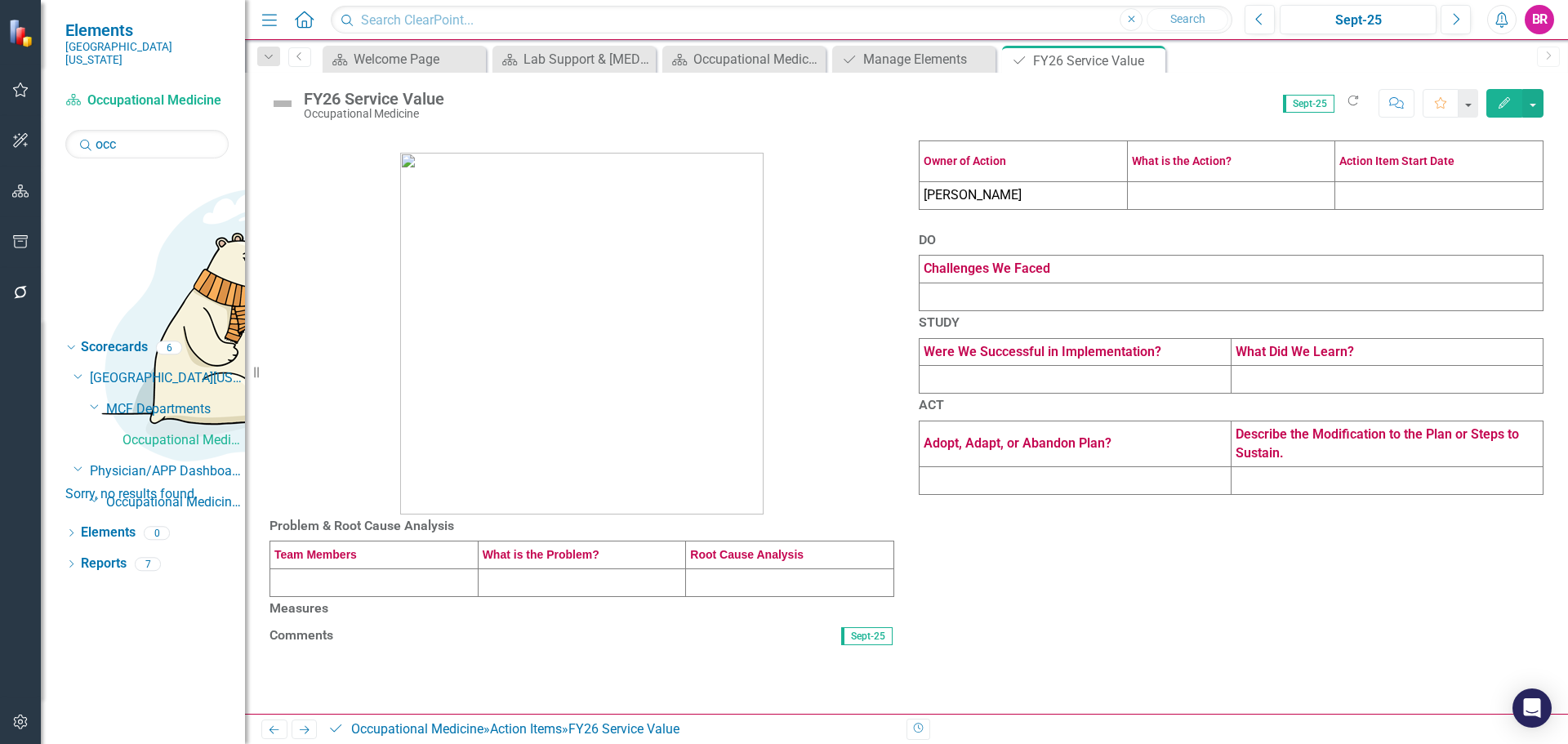
click at [1184, 210] on td at bounding box center [1231, 196] width 208 height 28
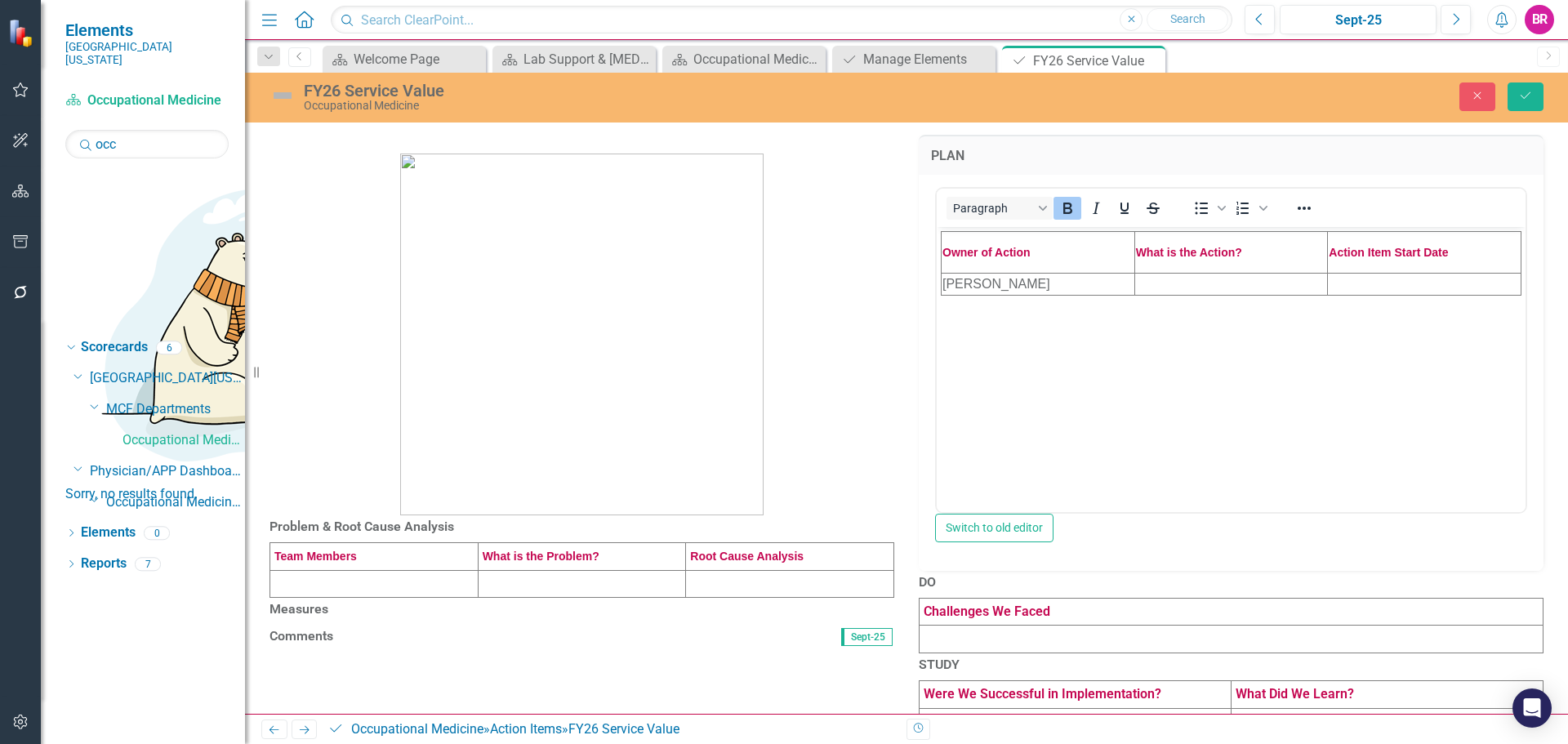
click at [1189, 281] on td "Rich Text Area. Press ALT-0 for help." at bounding box center [1231, 283] width 194 height 22
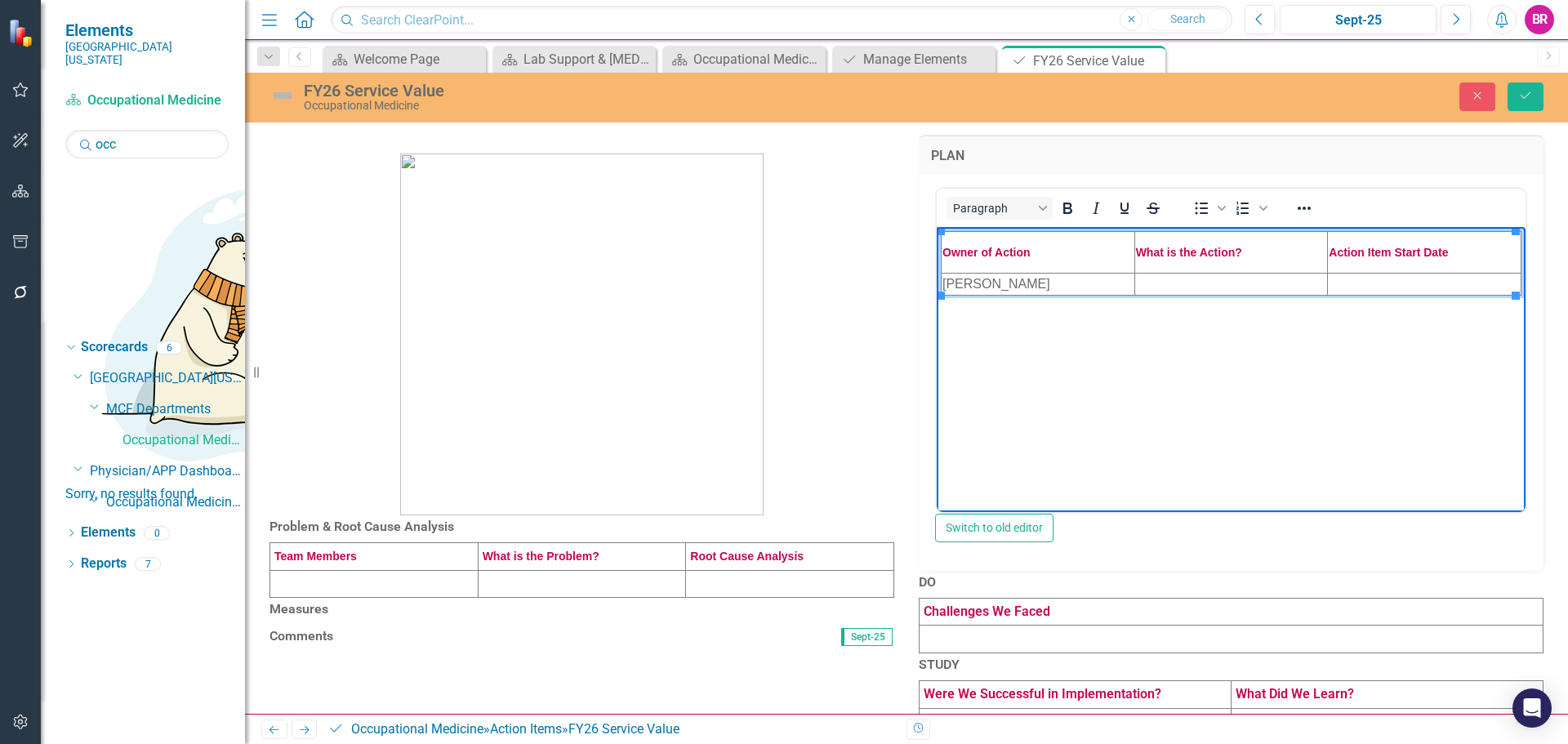
click at [1180, 284] on td "Rich Text Area. Press ALT-0 for help." at bounding box center [1231, 283] width 194 height 22
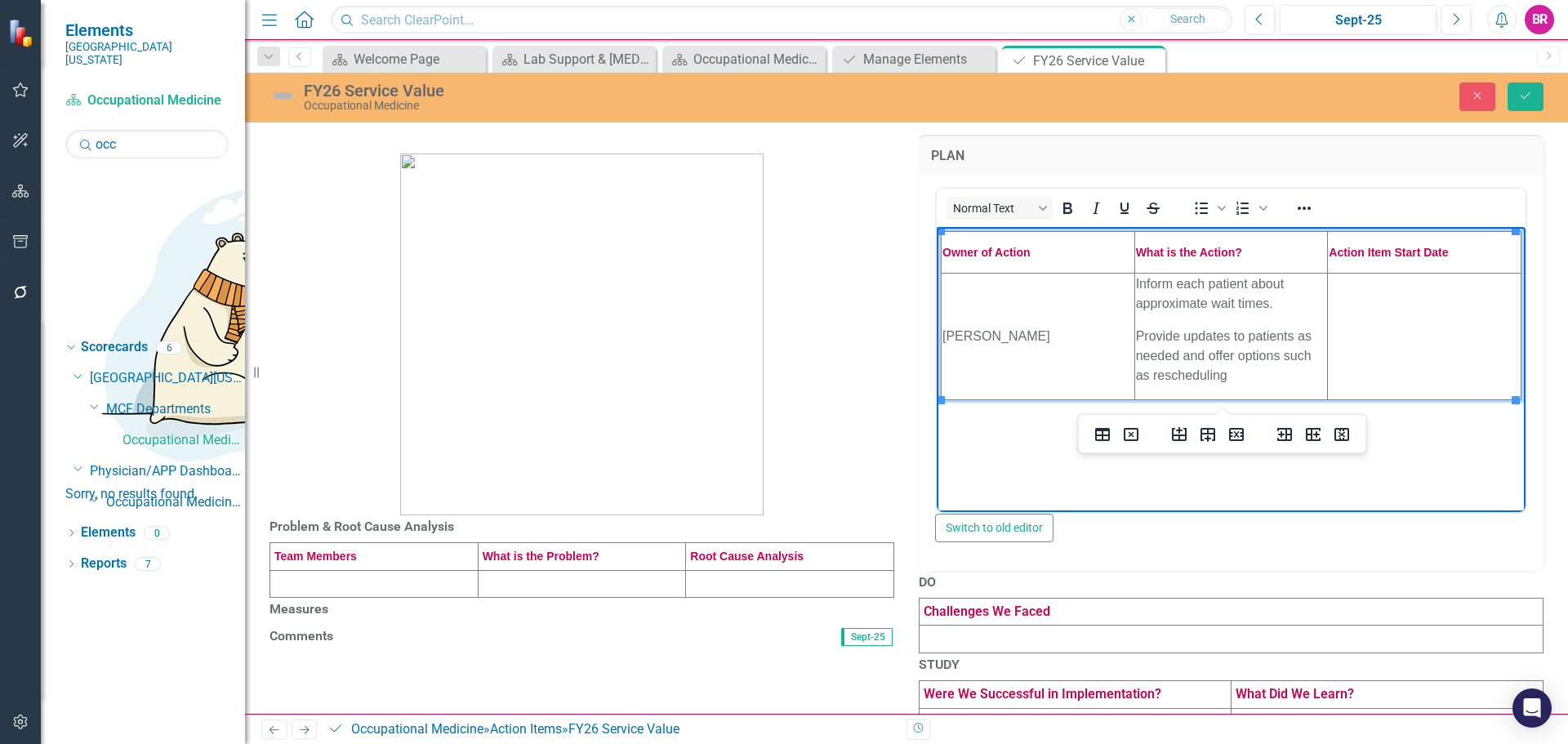
click at [1464, 330] on td "Rich Text Area. Press ALT-0 for help." at bounding box center [1425, 335] width 194 height 126
click at [307, 598] on td at bounding box center [374, 583] width 208 height 28
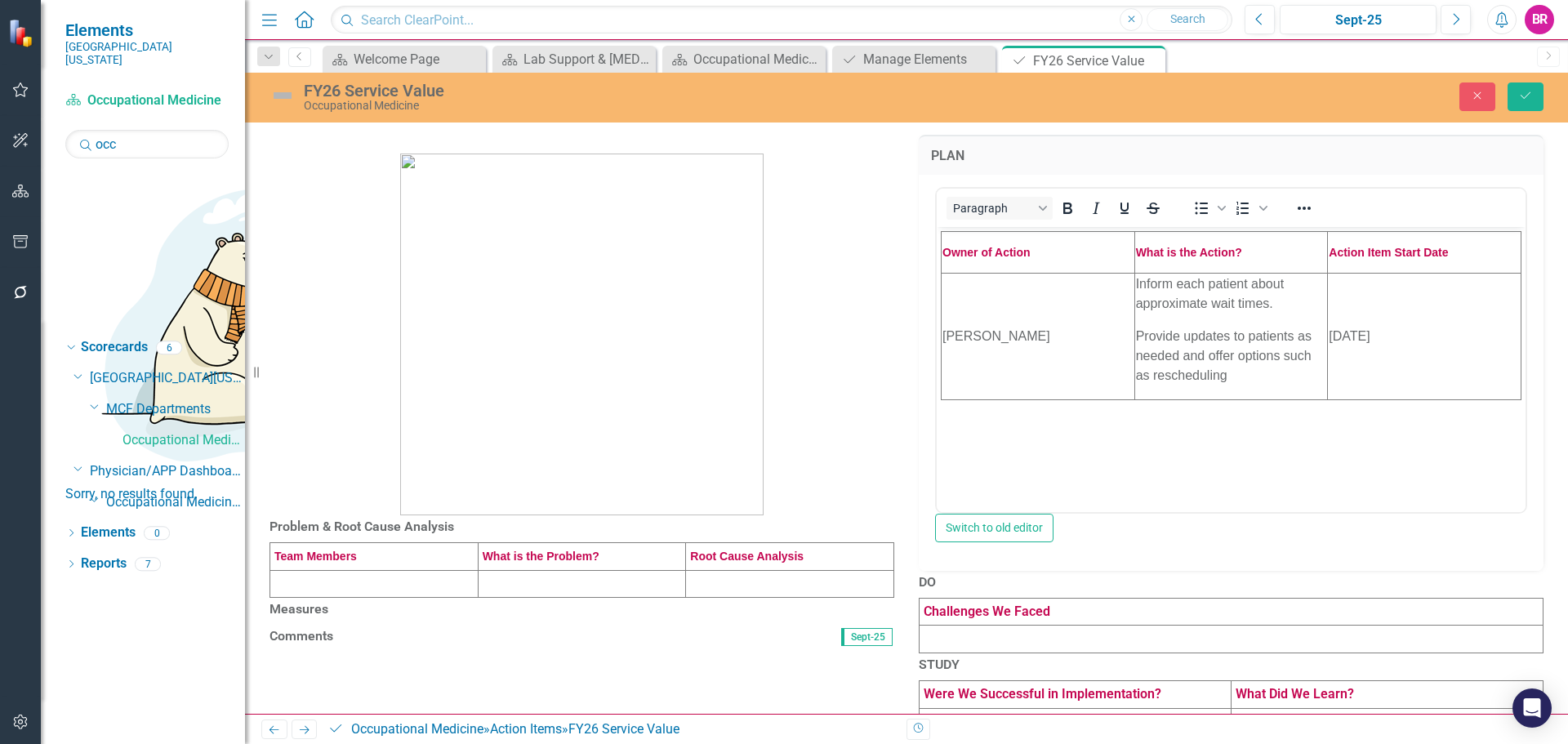
click at [307, 598] on td at bounding box center [374, 583] width 208 height 28
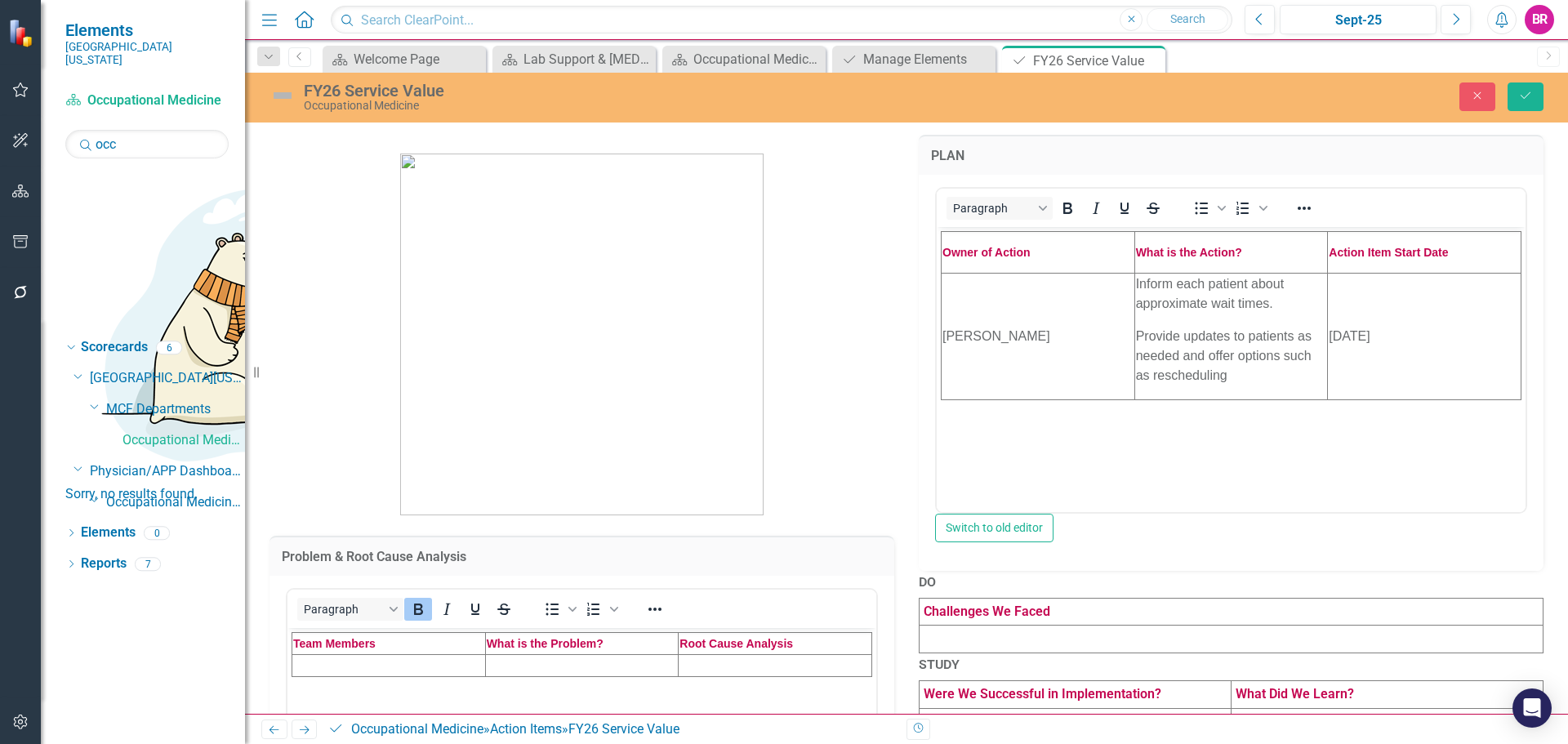
click at [336, 659] on td "Rich Text Area. Press ALT-0 for help." at bounding box center [389, 665] width 194 height 22
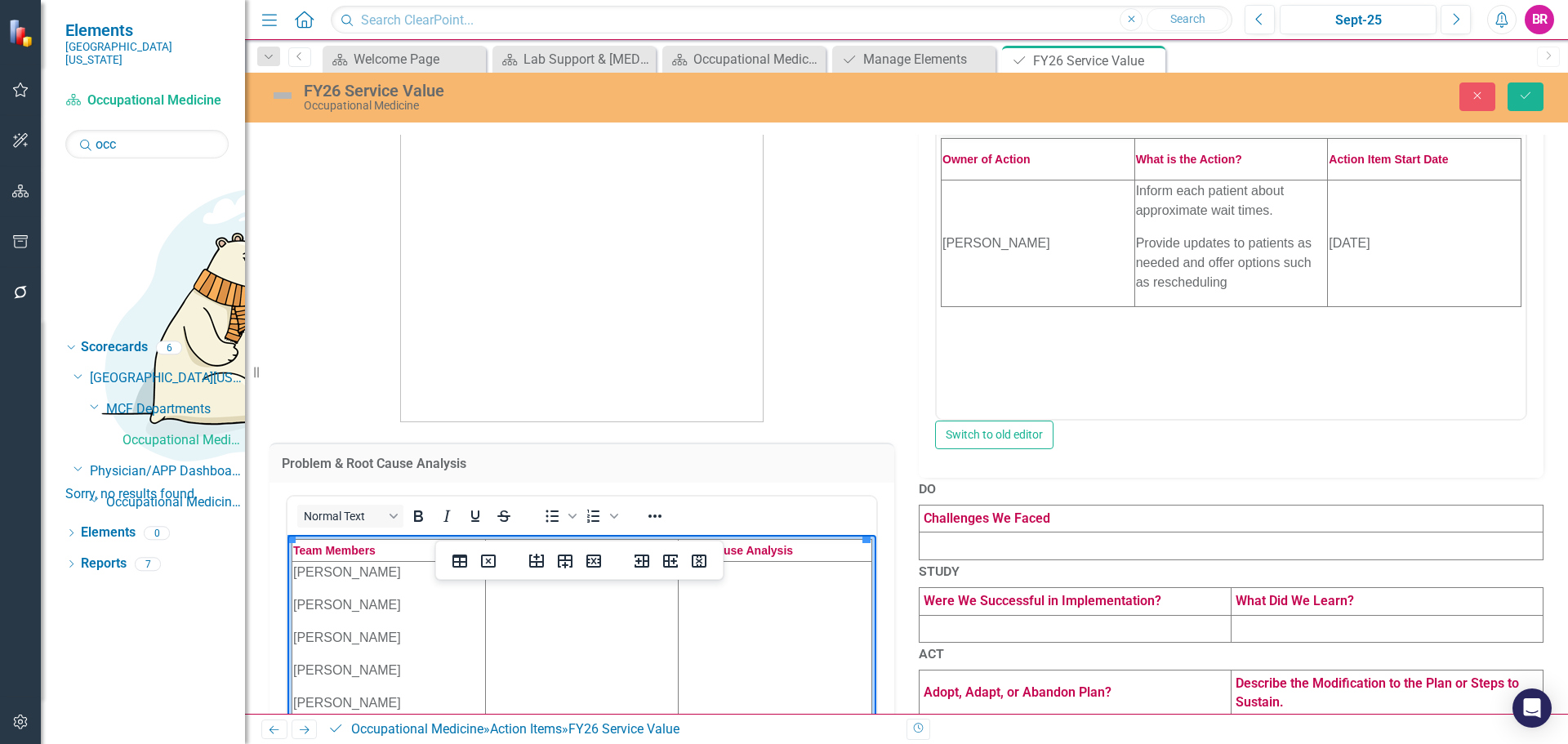
scroll to position [125, 0]
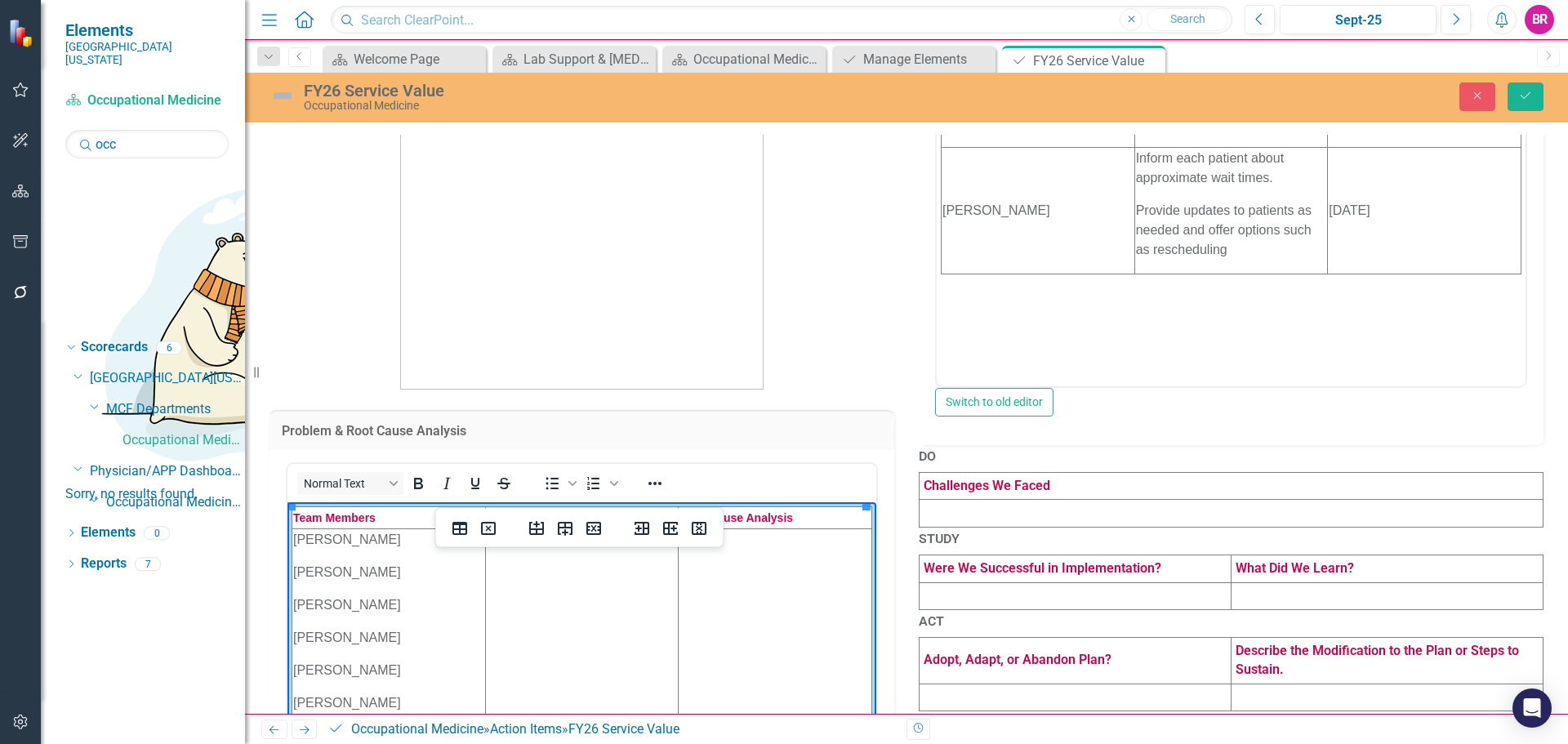
click at [607, 615] on td "Rich Text Area. Press ALT-0 for help." at bounding box center [582, 627] width 194 height 199
click at [1509, 92] on button "Save" at bounding box center [1526, 96] width 36 height 29
